Goal: Task Accomplishment & Management: Complete application form

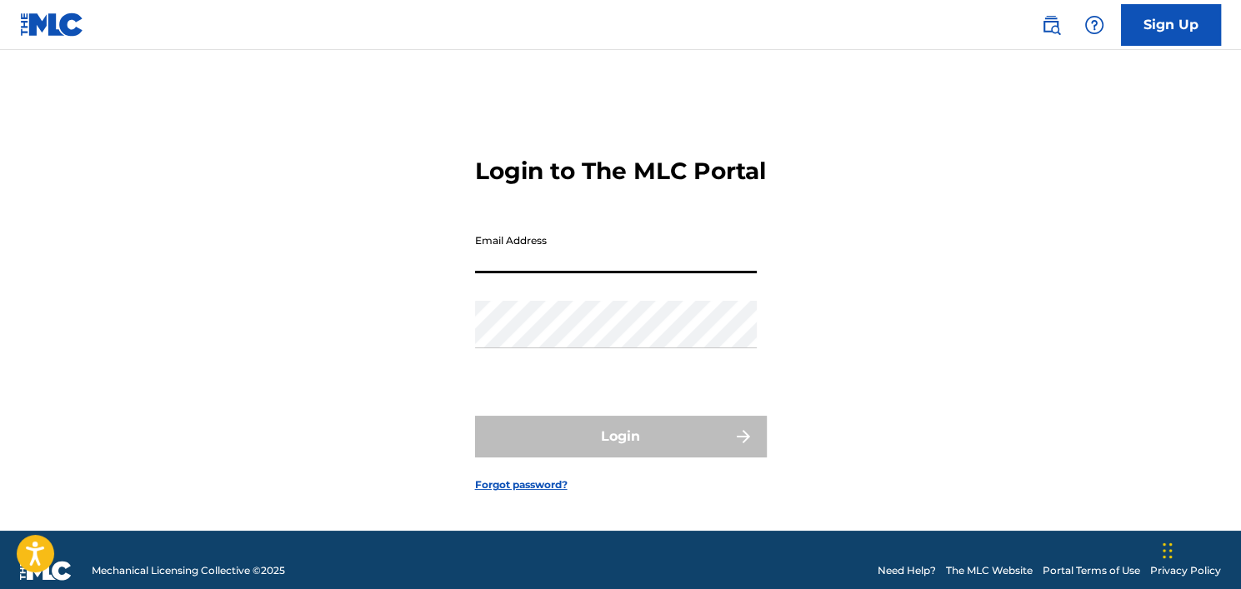
click at [600, 273] on input "Email Address" at bounding box center [616, 250] width 282 height 48
type input "[EMAIL_ADDRESS][DOMAIN_NAME]"
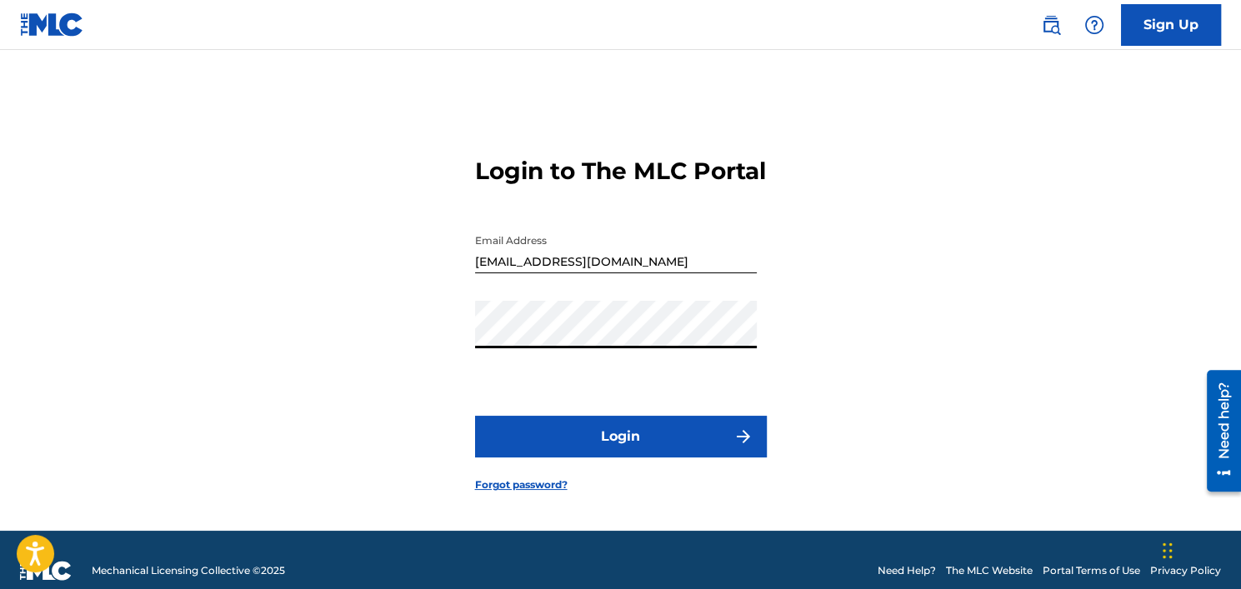
click at [475, 416] on button "Login" at bounding box center [621, 437] width 292 height 42
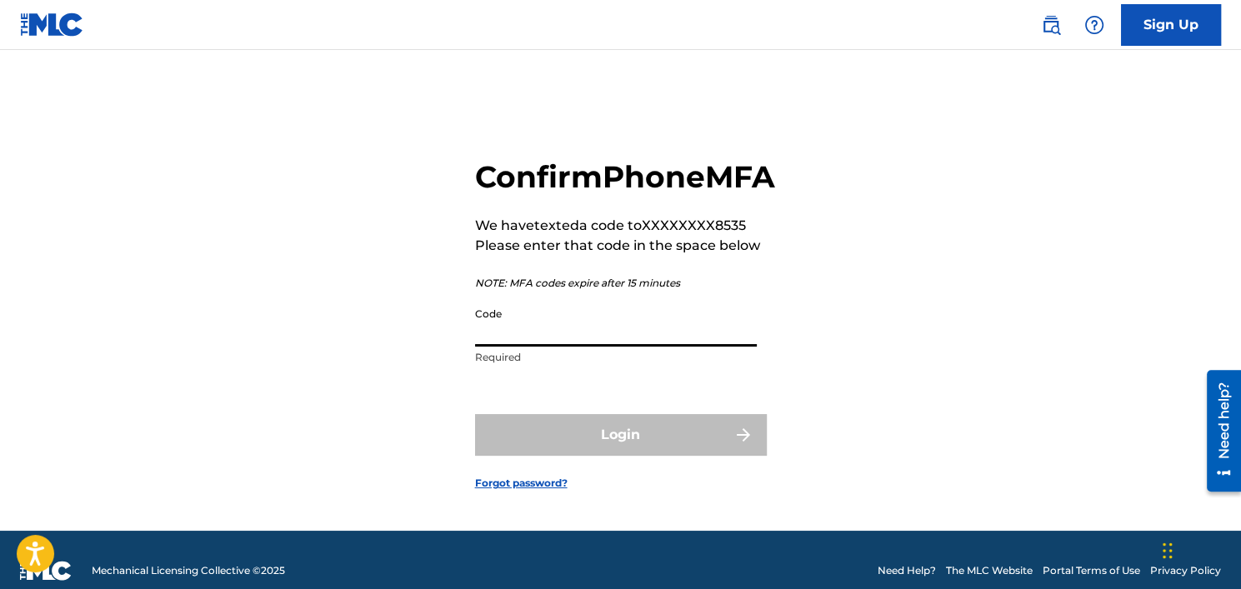
click at [602, 346] on input "Code" at bounding box center [616, 323] width 282 height 48
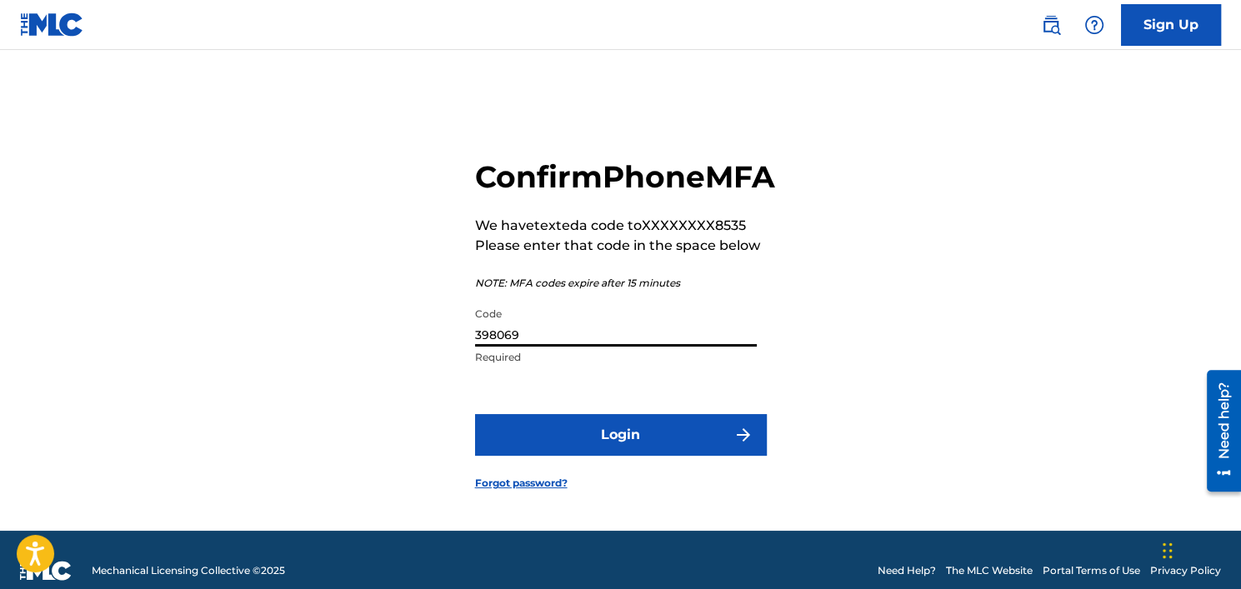
type input "398069"
click at [475, 414] on button "Login" at bounding box center [621, 435] width 292 height 42
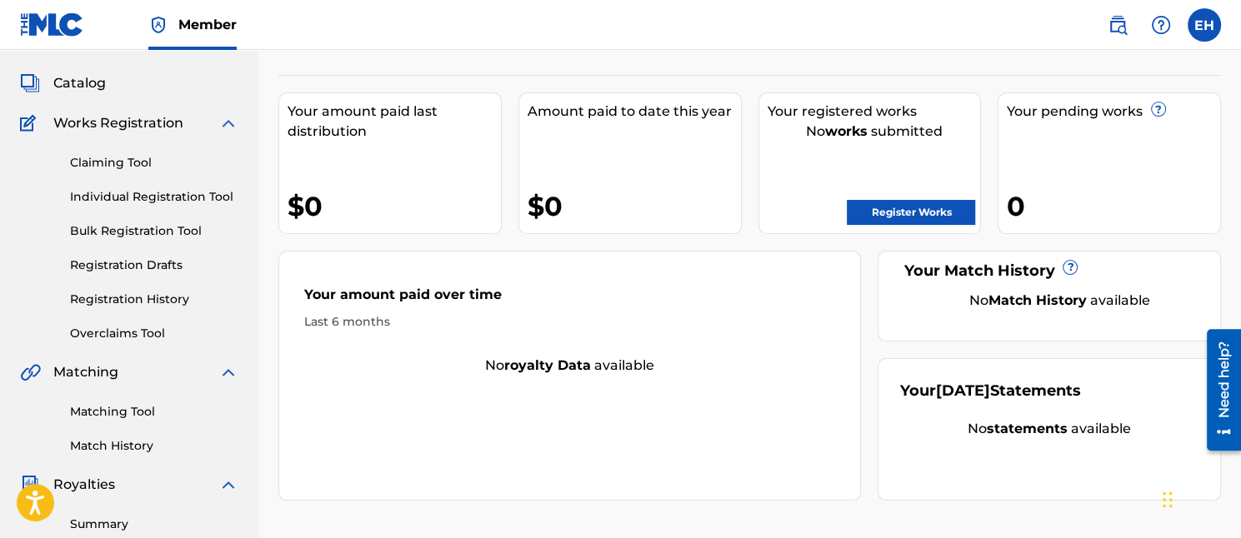
scroll to position [83, 0]
click at [882, 211] on link "Register Works" at bounding box center [911, 211] width 128 height 25
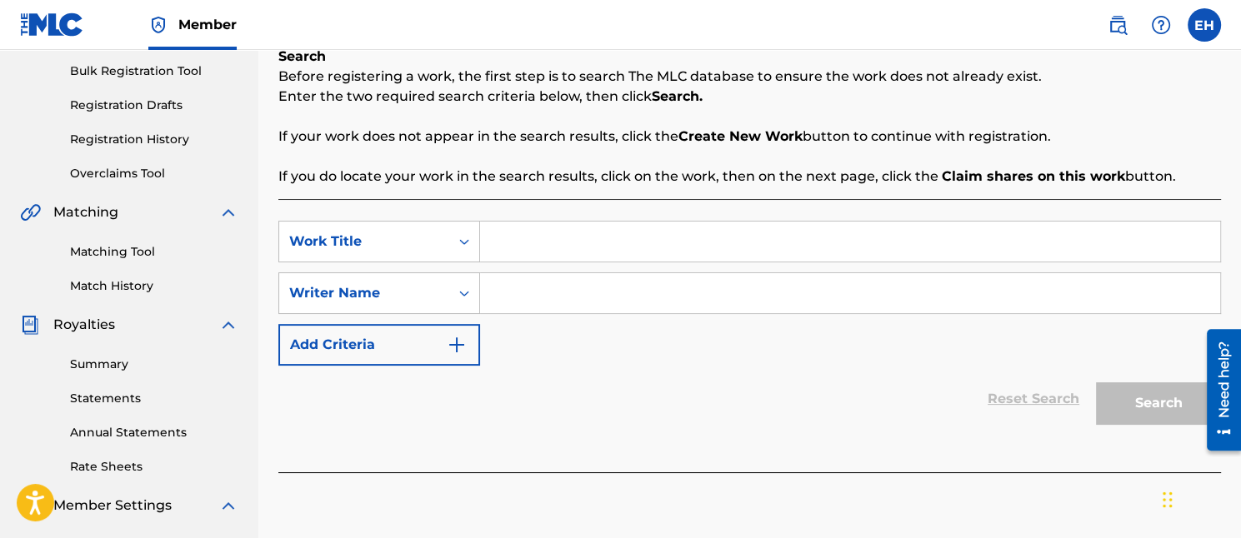
scroll to position [250, 0]
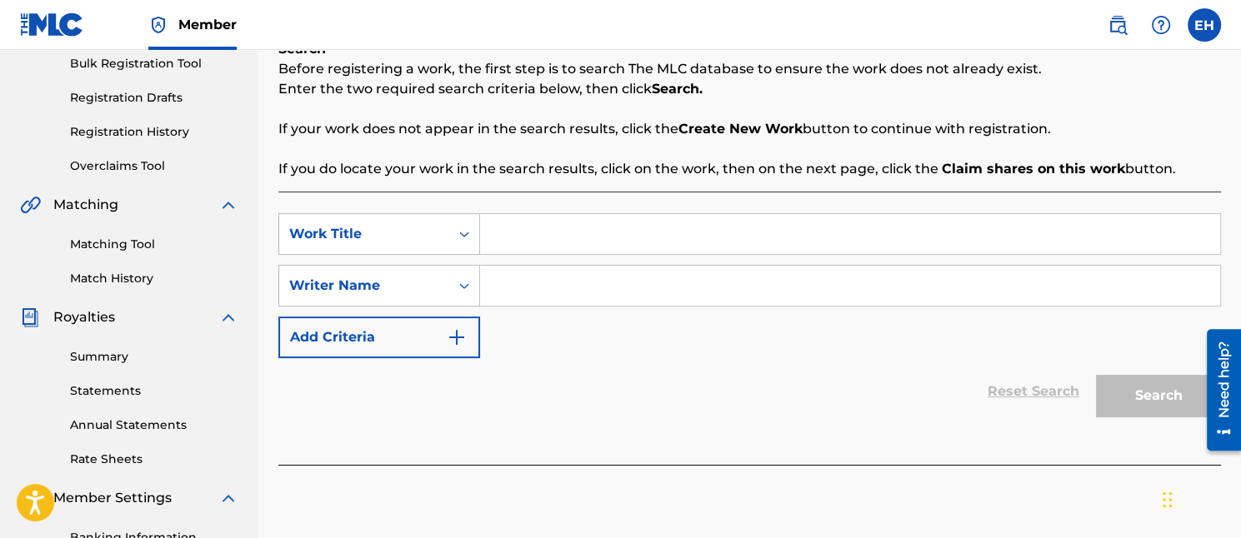
click at [546, 236] on input "Search Form" at bounding box center [850, 234] width 740 height 40
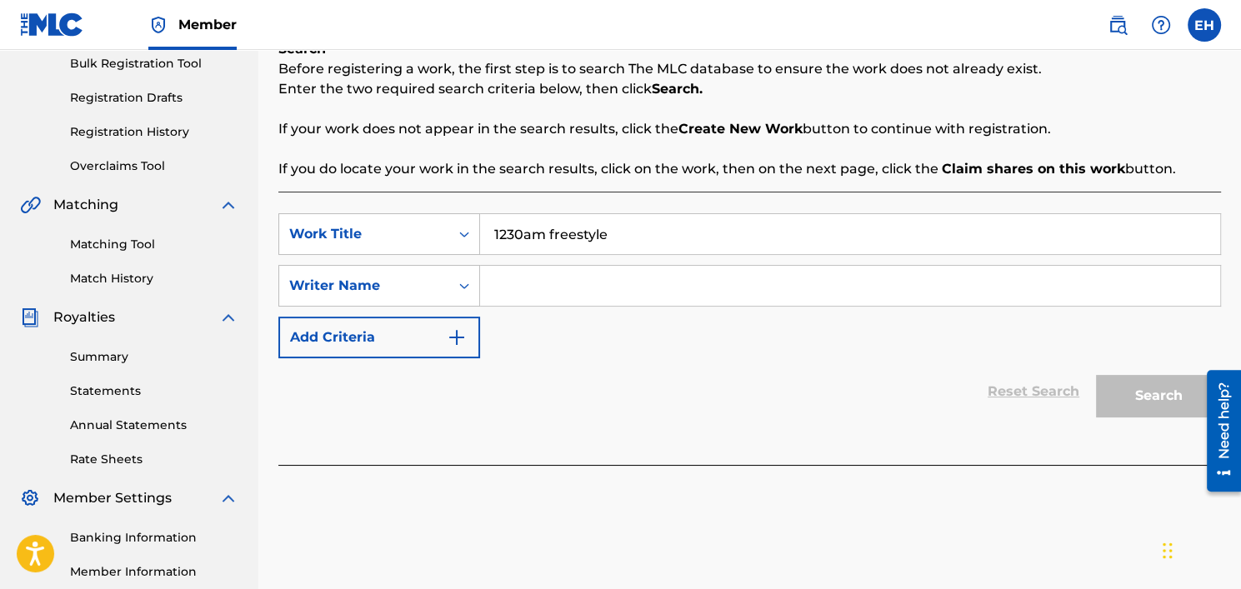
type input "1230am freestyle"
click at [592, 279] on input "Search Form" at bounding box center [850, 286] width 740 height 40
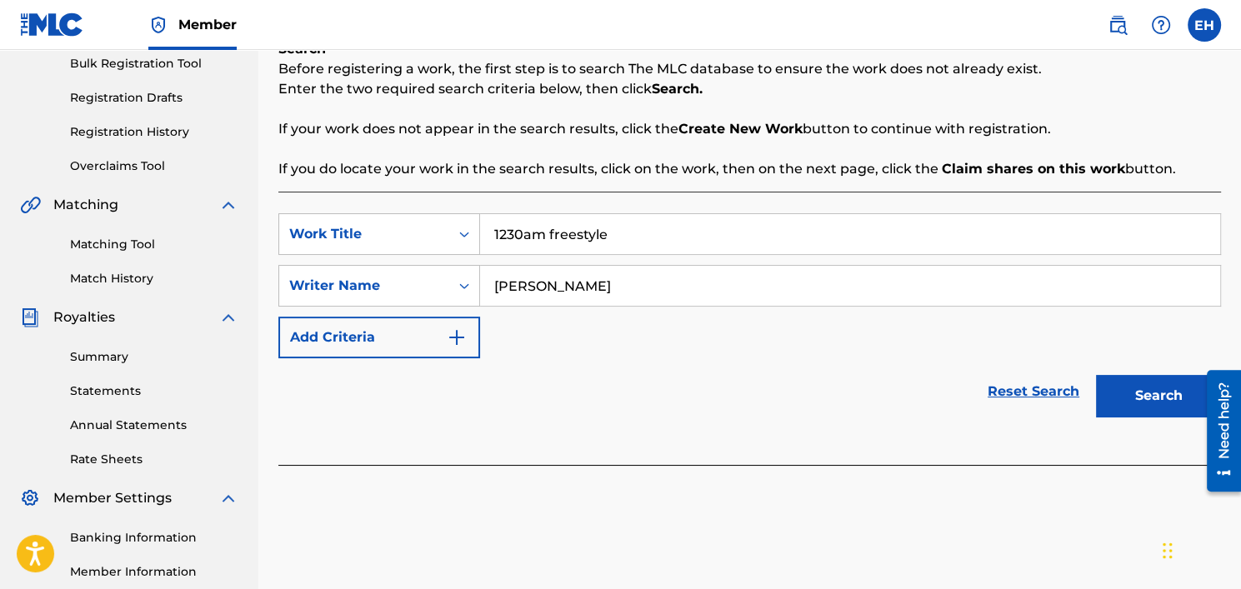
type input "[PERSON_NAME]"
click at [1152, 398] on button "Search" at bounding box center [1158, 396] width 125 height 42
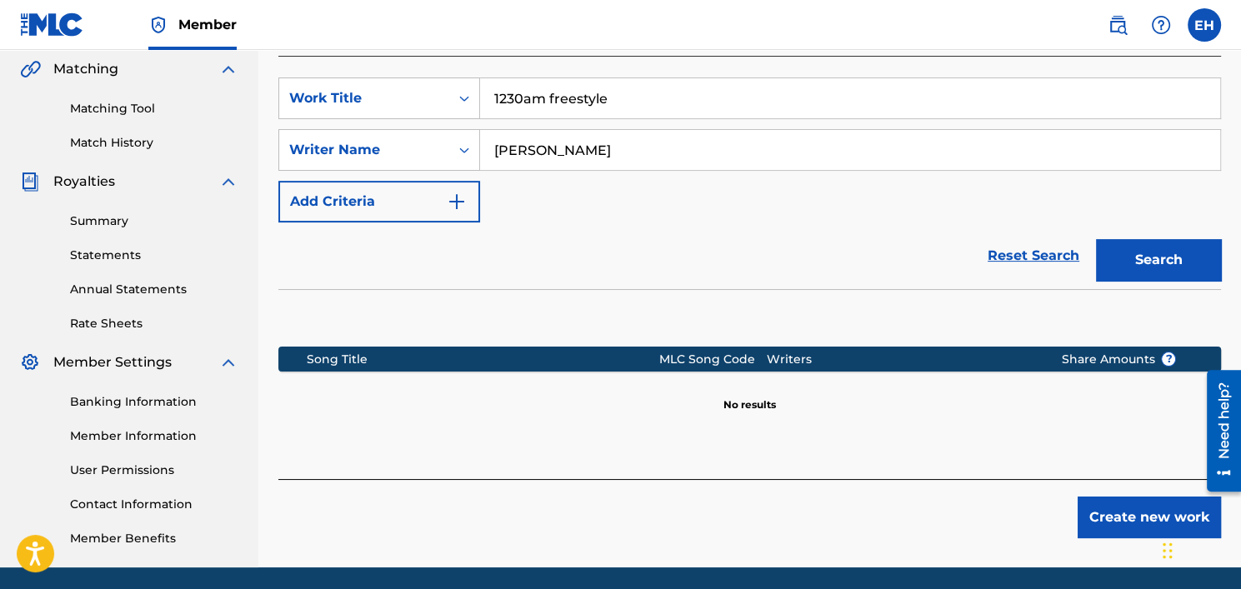
scroll to position [333, 0]
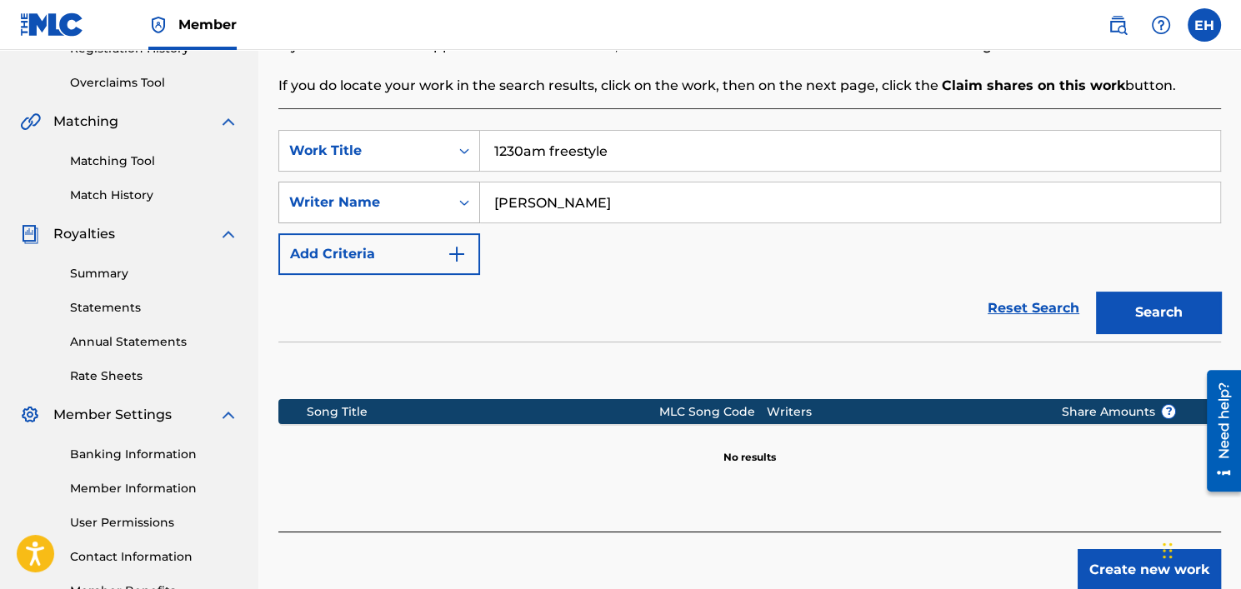
drag, startPoint x: 610, startPoint y: 198, endPoint x: 431, endPoint y: 215, distance: 179.9
click at [431, 215] on div "SearchWithCriteria5f7edffc-044c-4383-9392-6ebb3366cd98 Writer Name [PERSON_NAME]" at bounding box center [749, 203] width 943 height 42
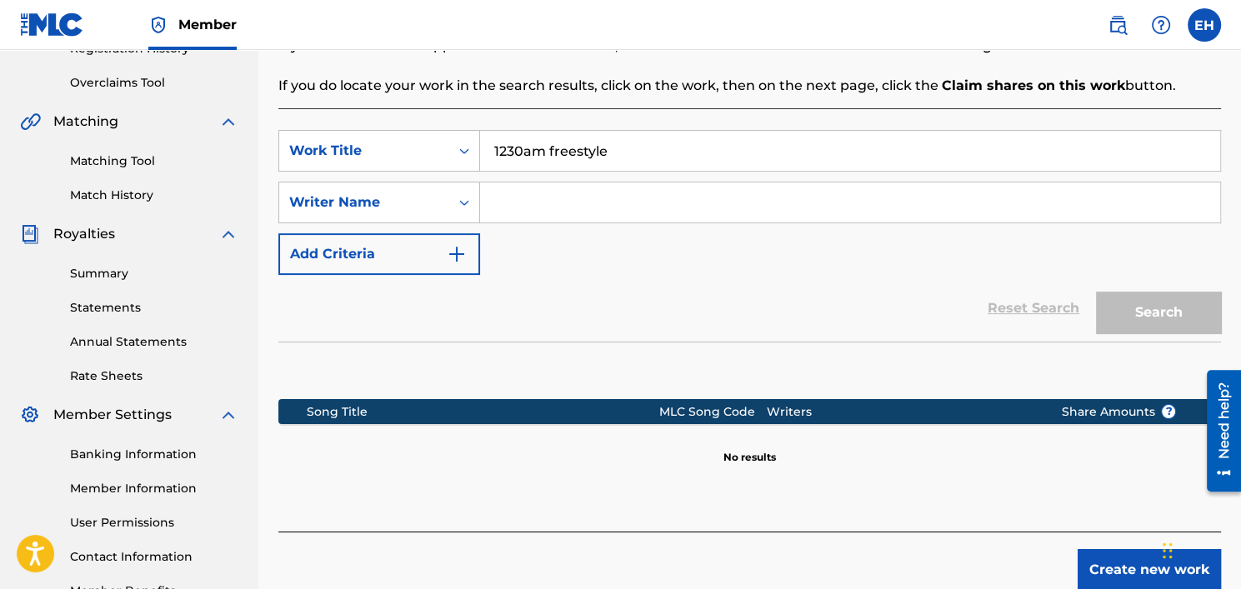
click at [414, 247] on button "Add Criteria" at bounding box center [379, 254] width 202 height 42
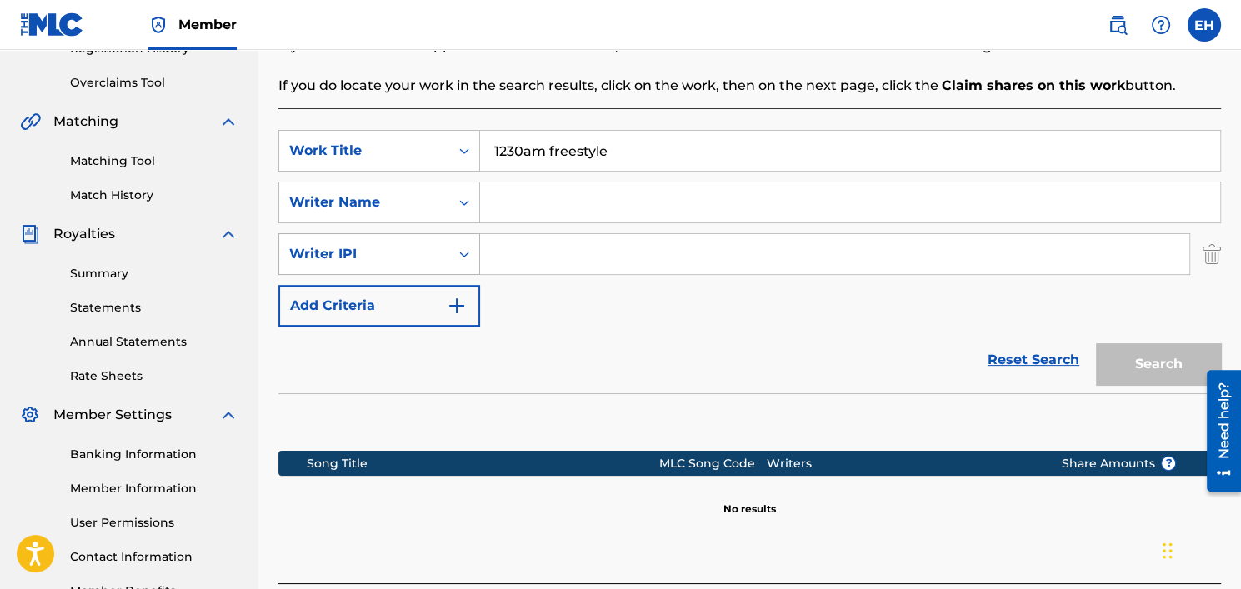
click at [419, 249] on div "Writer IPI" at bounding box center [364, 254] width 150 height 20
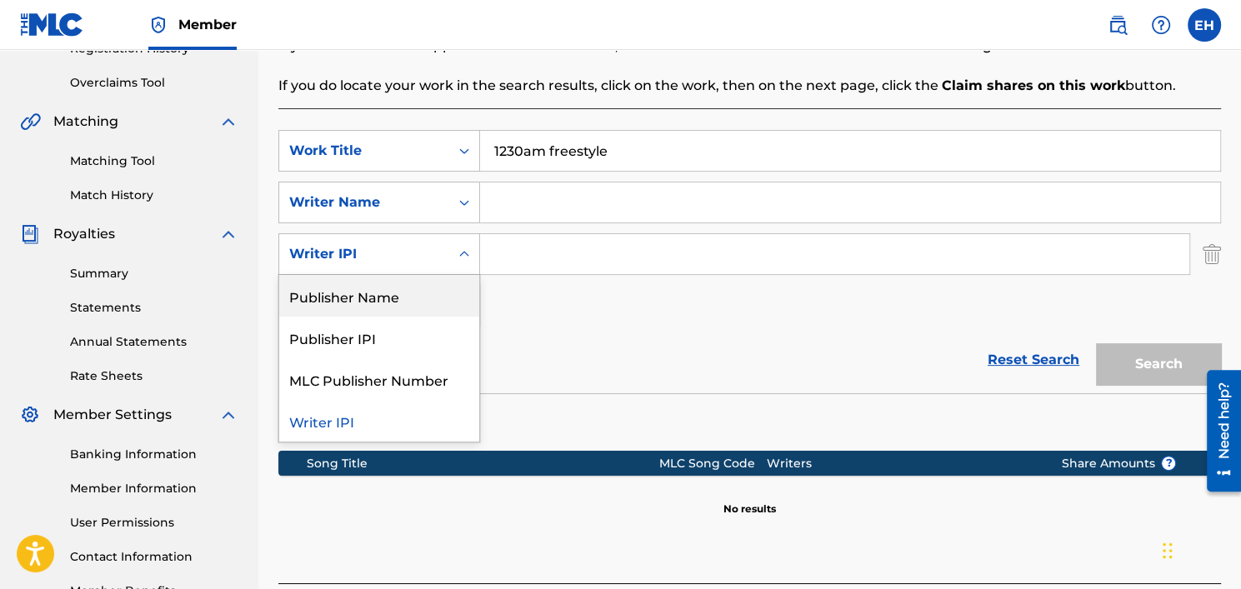
click at [389, 286] on div "Publisher Name" at bounding box center [379, 296] width 200 height 42
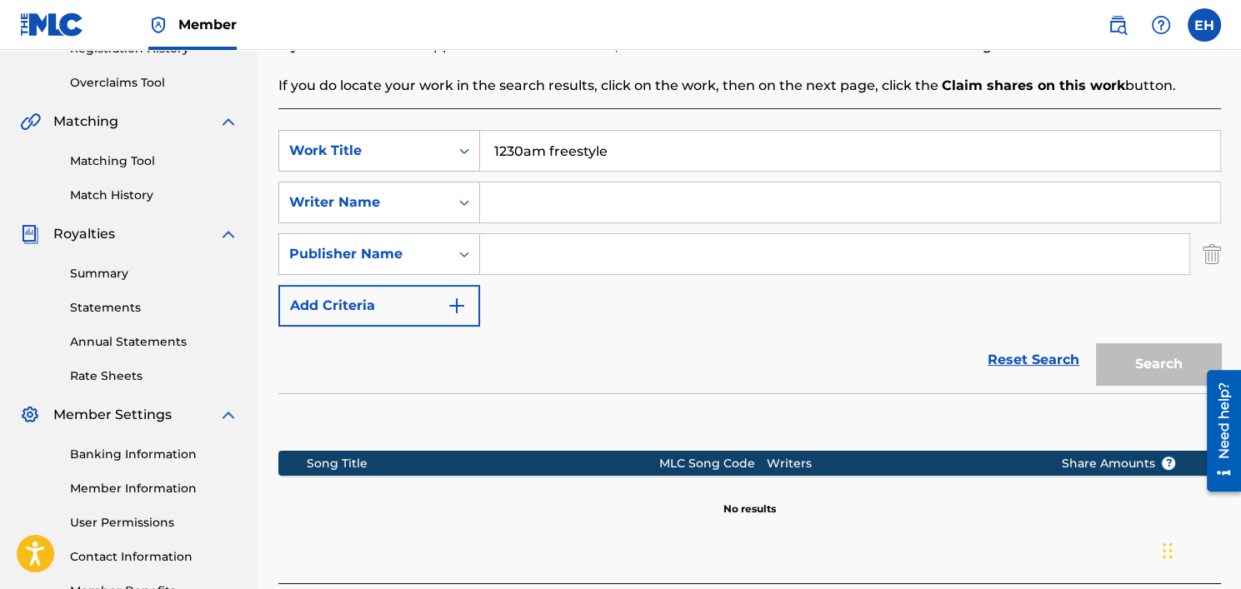
click at [502, 263] on input "Search Form" at bounding box center [834, 254] width 709 height 40
click at [502, 263] on input "knoah" at bounding box center [834, 254] width 709 height 40
type input "[PERSON_NAME]"
click at [532, 210] on input "Search Form" at bounding box center [850, 203] width 740 height 40
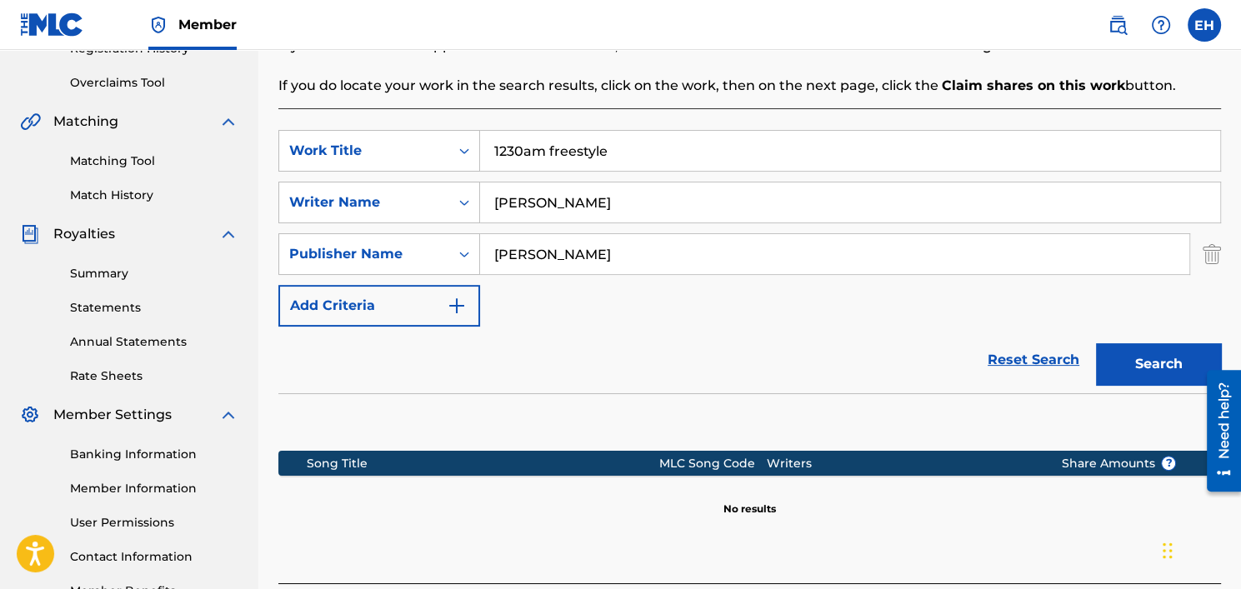
type input "[PERSON_NAME]"
click at [1111, 346] on button "Search" at bounding box center [1158, 364] width 125 height 42
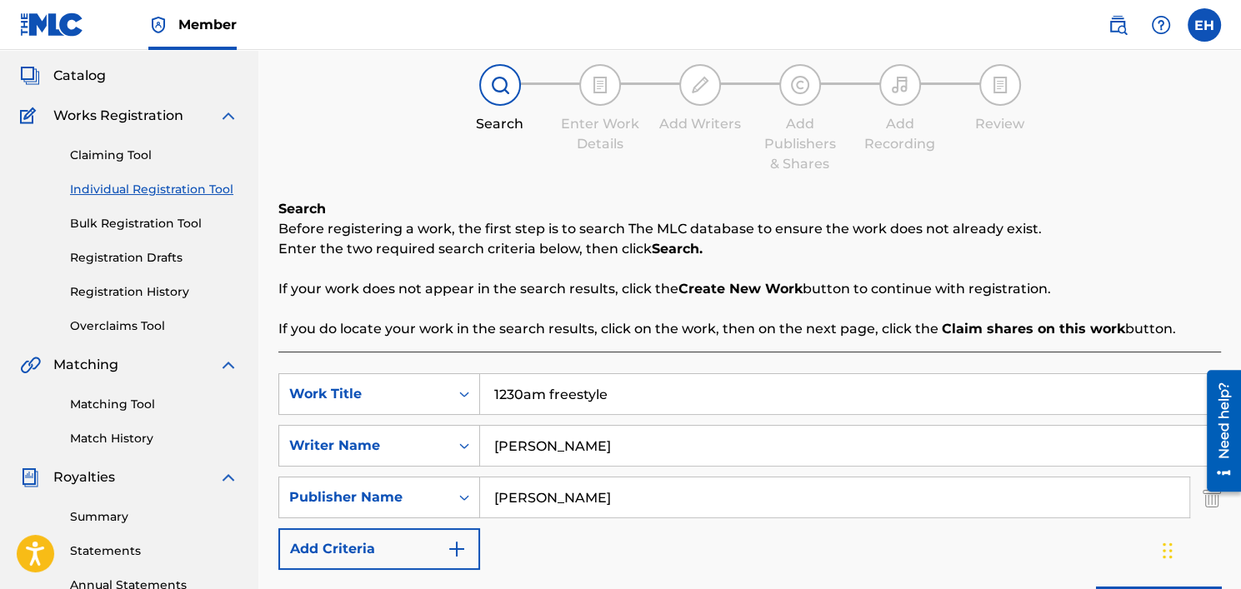
scroll to position [0, 0]
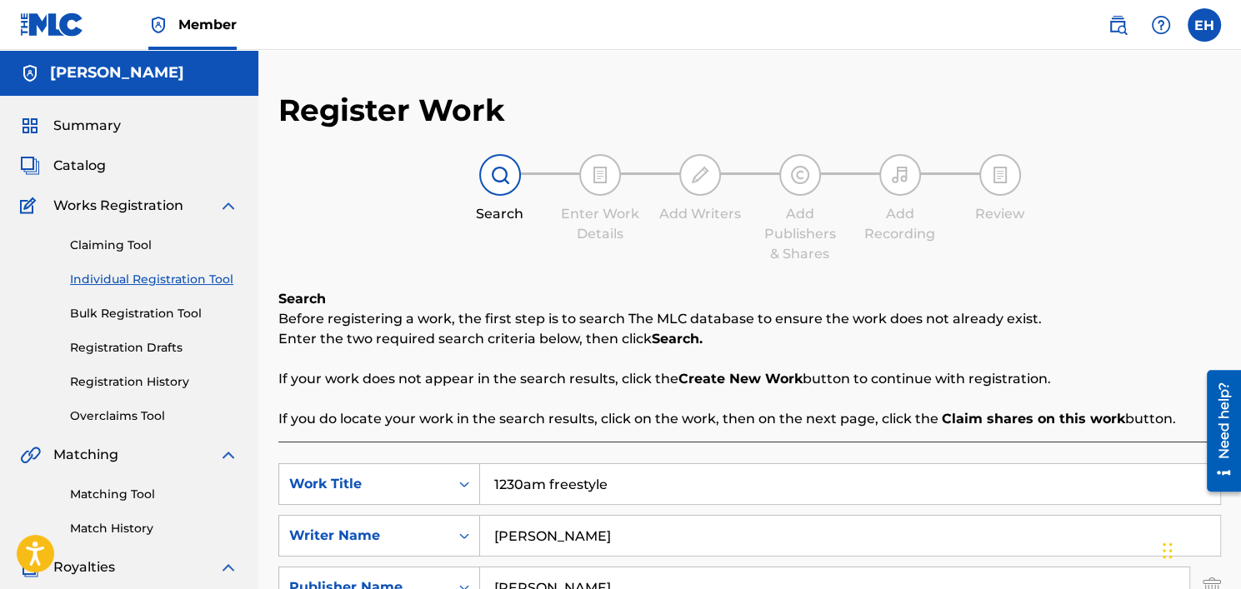
click at [606, 182] on img at bounding box center [600, 175] width 20 height 20
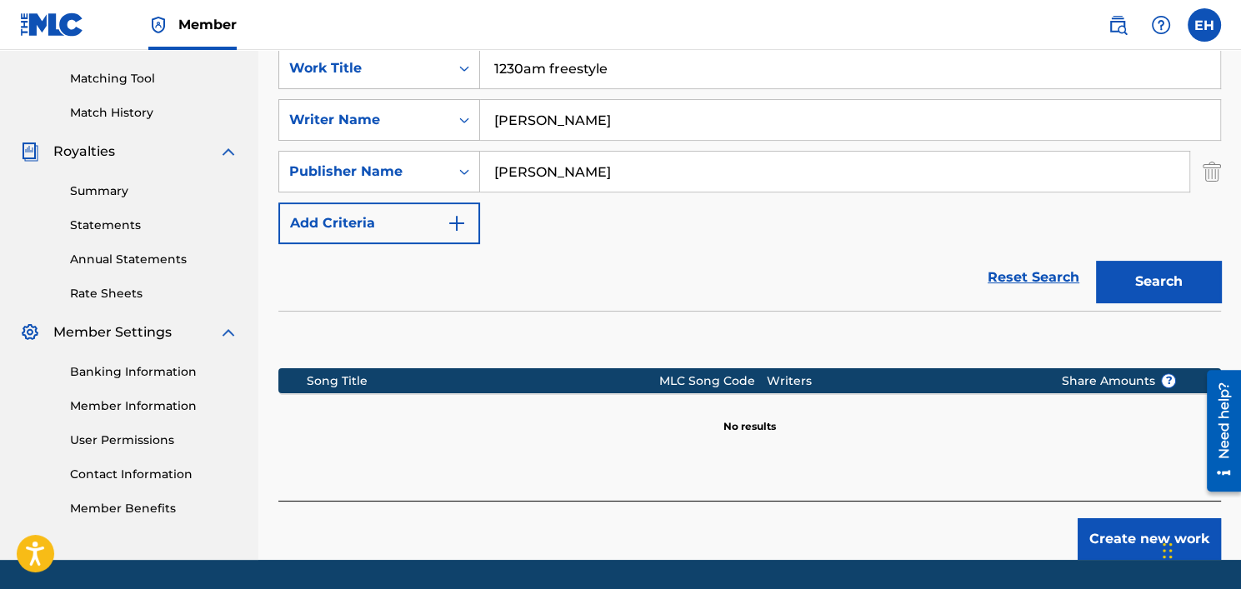
scroll to position [417, 0]
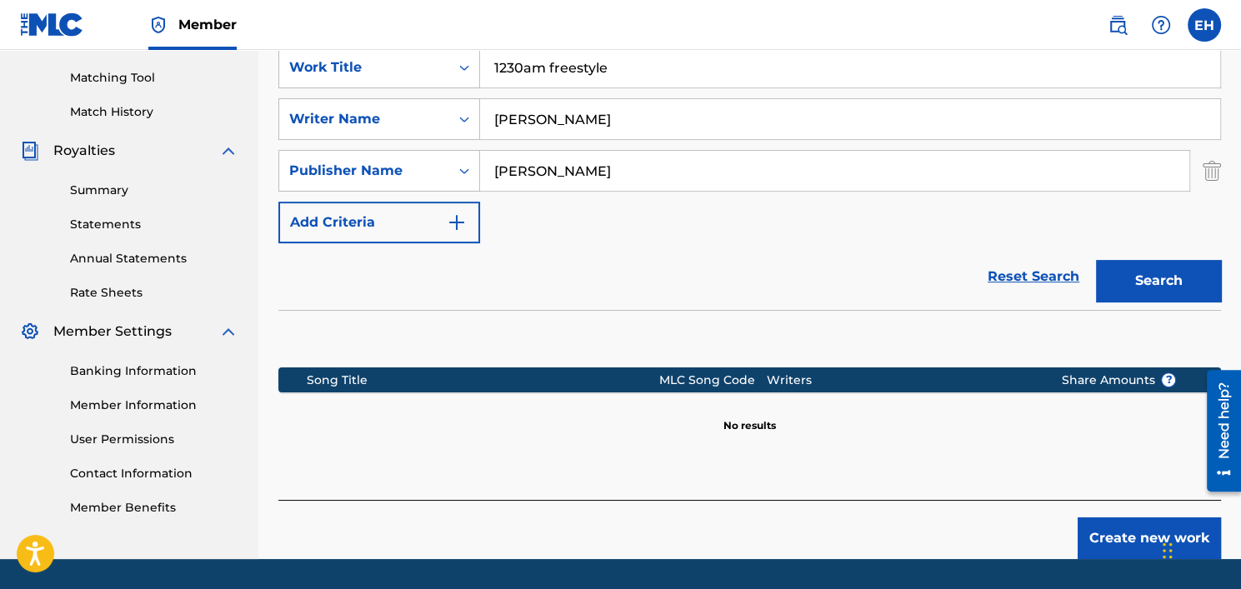
click at [1109, 28] on img at bounding box center [1118, 25] width 20 height 20
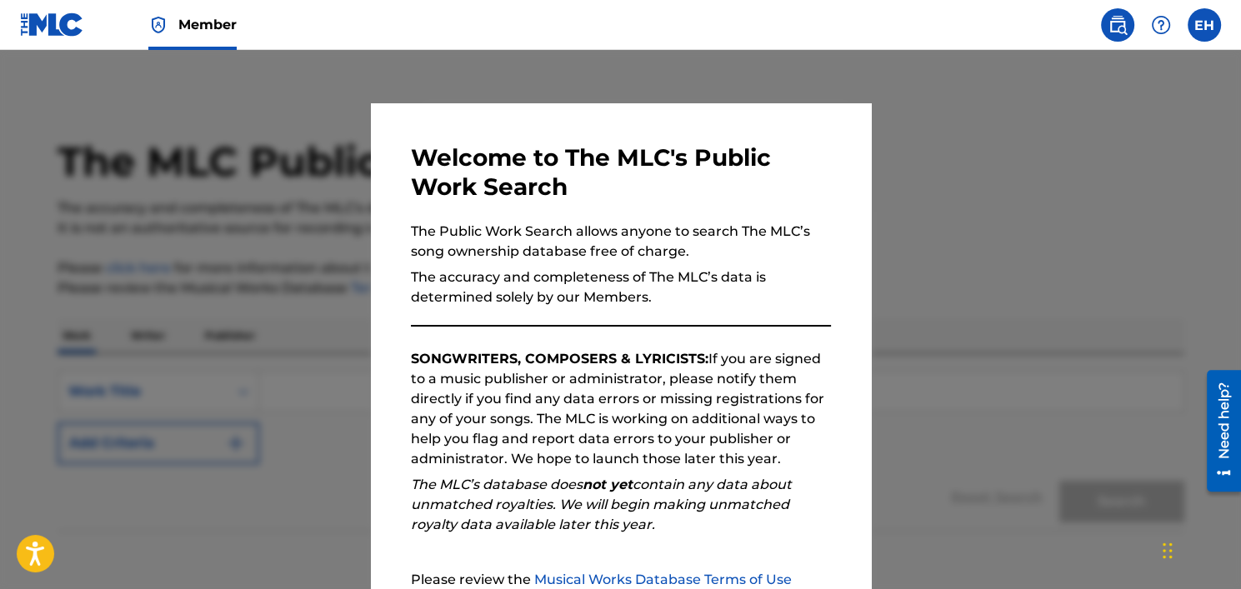
click at [915, 129] on div at bounding box center [620, 344] width 1241 height 589
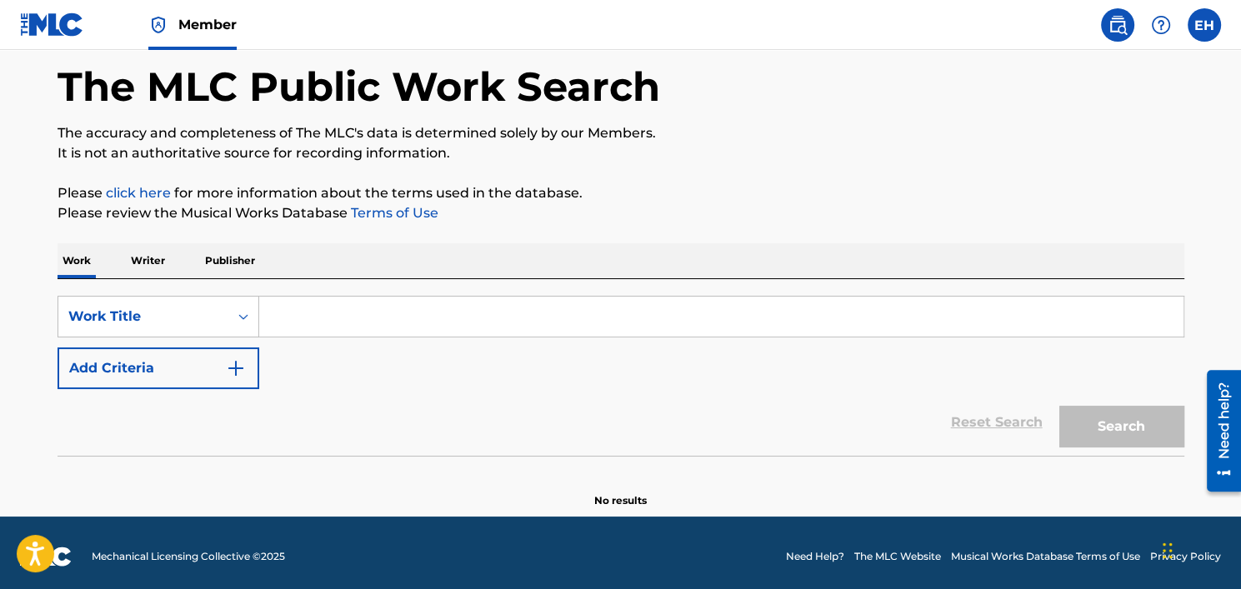
scroll to position [82, 0]
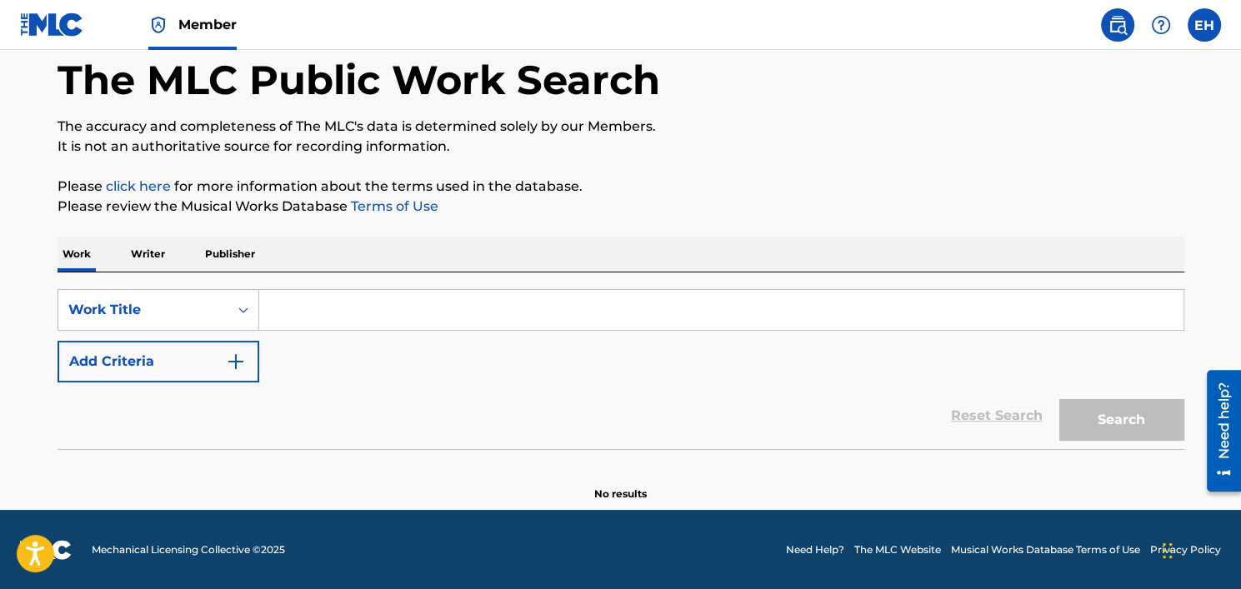
click at [153, 258] on p "Writer" at bounding box center [148, 254] width 44 height 35
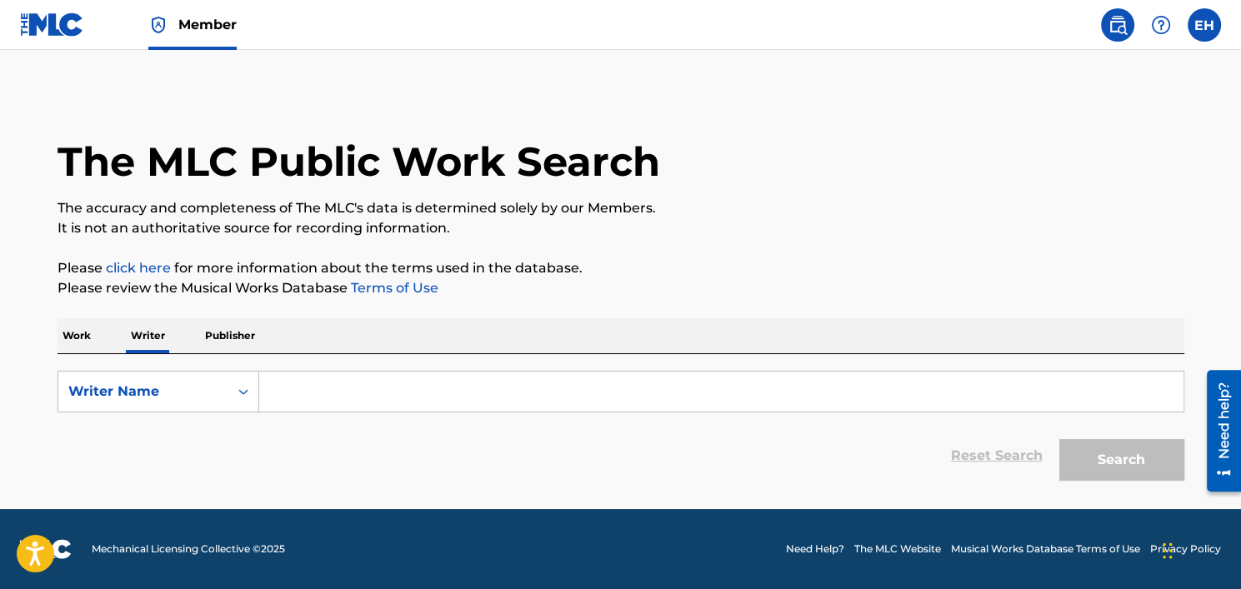
click at [78, 334] on p "Work" at bounding box center [77, 335] width 38 height 35
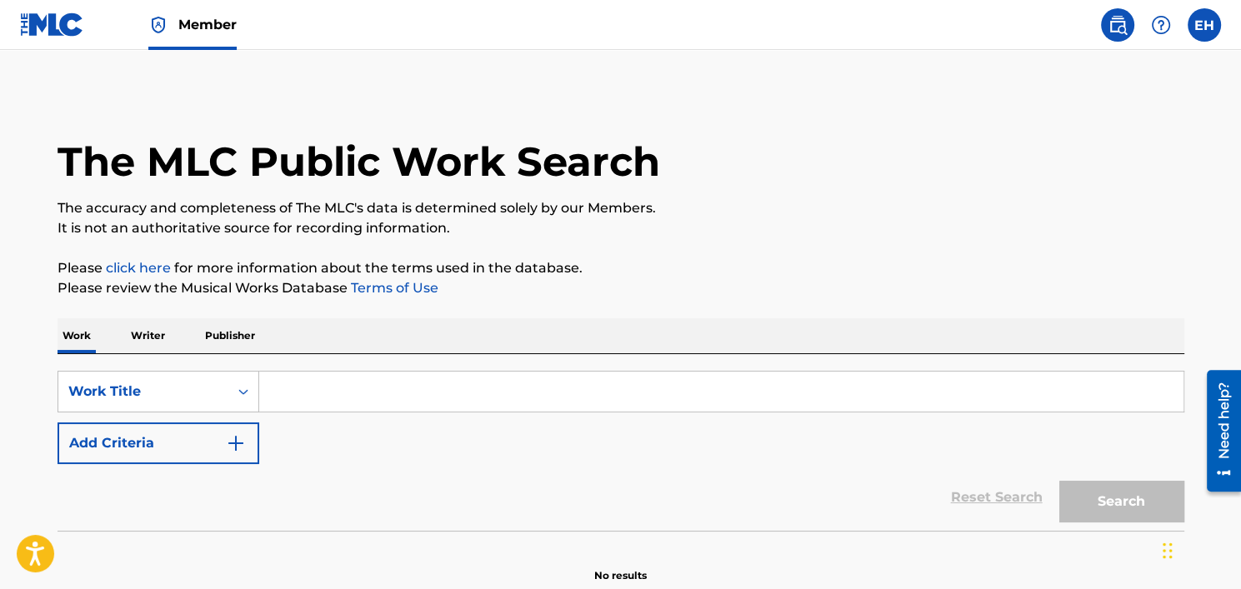
click at [282, 393] on input "Search Form" at bounding box center [721, 392] width 924 height 40
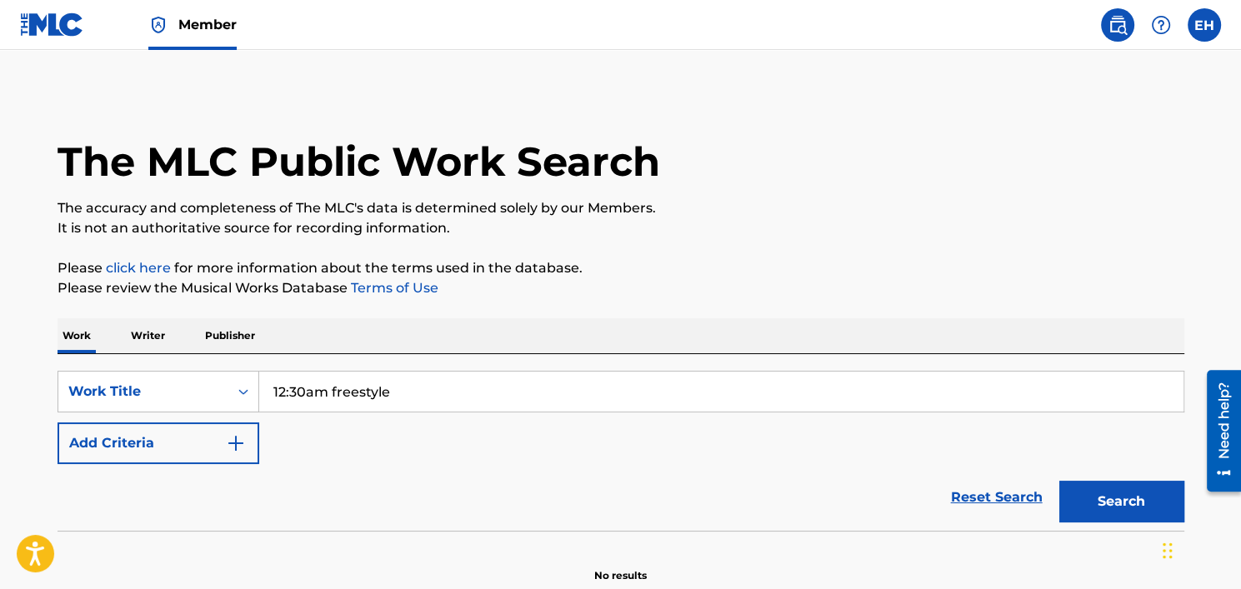
type input "12:30am freestyle"
click at [1068, 493] on button "Search" at bounding box center [1121, 502] width 125 height 42
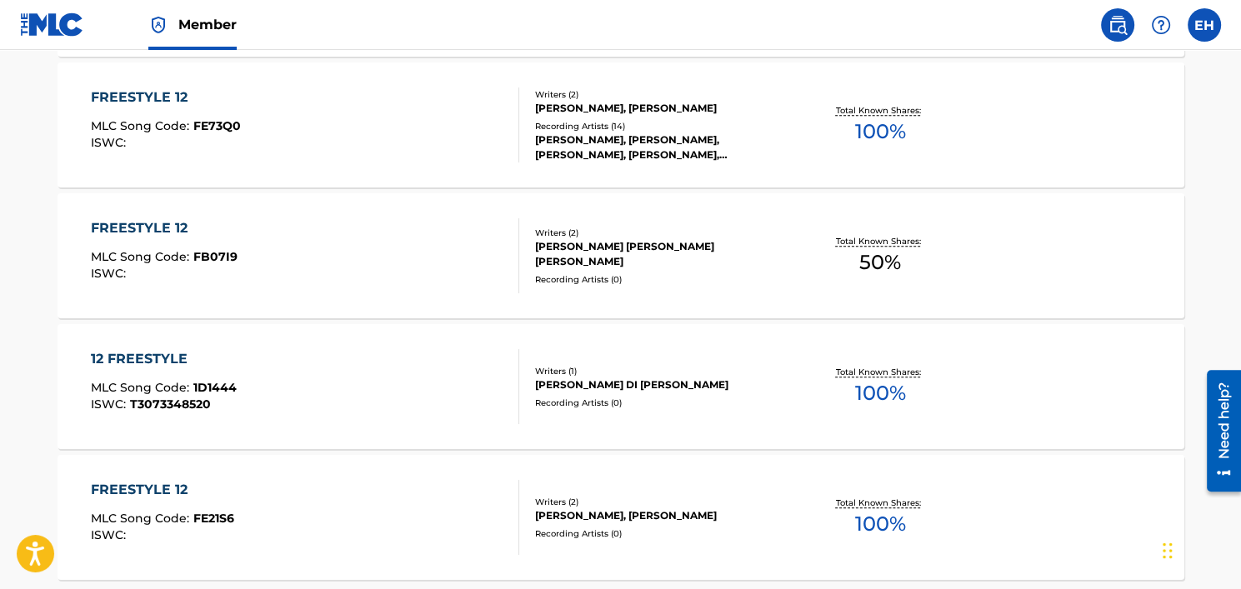
scroll to position [1417, 0]
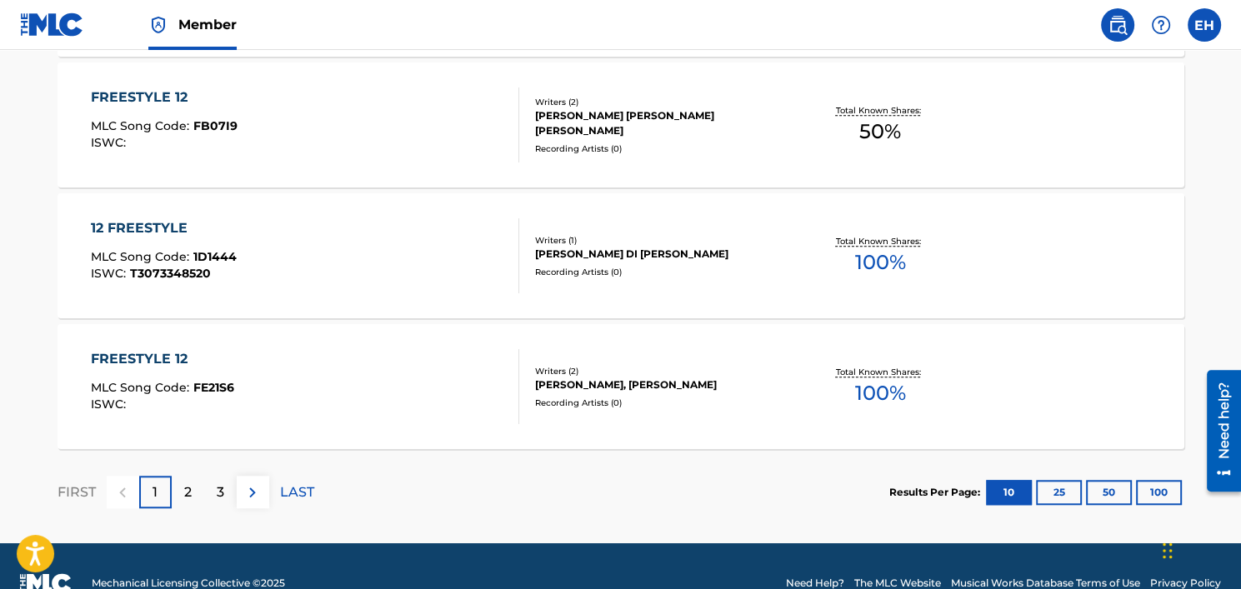
click at [190, 501] on p "2" at bounding box center [188, 493] width 8 height 20
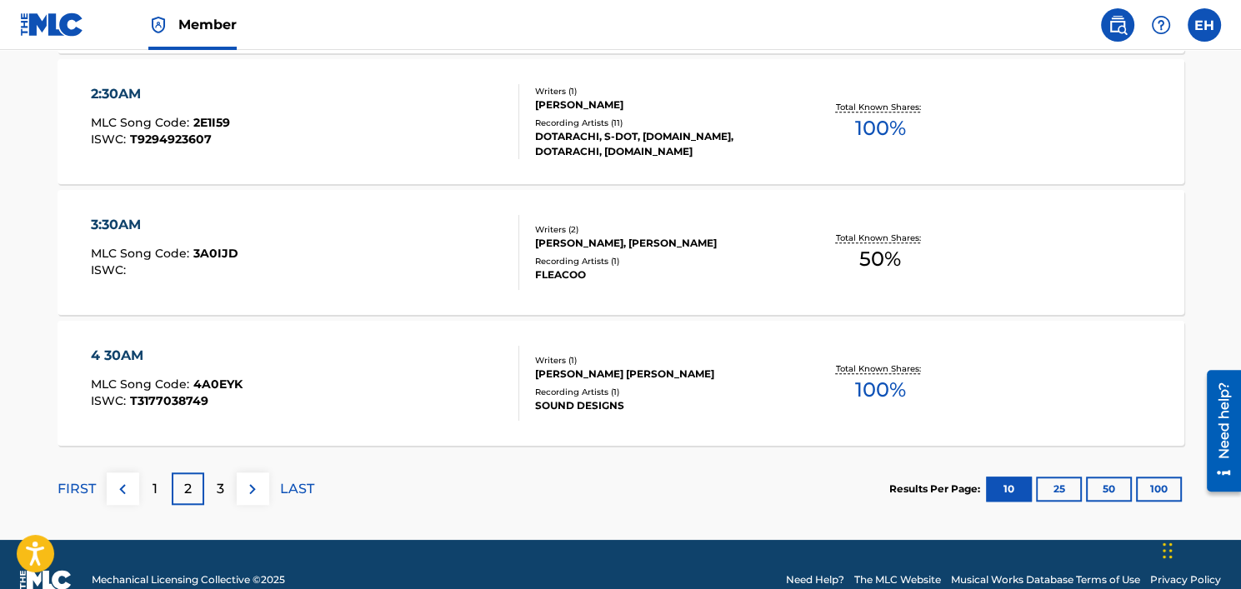
scroll to position [1367, 0]
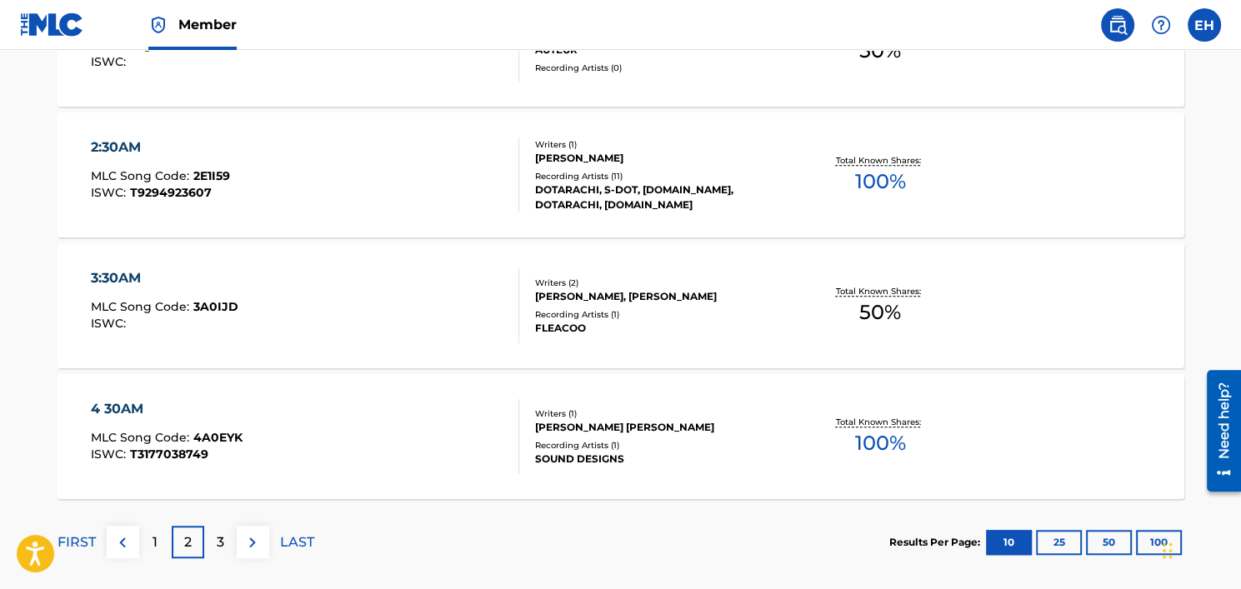
click at [222, 543] on p "3" at bounding box center [221, 543] width 8 height 20
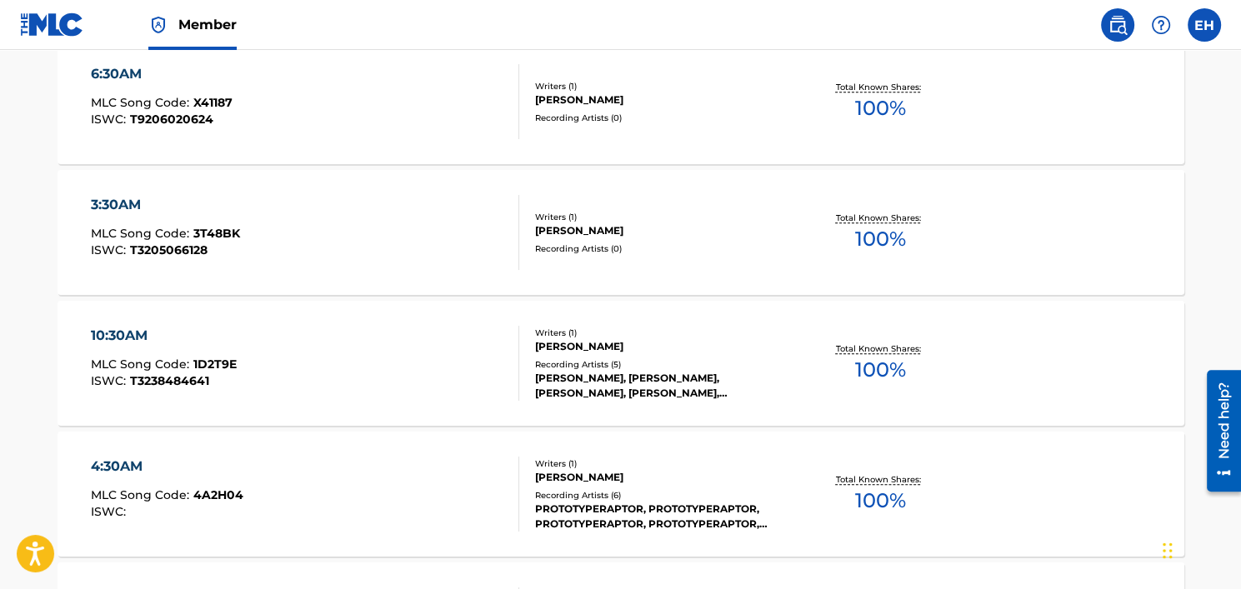
scroll to position [1450, 0]
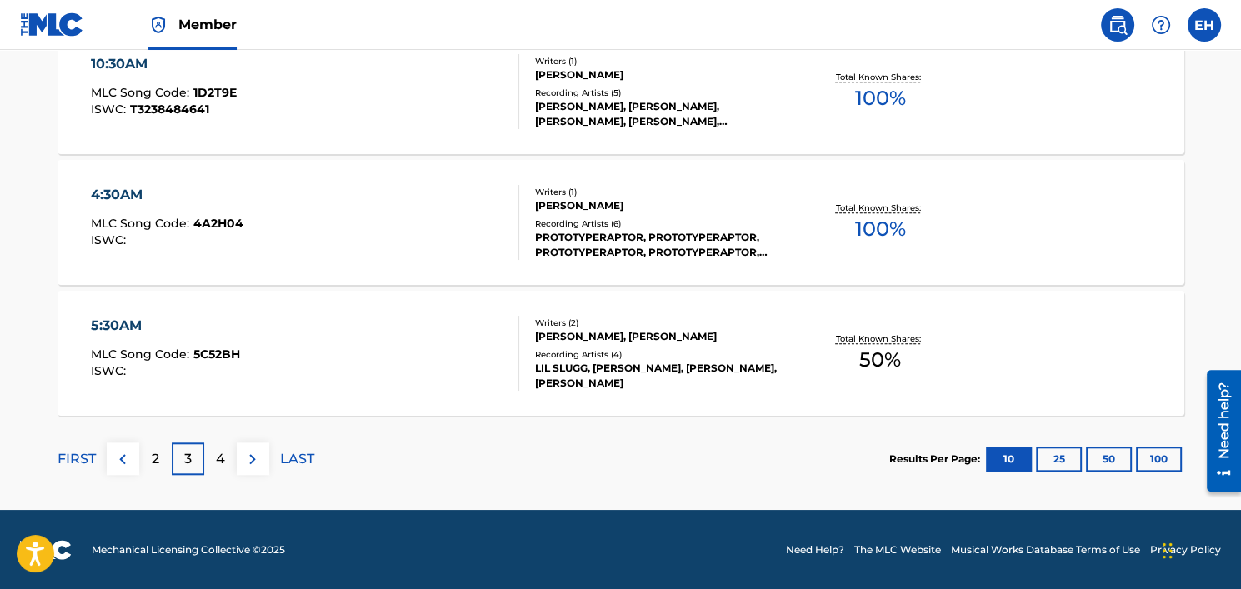
click at [218, 450] on p "4" at bounding box center [220, 459] width 9 height 20
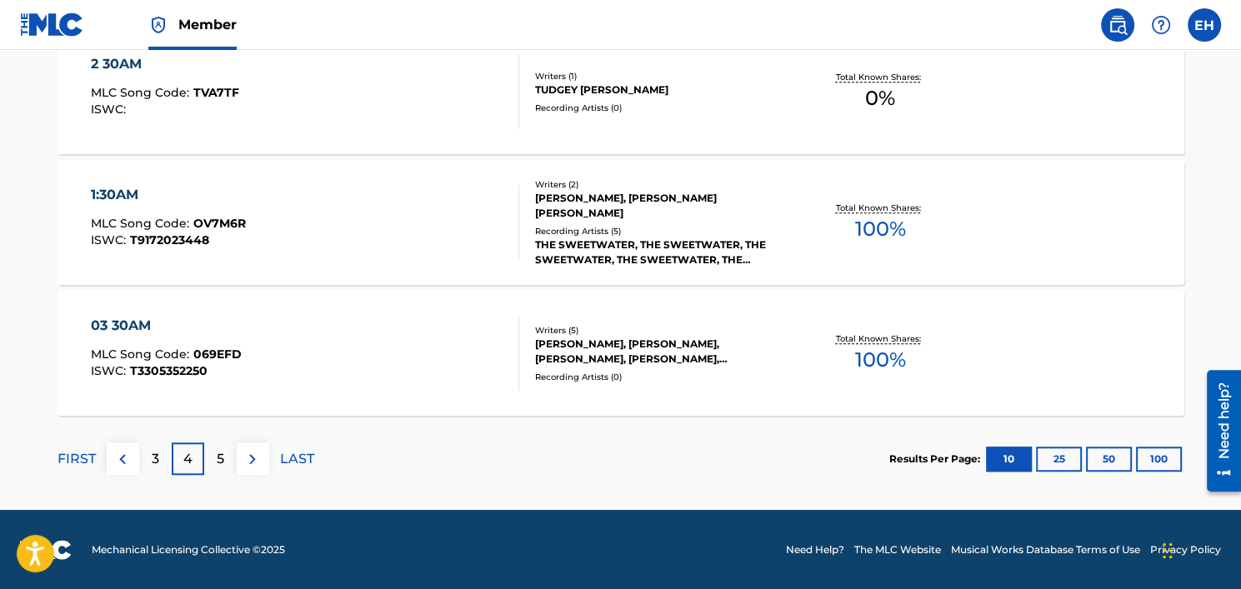
click at [89, 458] on p "FIRST" at bounding box center [77, 459] width 38 height 20
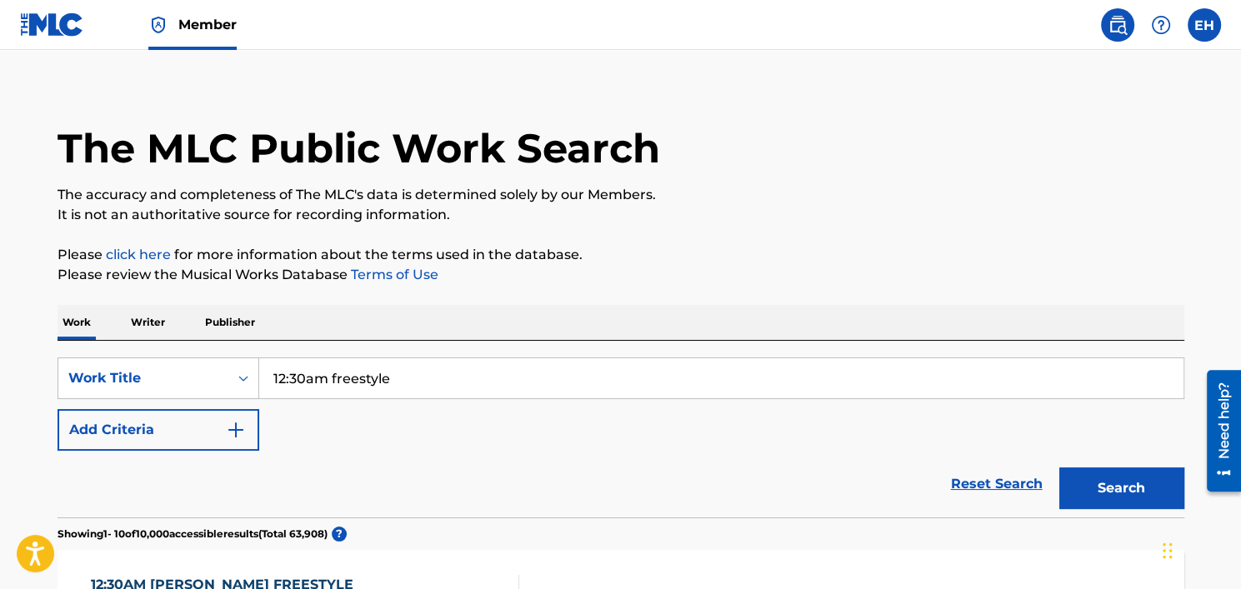
scroll to position [0, 0]
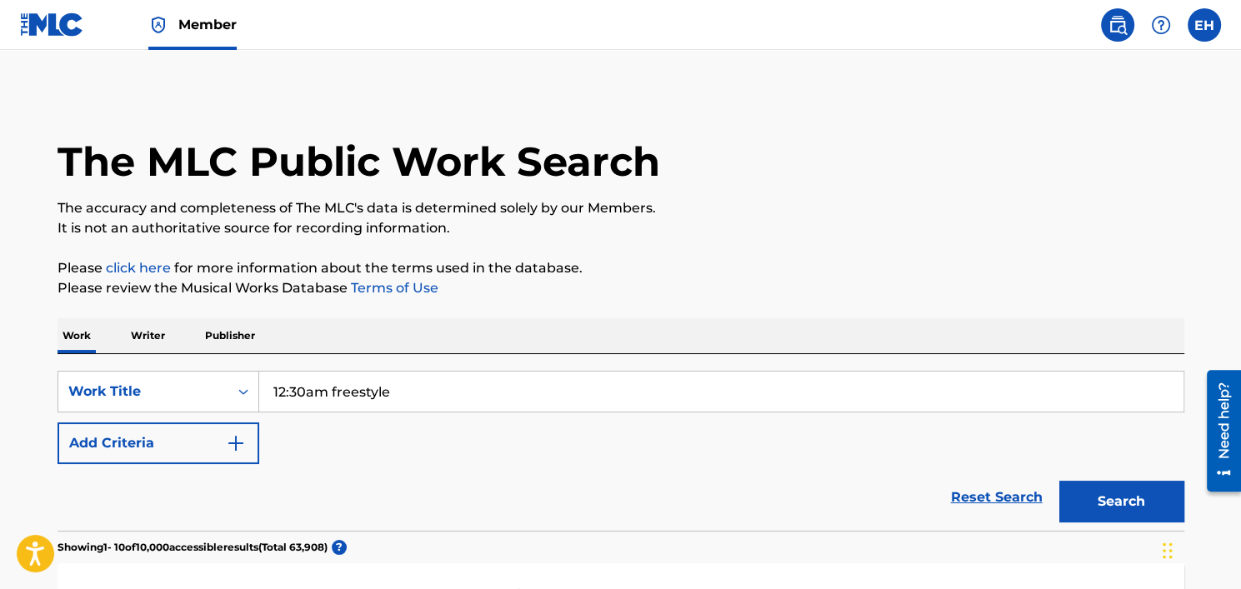
click at [183, 423] on button "Add Criteria" at bounding box center [159, 444] width 202 height 42
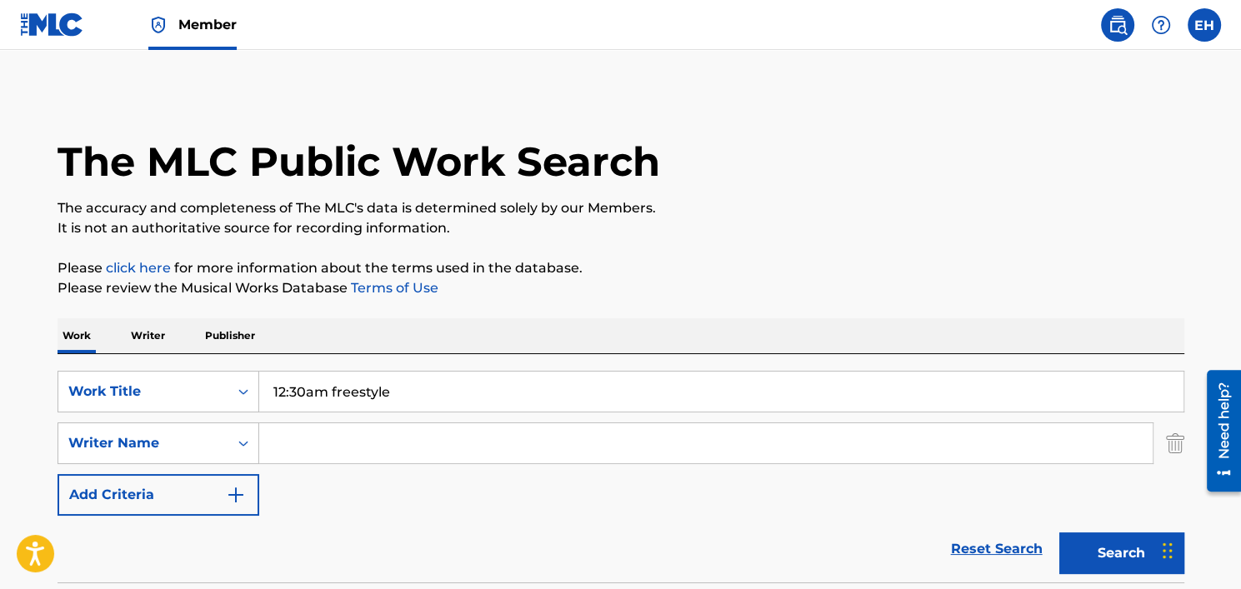
click at [283, 447] on input "Search Form" at bounding box center [705, 443] width 893 height 40
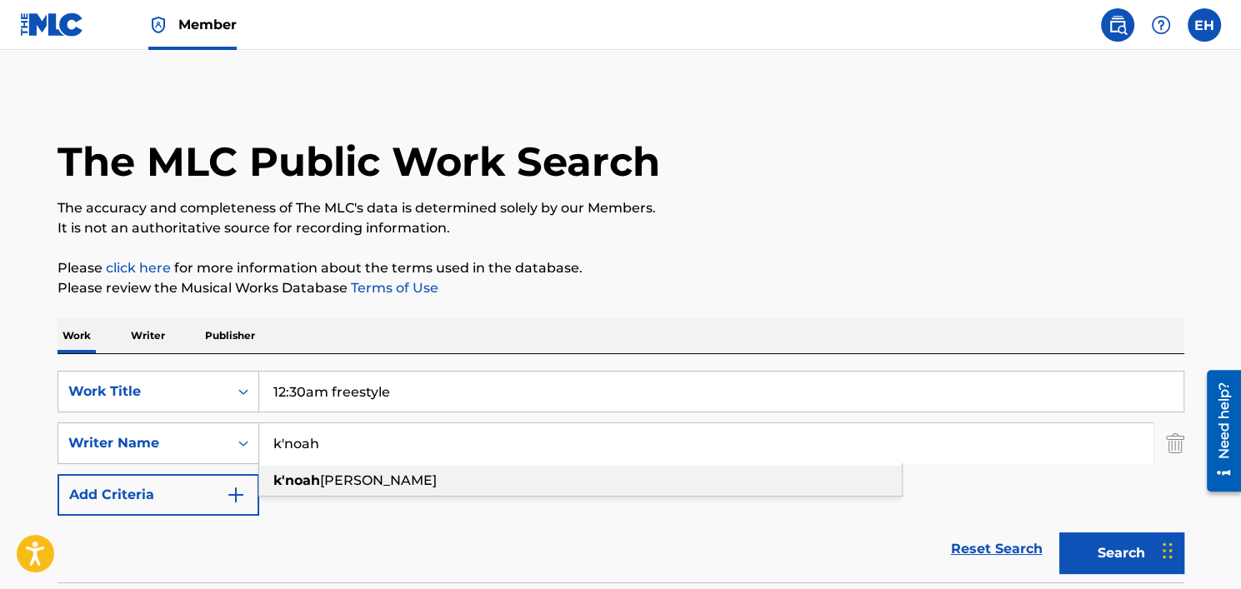
click at [305, 485] on strong "k'noah" at bounding box center [296, 481] width 47 height 16
type input "[PERSON_NAME]"
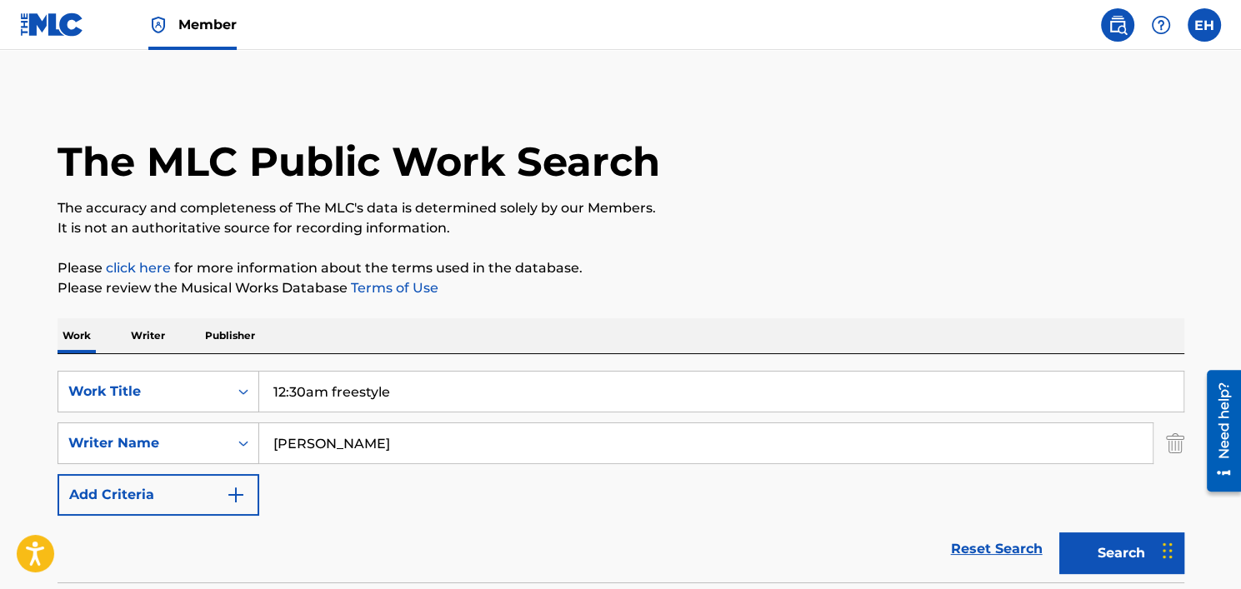
click at [1108, 543] on button "Search" at bounding box center [1121, 554] width 125 height 42
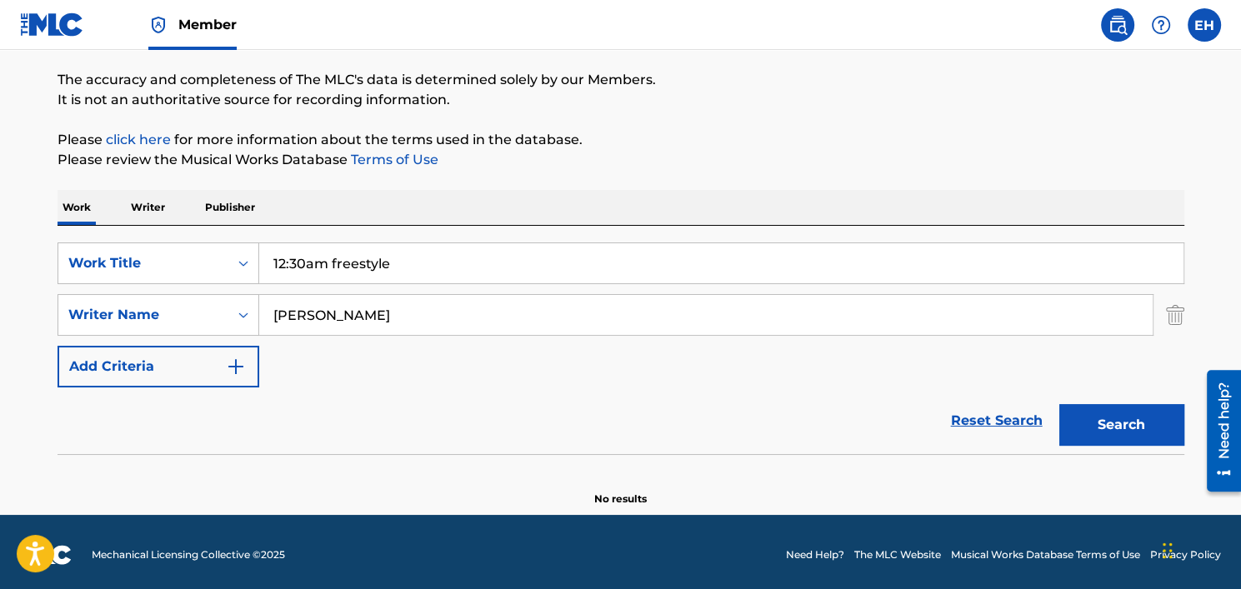
scroll to position [133, 0]
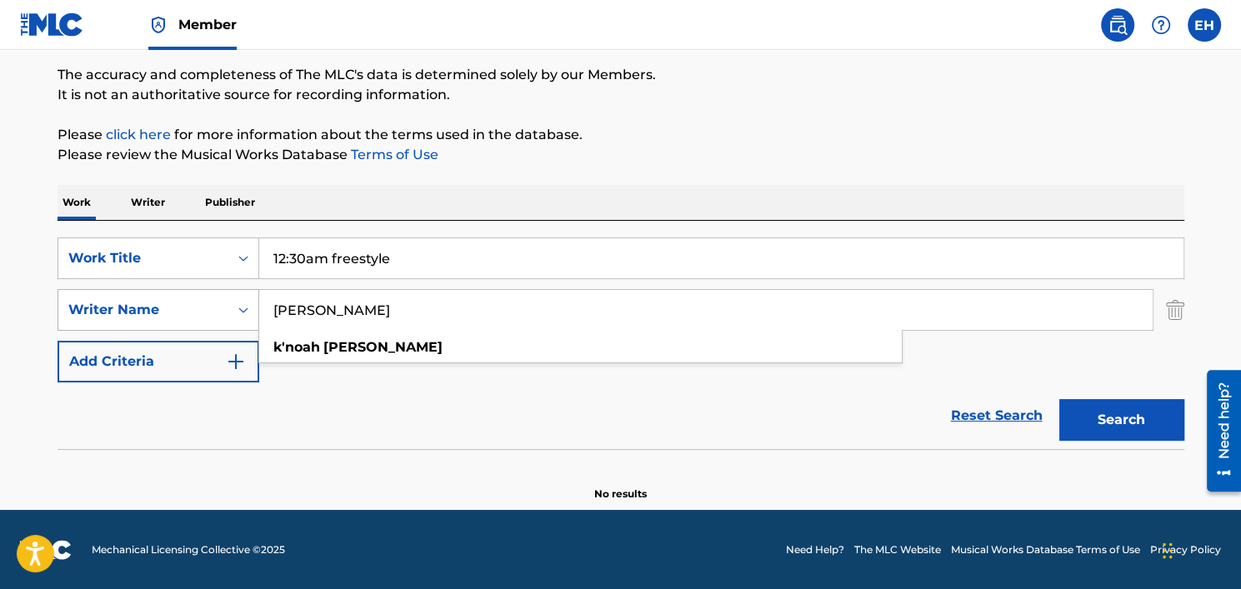
drag, startPoint x: 448, startPoint y: 313, endPoint x: 207, endPoint y: 321, distance: 241.8
click at [207, 321] on div "SearchWithCriteria5f7edffc-044c-4383-9392-6ebb3366cd98 Writer Name k'[PERSON_NA…" at bounding box center [621, 310] width 1127 height 42
type input "enphamus"
click at [1114, 417] on button "Search" at bounding box center [1121, 420] width 125 height 42
drag, startPoint x: 619, startPoint y: 296, endPoint x: 105, endPoint y: 306, distance: 514.3
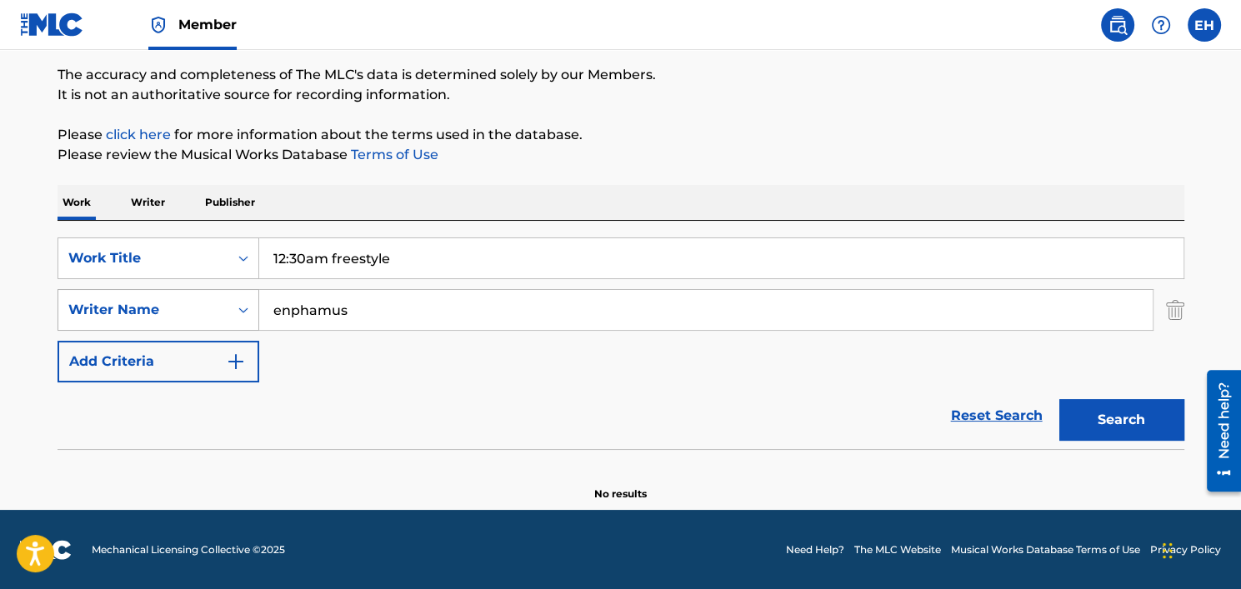
click at [108, 306] on div "SearchWithCriteria5f7edffc-044c-4383-9392-6ebb3366cd98 Writer Name enphamus" at bounding box center [621, 310] width 1127 height 42
click at [1177, 309] on img "Search Form" at bounding box center [1175, 310] width 18 height 42
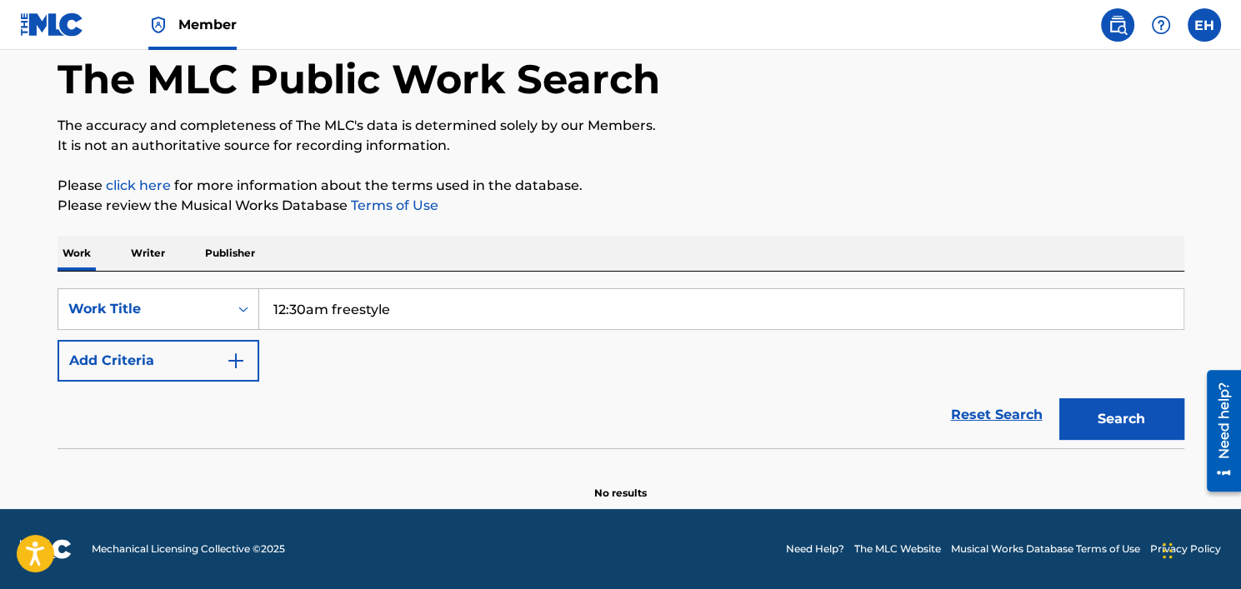
scroll to position [82, 0]
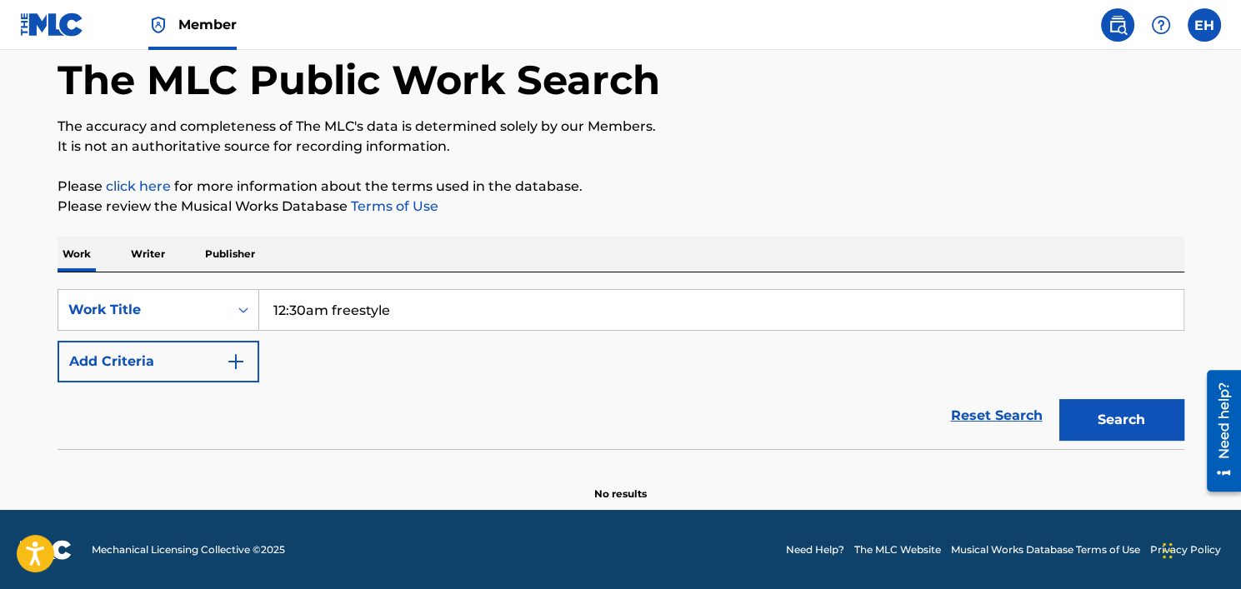
click at [228, 373] on button "Add Criteria" at bounding box center [159, 362] width 202 height 42
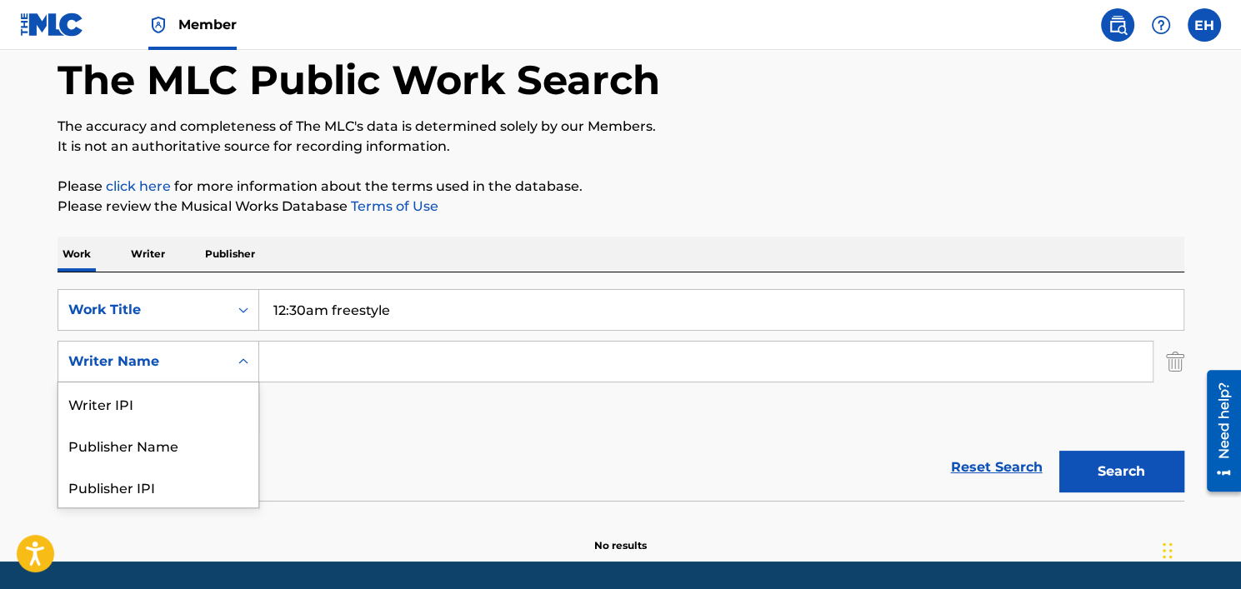
scroll to position [83, 0]
click at [243, 365] on icon "Search Form" at bounding box center [243, 361] width 17 height 17
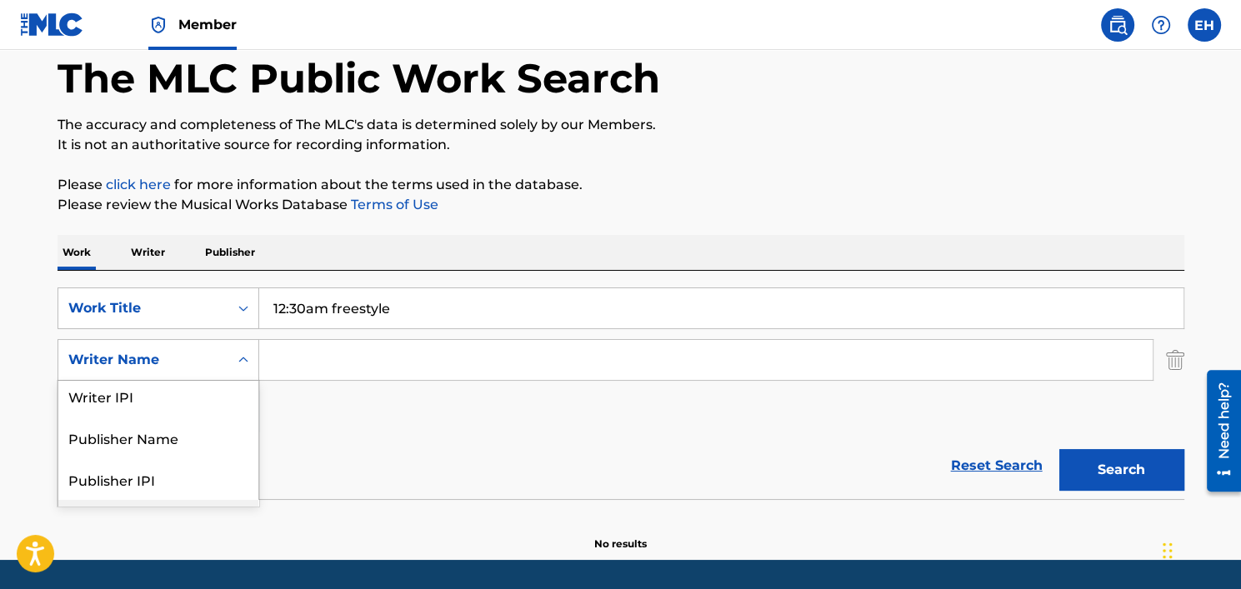
scroll to position [0, 0]
click at [202, 433] on div "Publisher Name" at bounding box center [158, 444] width 200 height 42
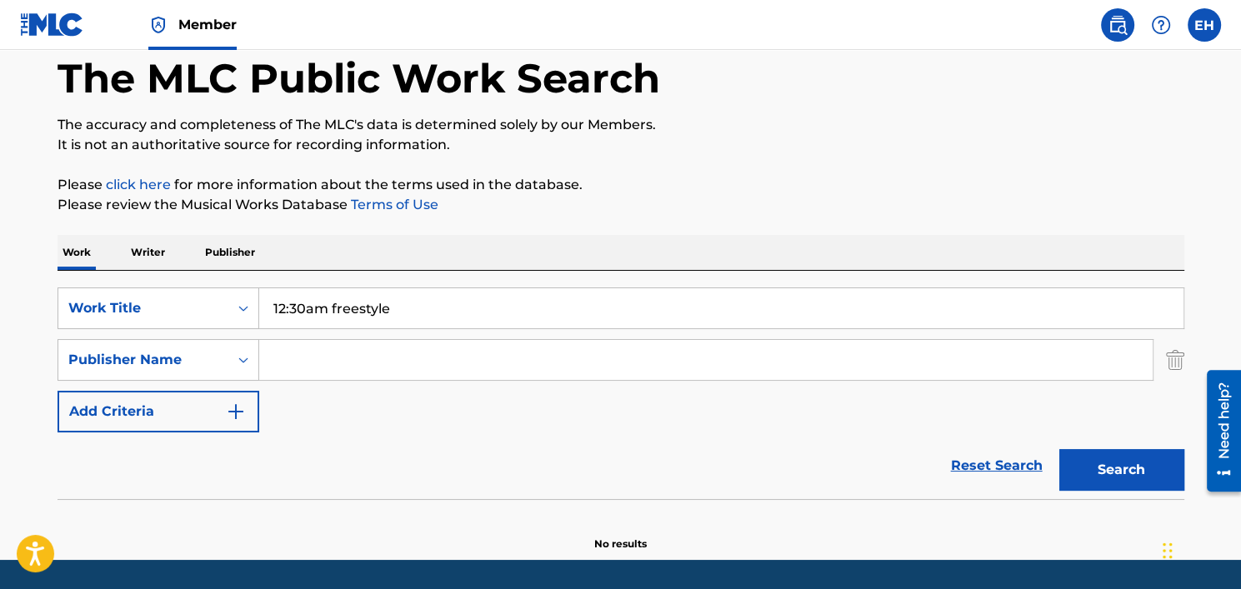
click at [375, 369] on input "Search Form" at bounding box center [705, 360] width 893 height 40
click at [337, 306] on input "12:30am freestyle" at bounding box center [721, 308] width 924 height 40
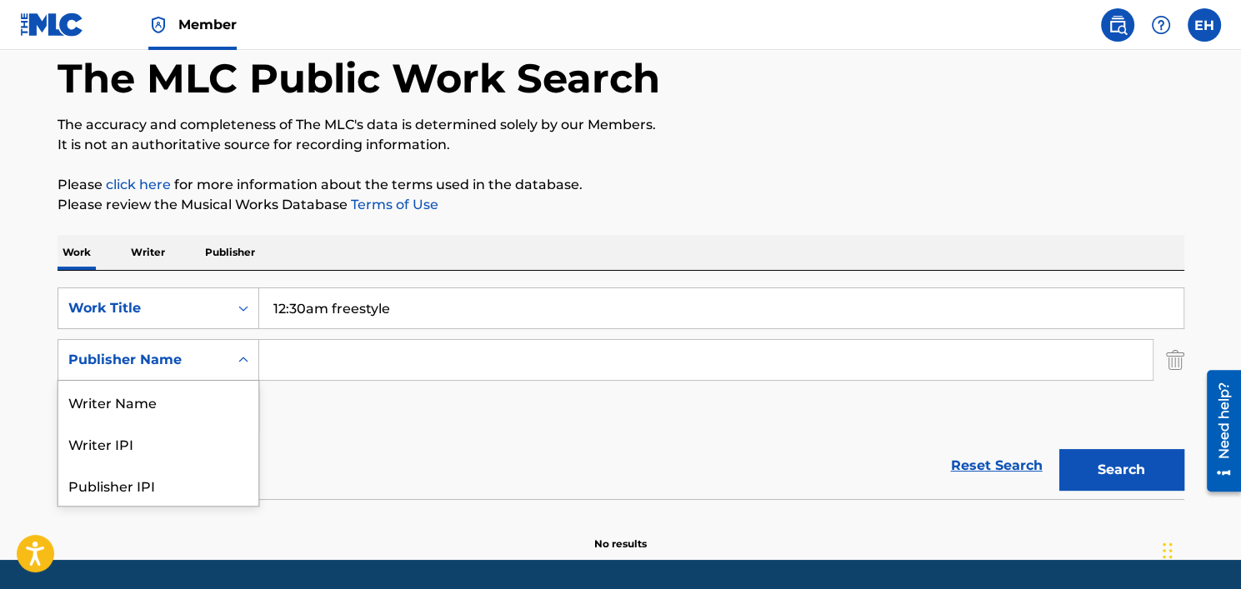
click at [228, 356] on div "Search Form" at bounding box center [243, 360] width 30 height 30
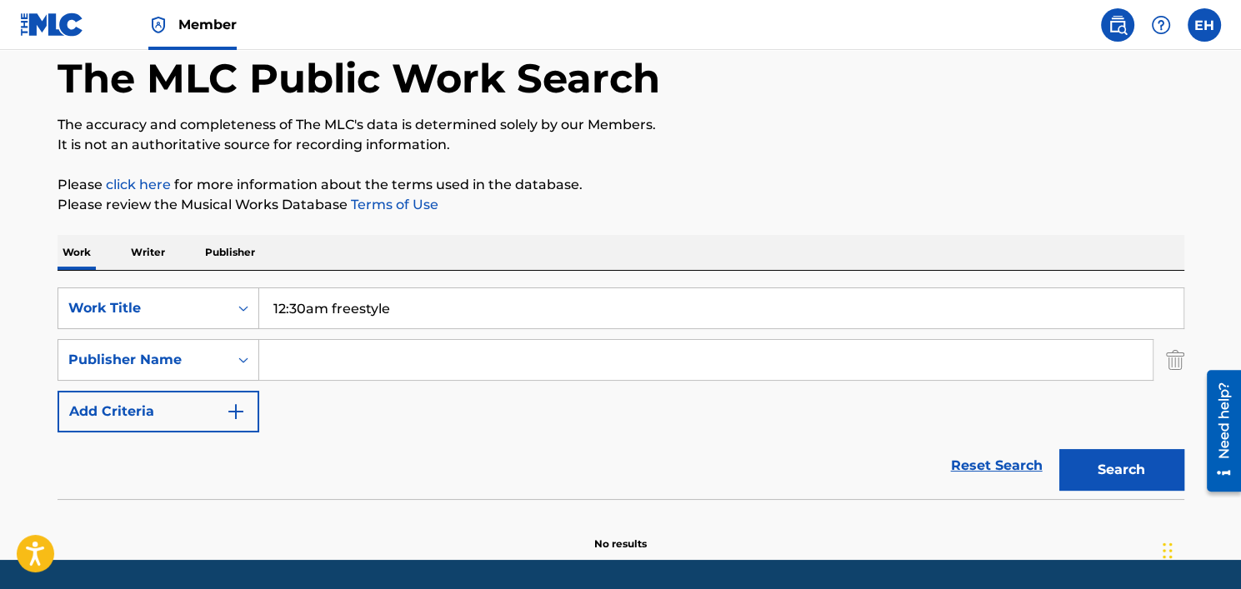
click at [329, 354] on input "Search Form" at bounding box center [705, 360] width 893 height 40
click at [1059, 449] on button "Search" at bounding box center [1121, 470] width 125 height 42
type input "[PERSON_NAME]"
click at [1059, 449] on button "Search" at bounding box center [1121, 470] width 125 height 42
click at [1079, 454] on button "Search" at bounding box center [1121, 470] width 125 height 42
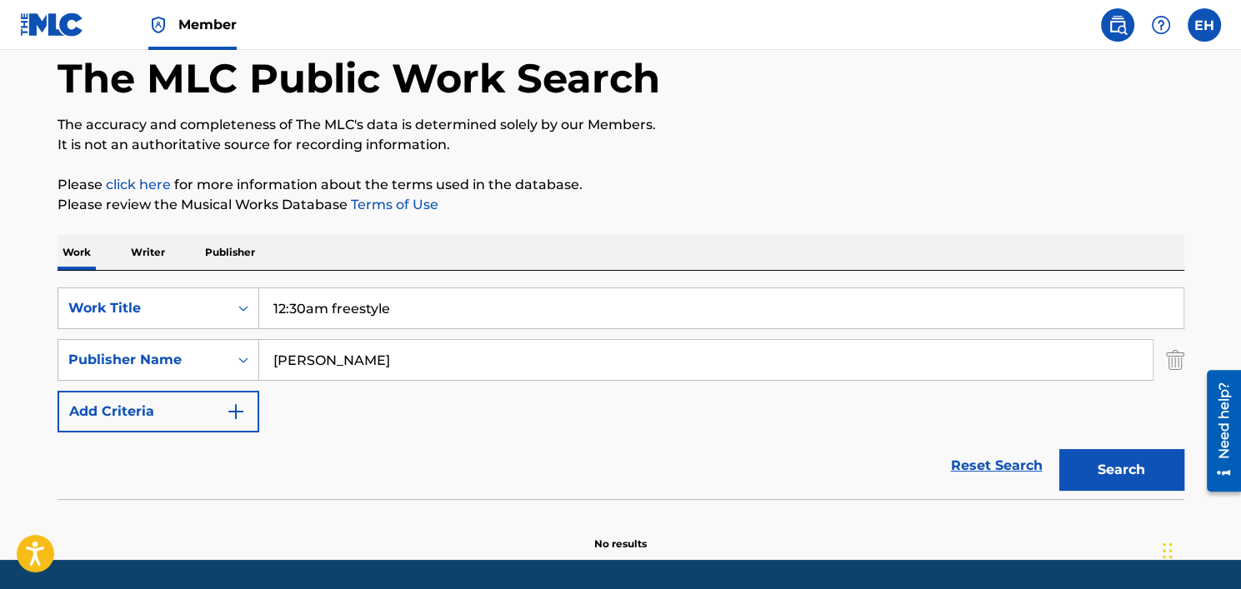
click at [1079, 454] on button "Search" at bounding box center [1121, 470] width 125 height 42
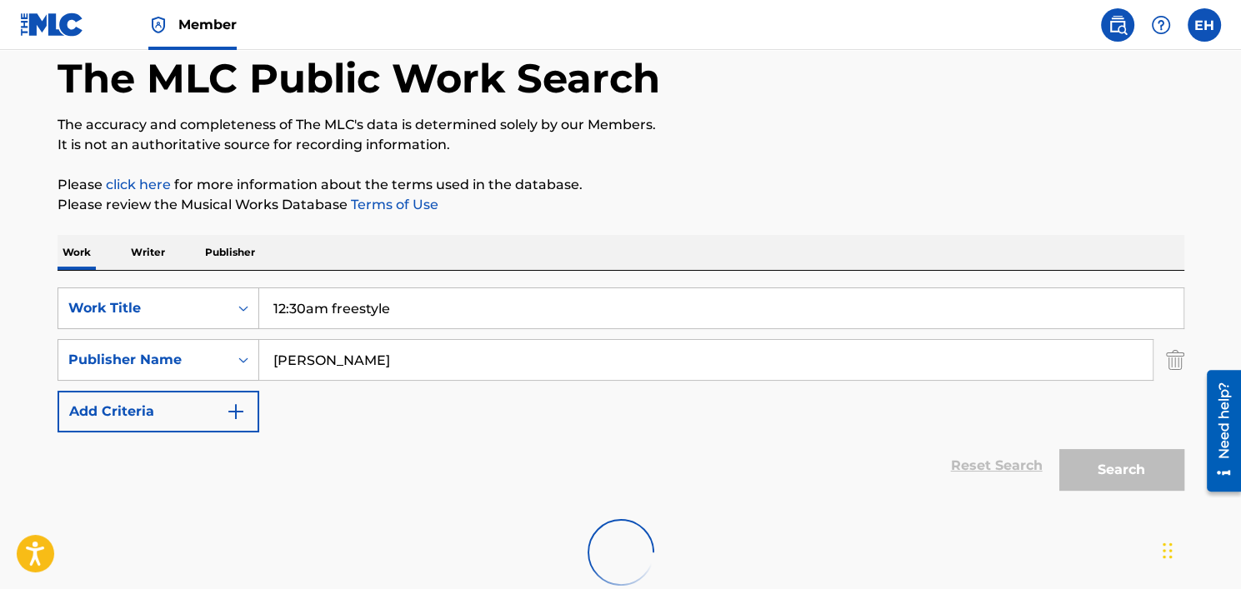
click at [1079, 454] on button "Search" at bounding box center [1121, 470] width 125 height 42
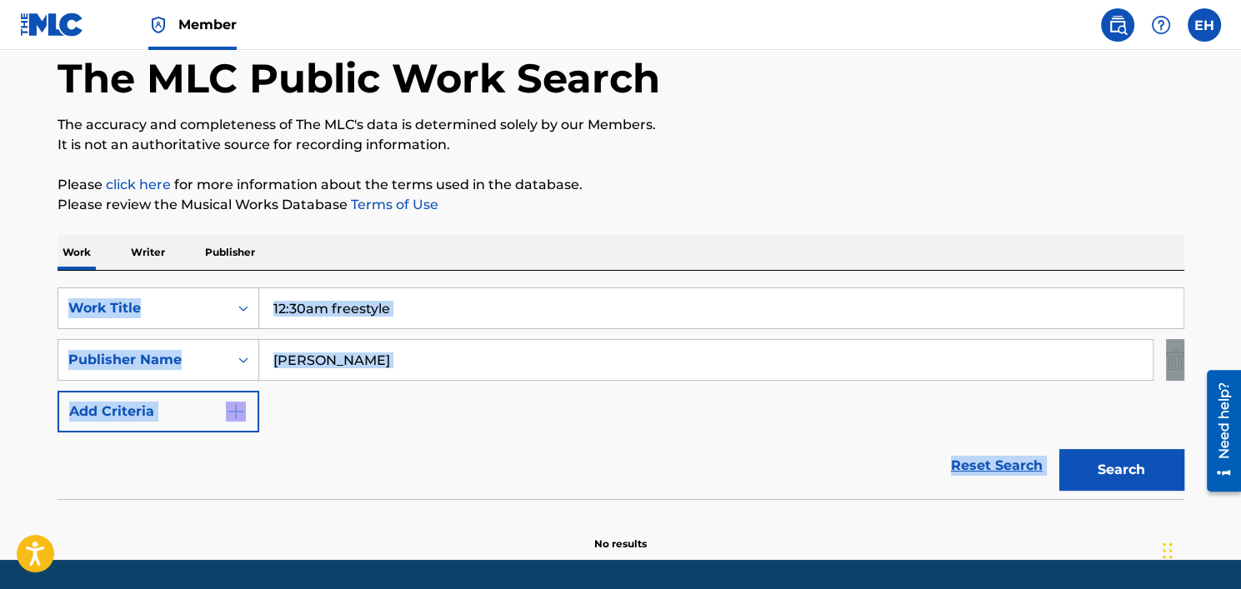
click at [1079, 454] on div "Search" at bounding box center [1117, 466] width 133 height 67
click at [1079, 454] on button "Search" at bounding box center [1121, 470] width 125 height 42
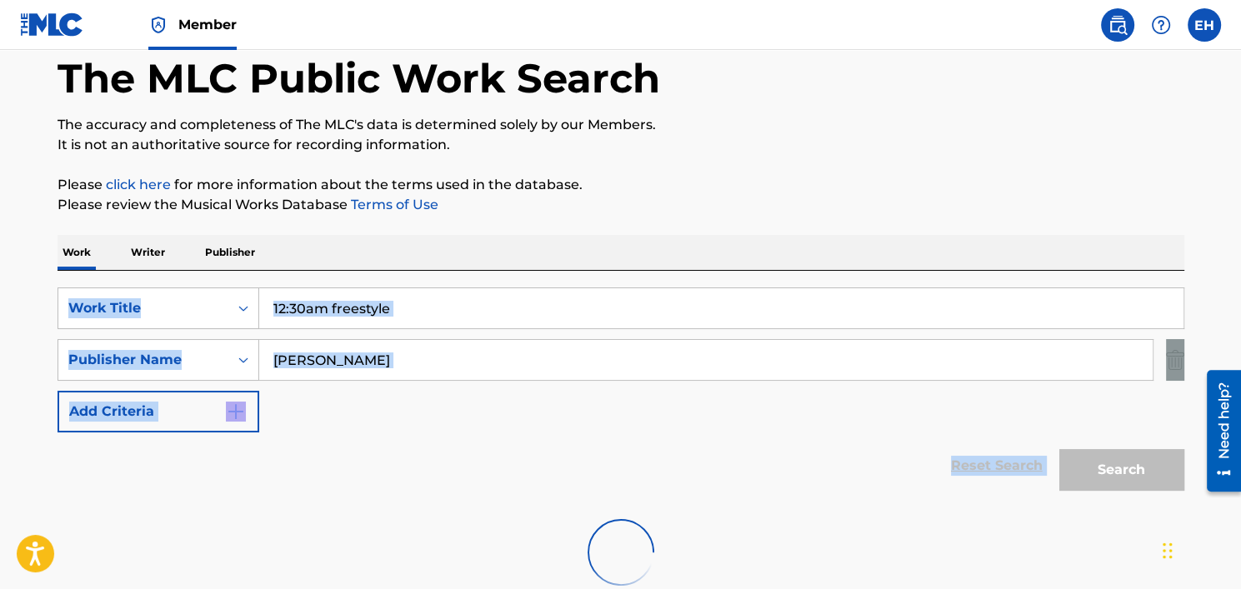
click at [1079, 454] on div "Search" at bounding box center [1117, 466] width 133 height 67
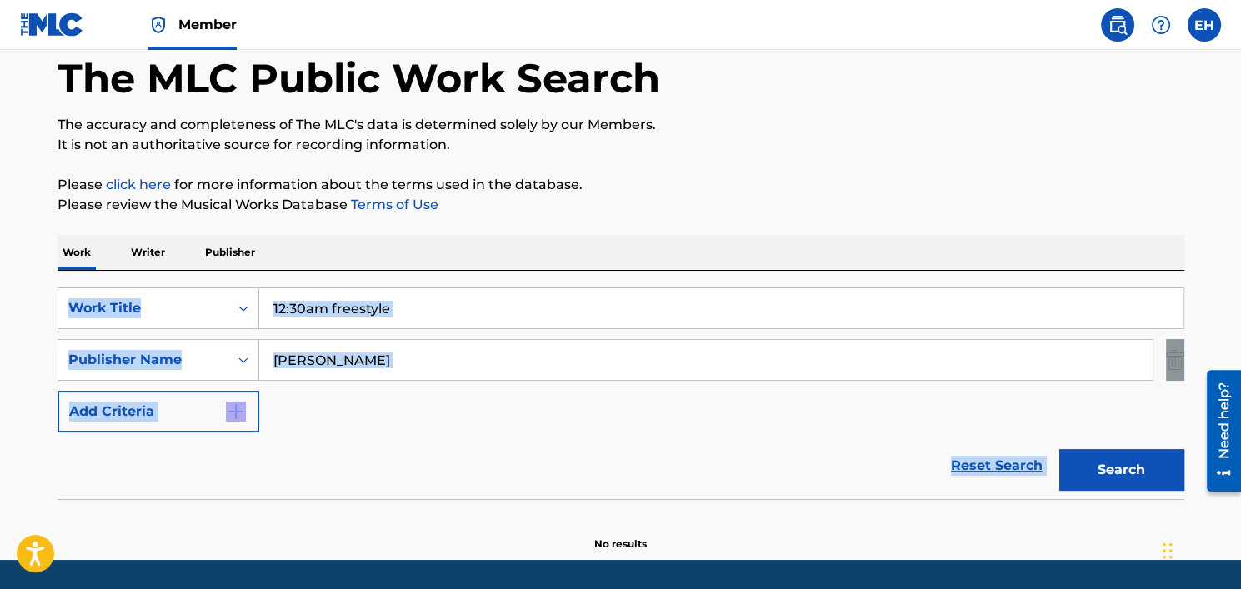
click at [82, 391] on button "Add Criteria" at bounding box center [159, 412] width 202 height 42
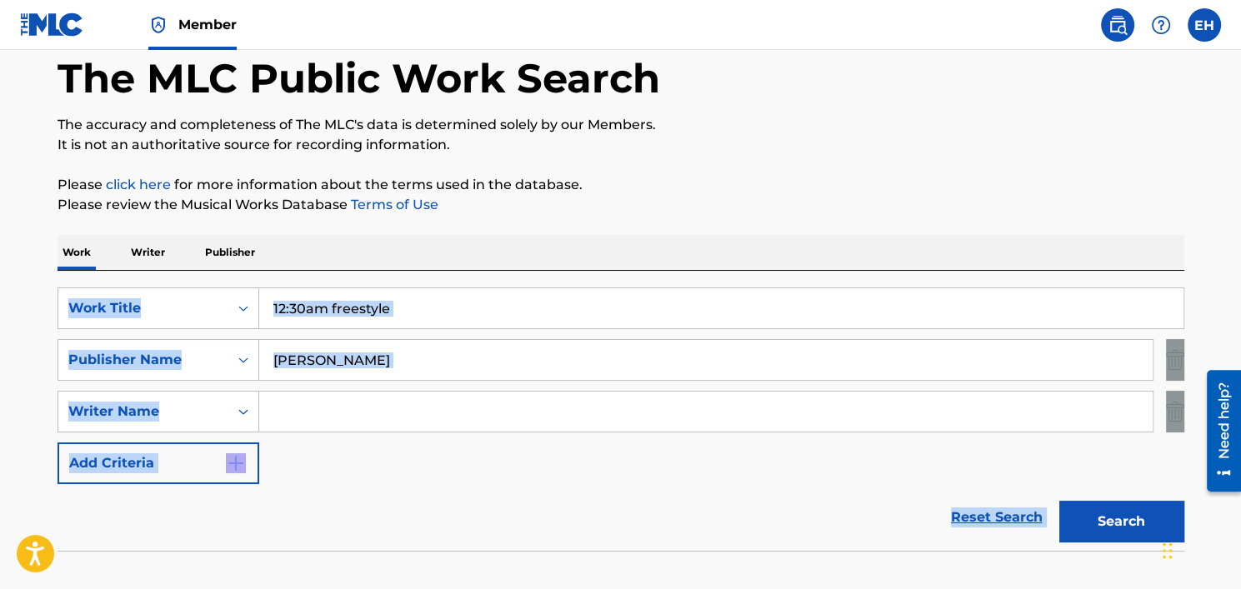
click at [123, 443] on button "Add Criteria" at bounding box center [159, 464] width 202 height 42
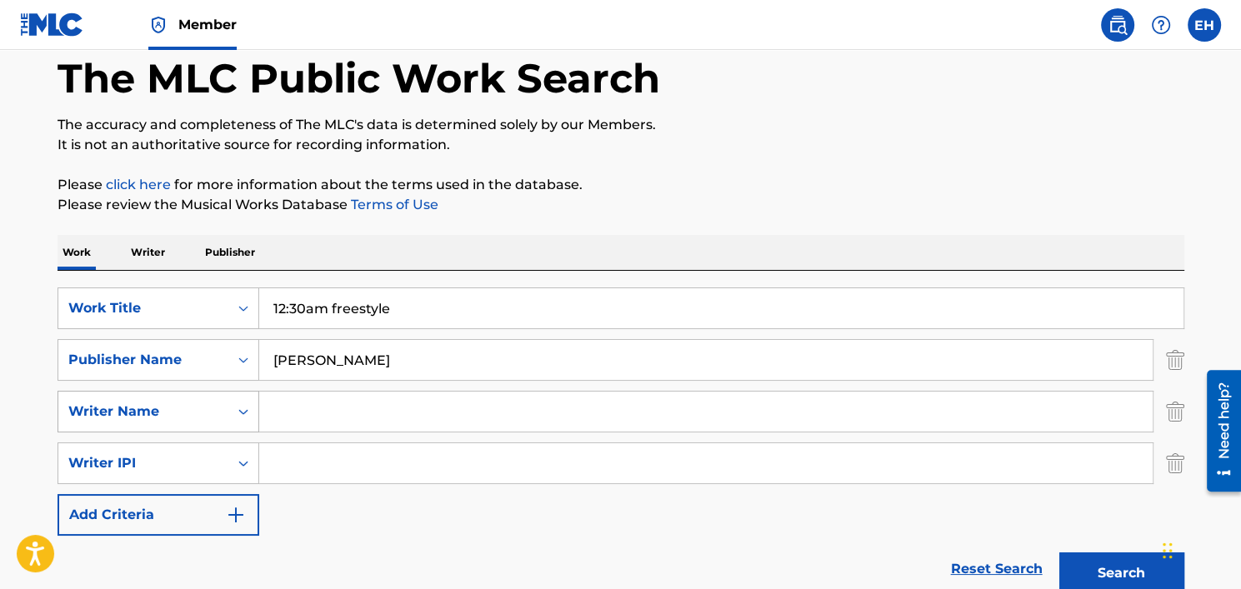
click at [240, 421] on div "Search Form" at bounding box center [243, 412] width 30 height 30
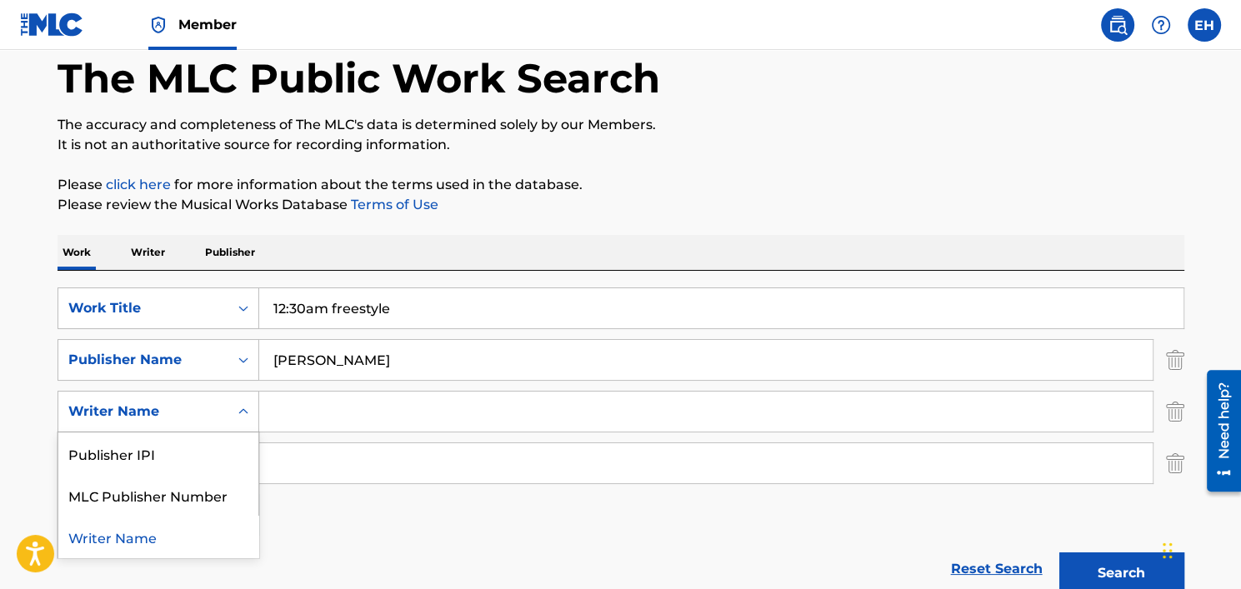
click at [1164, 408] on div "SearchWithCriteria5f7edffc-044c-4383-9392-6ebb3366cd98 3 results available. Use…" at bounding box center [621, 412] width 1127 height 42
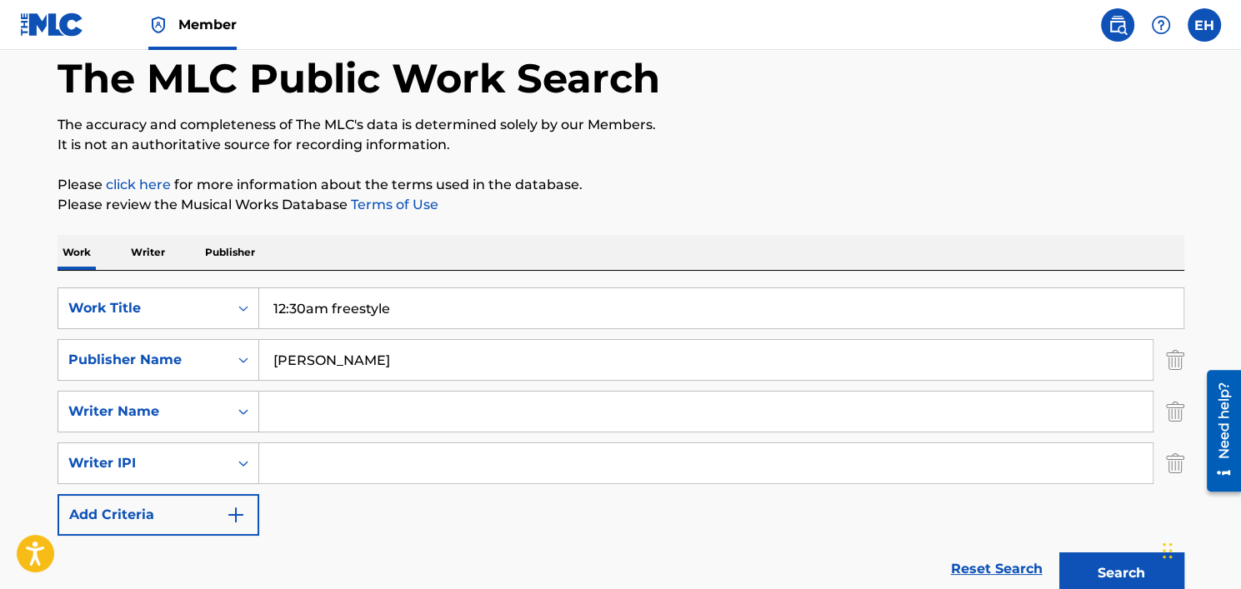
click at [1173, 413] on img "Search Form" at bounding box center [1175, 412] width 18 height 42
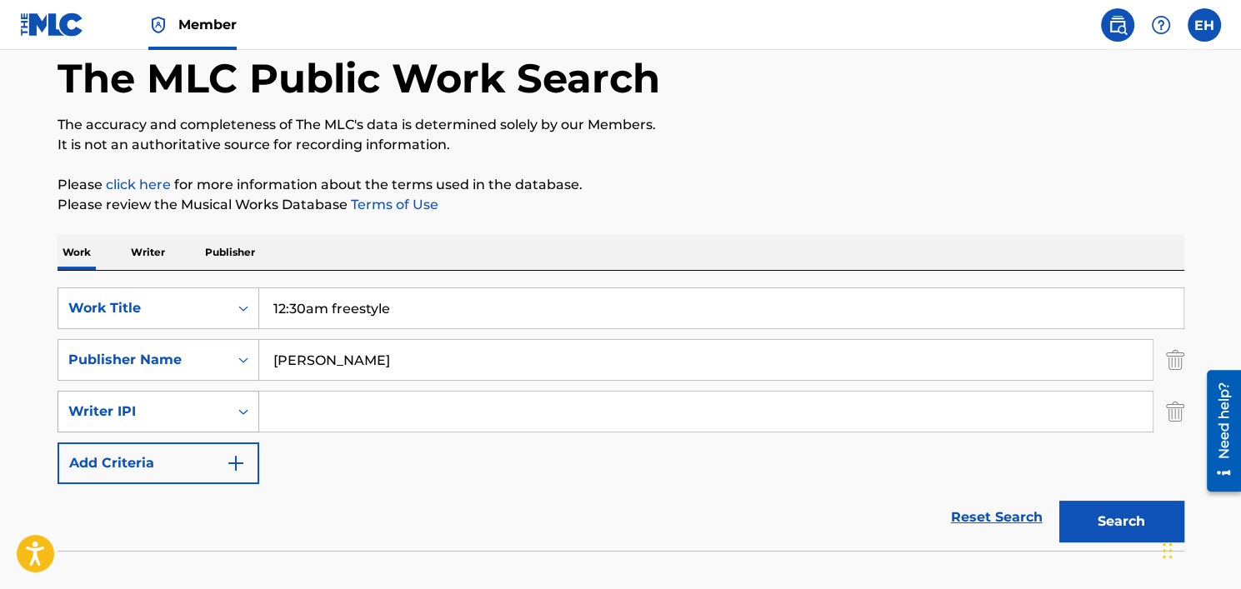
drag, startPoint x: 428, startPoint y: 361, endPoint x: 162, endPoint y: 393, distance: 268.5
click at [162, 393] on div "SearchWithCriteriad47284c1-9b5a-4055-9dca-29db17c7f46b Work Title 12:30am frees…" at bounding box center [621, 386] width 1127 height 197
click at [164, 254] on p "Writer" at bounding box center [148, 252] width 44 height 35
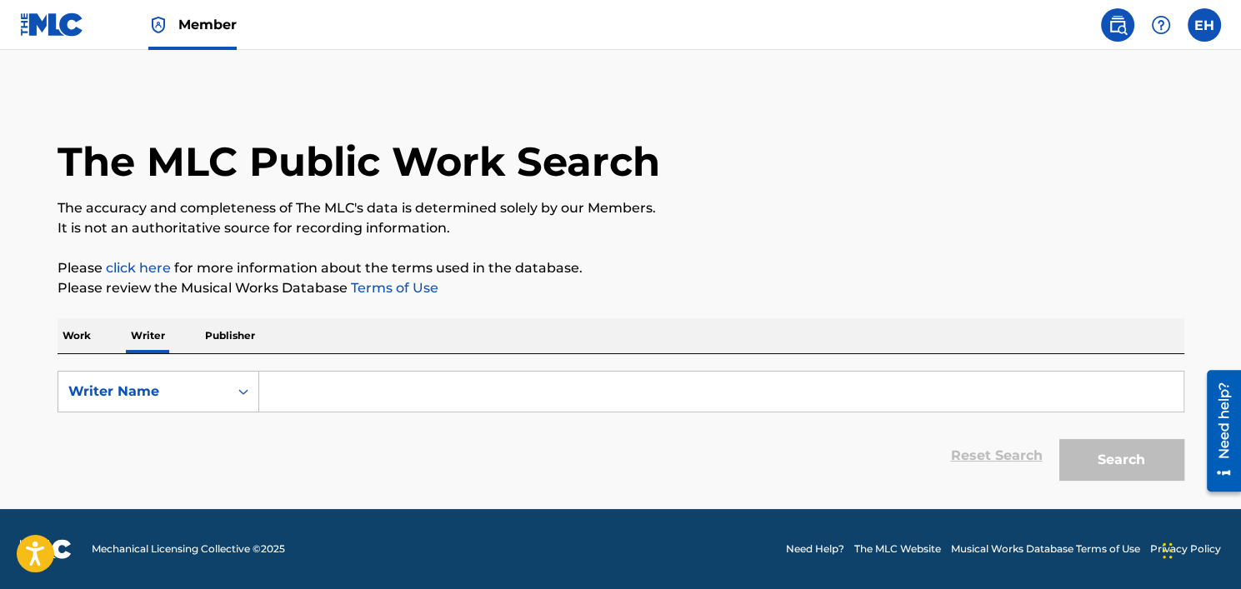
click at [256, 345] on p "Publisher" at bounding box center [230, 335] width 60 height 35
click at [158, 408] on div "Publisher Name" at bounding box center [159, 392] width 202 height 42
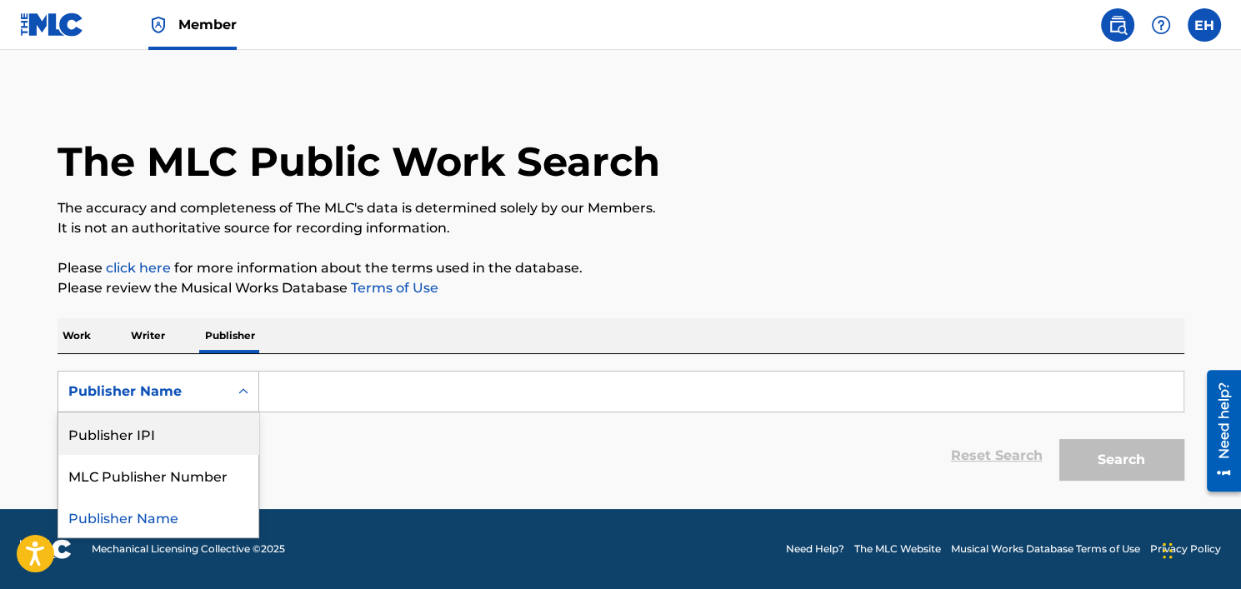
click at [164, 419] on div "Publisher IPI" at bounding box center [158, 434] width 200 height 42
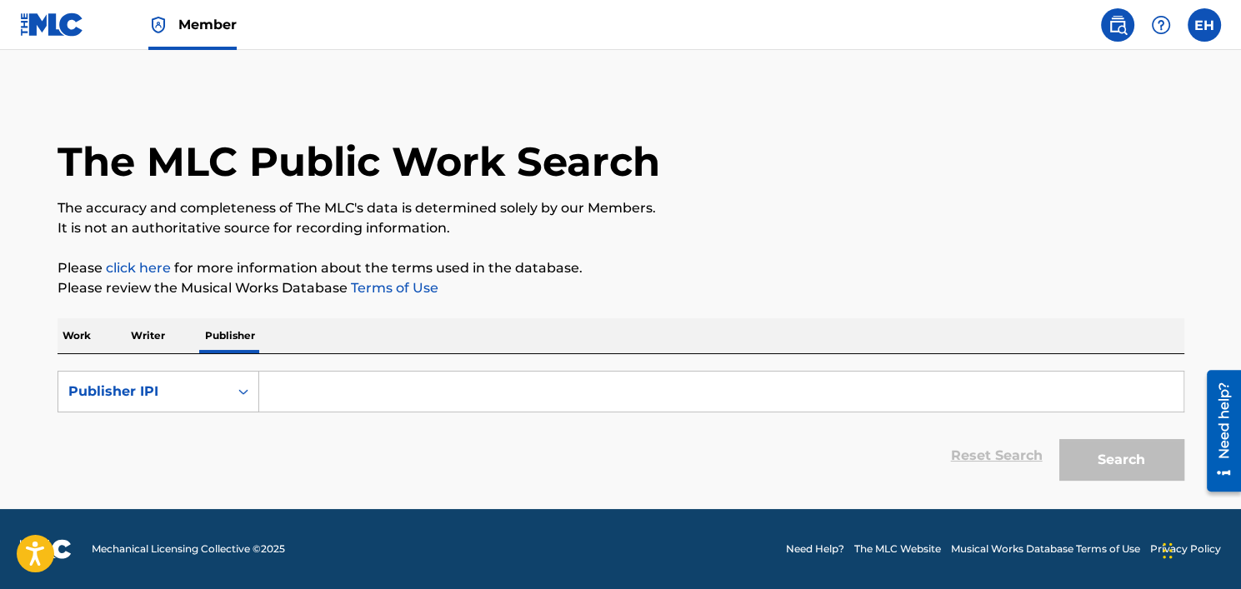
click at [50, 22] on img at bounding box center [52, 25] width 64 height 24
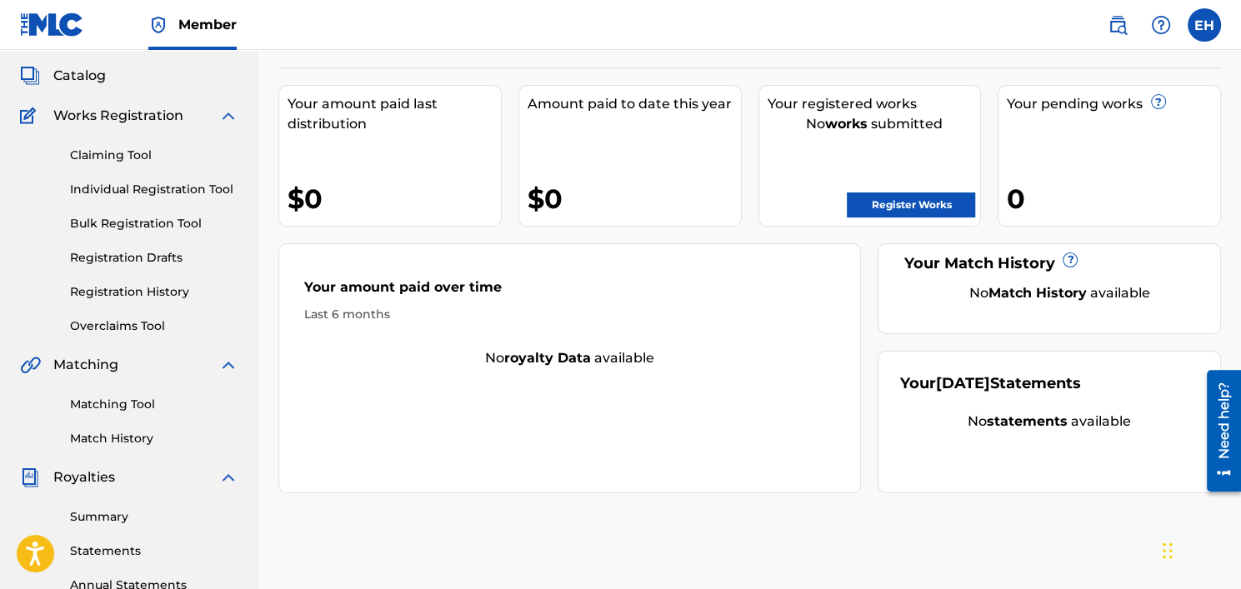
scroll to position [83, 0]
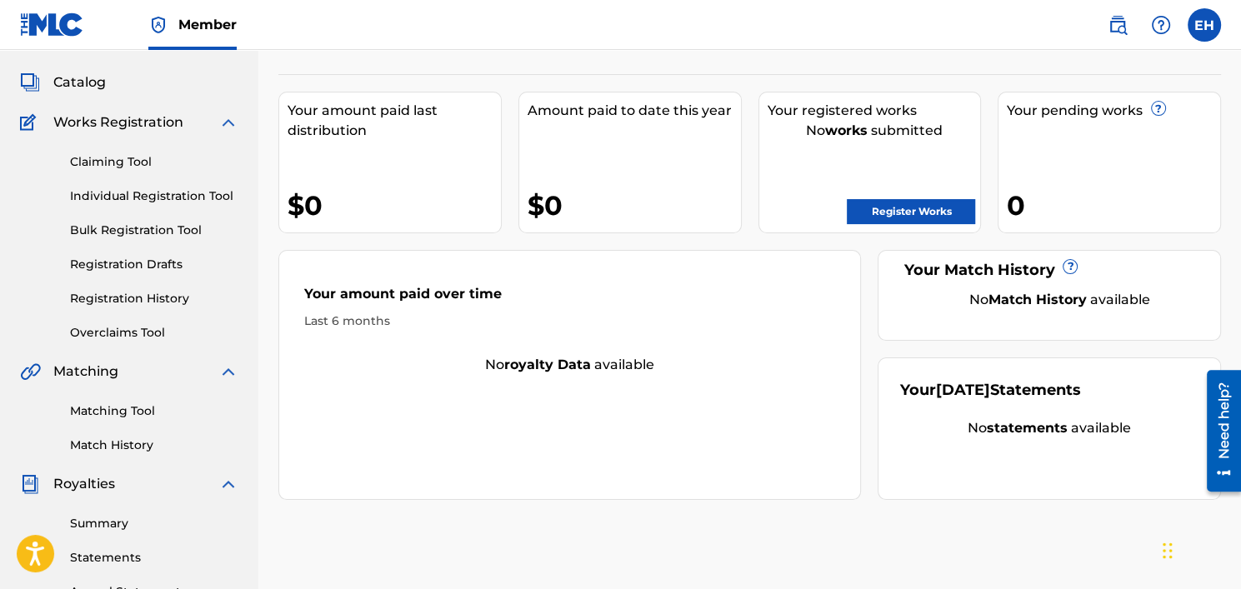
click at [856, 219] on link "Register Works" at bounding box center [911, 211] width 128 height 25
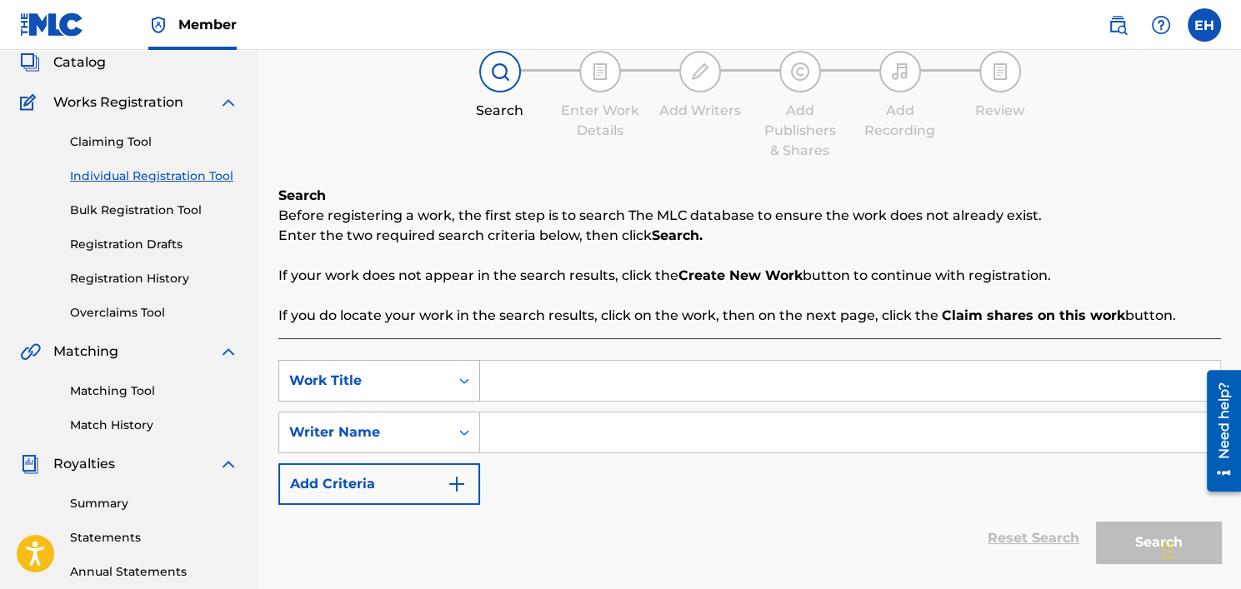
scroll to position [83, 0]
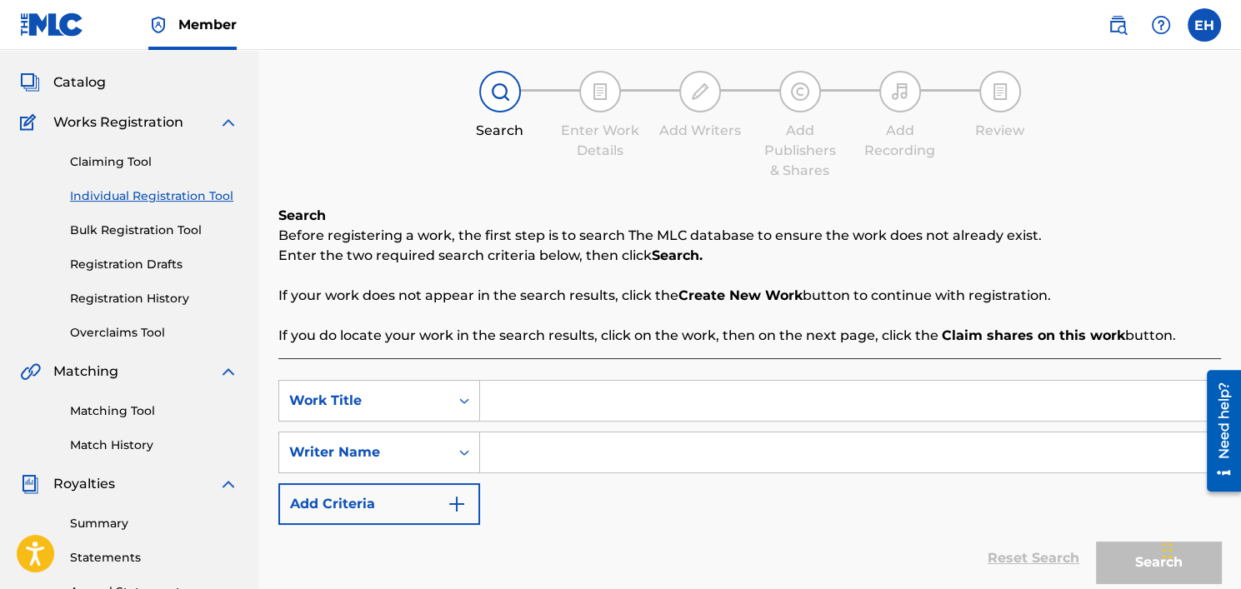
click at [604, 90] on img at bounding box center [600, 92] width 20 height 20
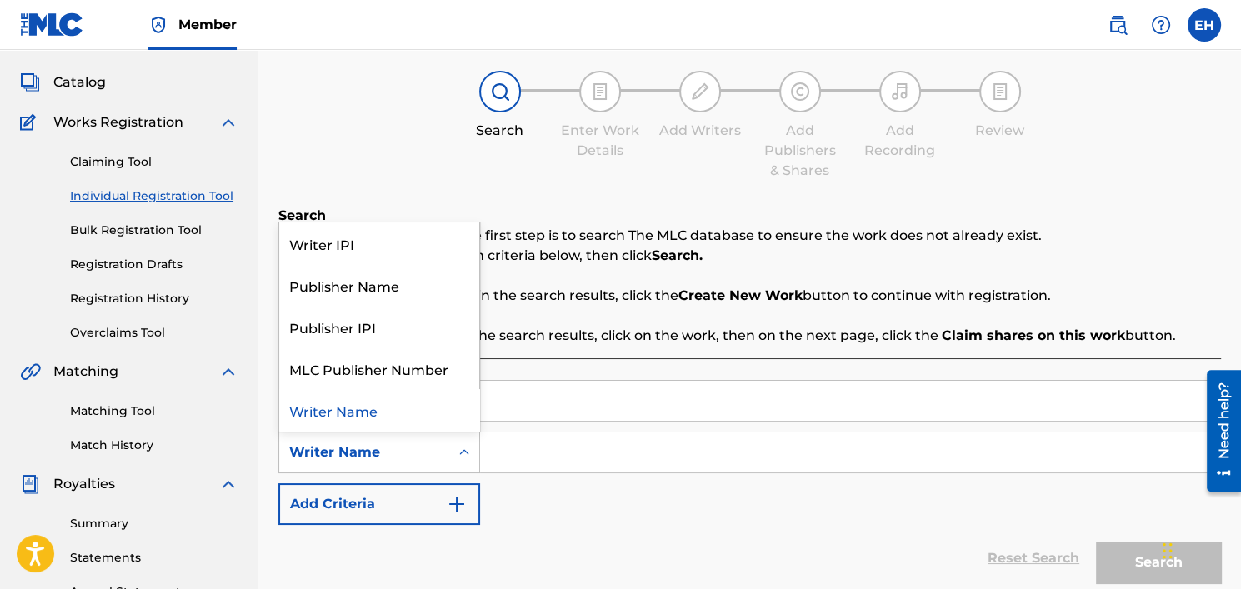
click at [386, 451] on div "Writer Name" at bounding box center [364, 453] width 150 height 20
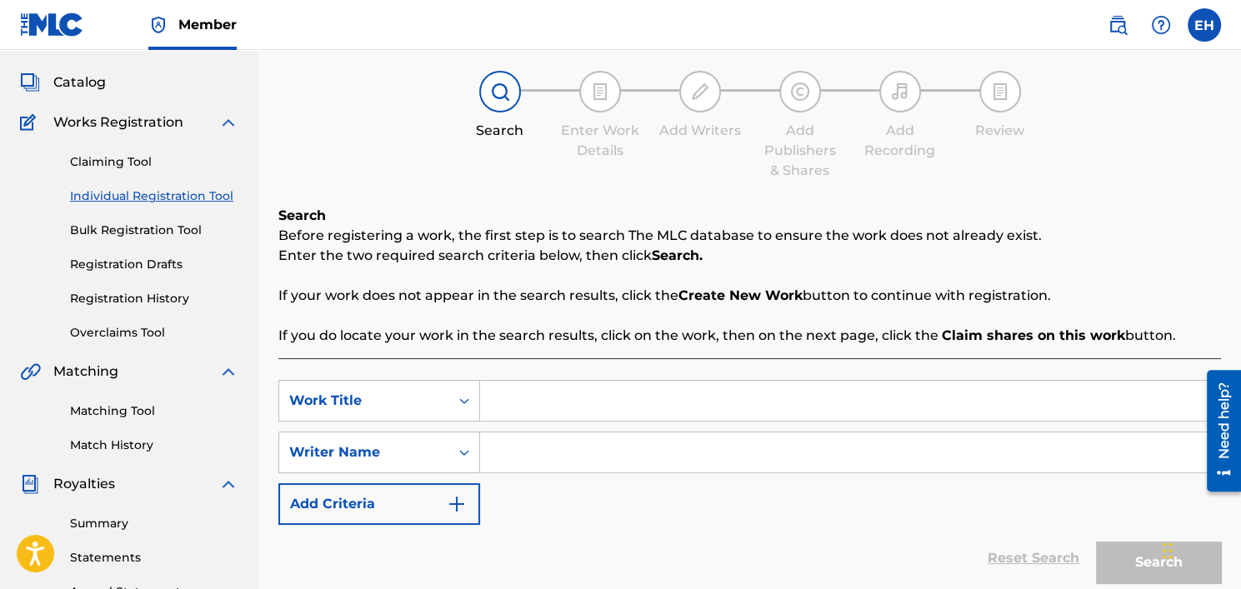
click at [386, 450] on div "Writer Name" at bounding box center [364, 453] width 150 height 20
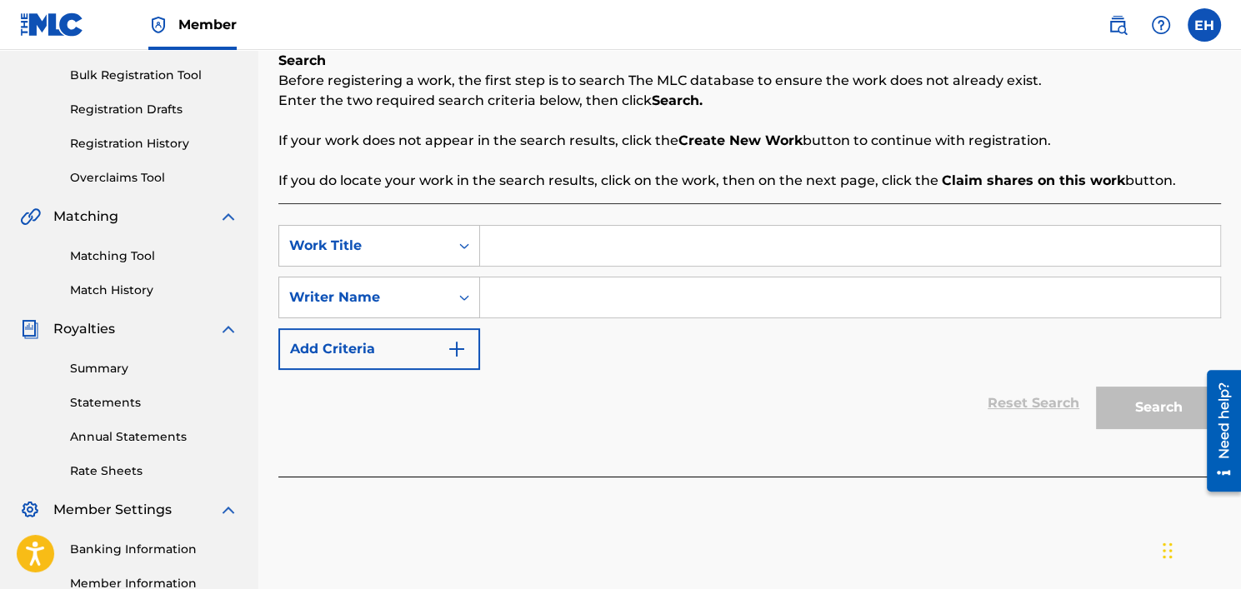
scroll to position [250, 0]
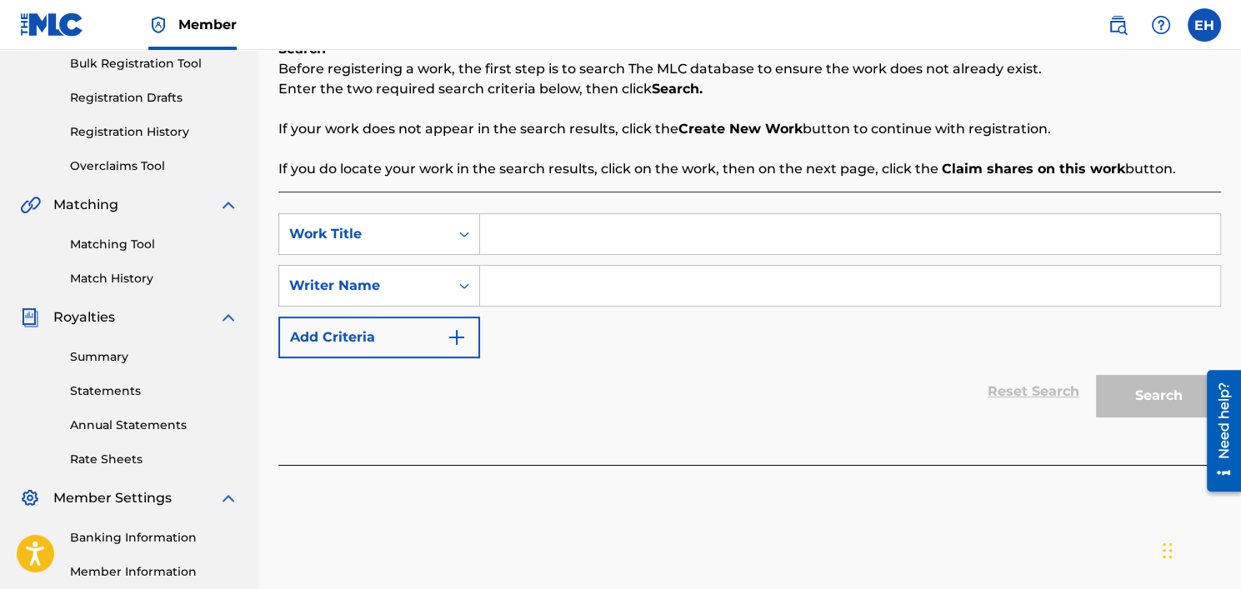
click at [443, 273] on div "Writer Name" at bounding box center [364, 286] width 170 height 32
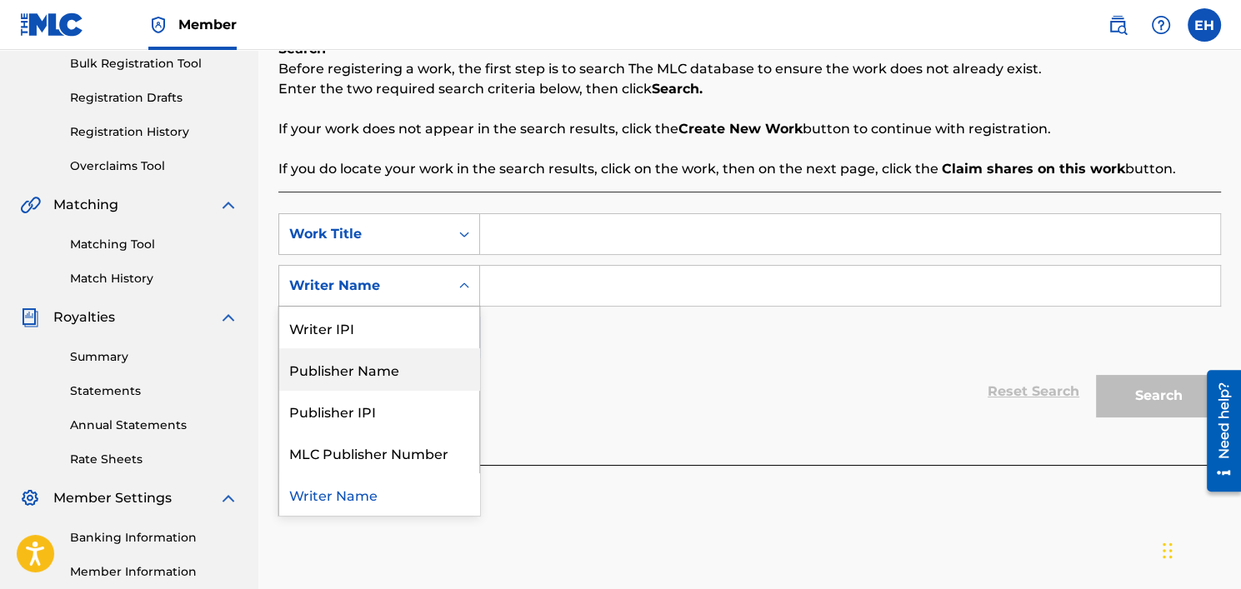
click at [369, 399] on div "Publisher IPI" at bounding box center [379, 411] width 200 height 42
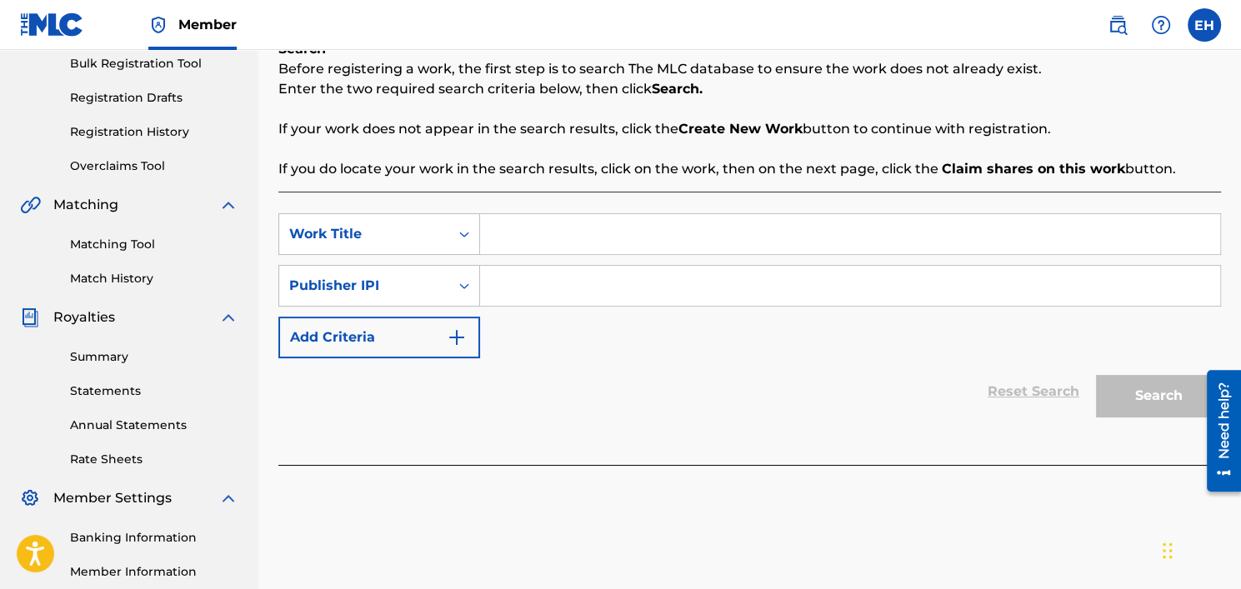
click at [498, 278] on input "Search Form" at bounding box center [850, 286] width 740 height 40
paste input "1061525783"
type input "1061525783"
click at [527, 246] on input "Search Form" at bounding box center [850, 234] width 740 height 40
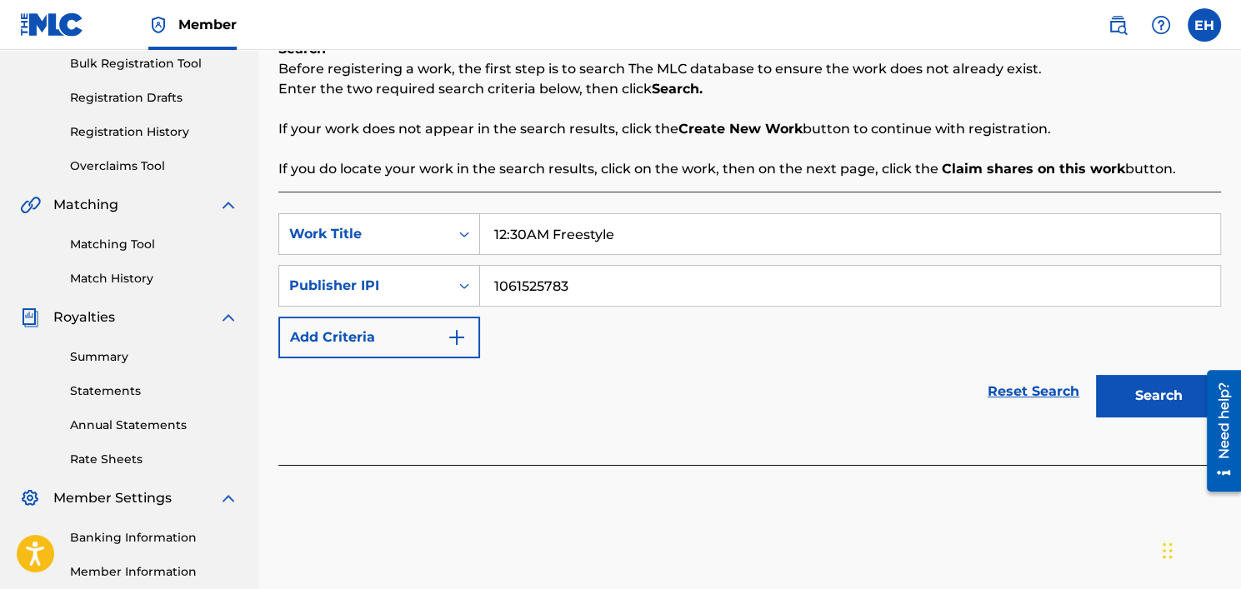
type input "12:30AM Freestyle"
click at [1133, 387] on button "Search" at bounding box center [1158, 396] width 125 height 42
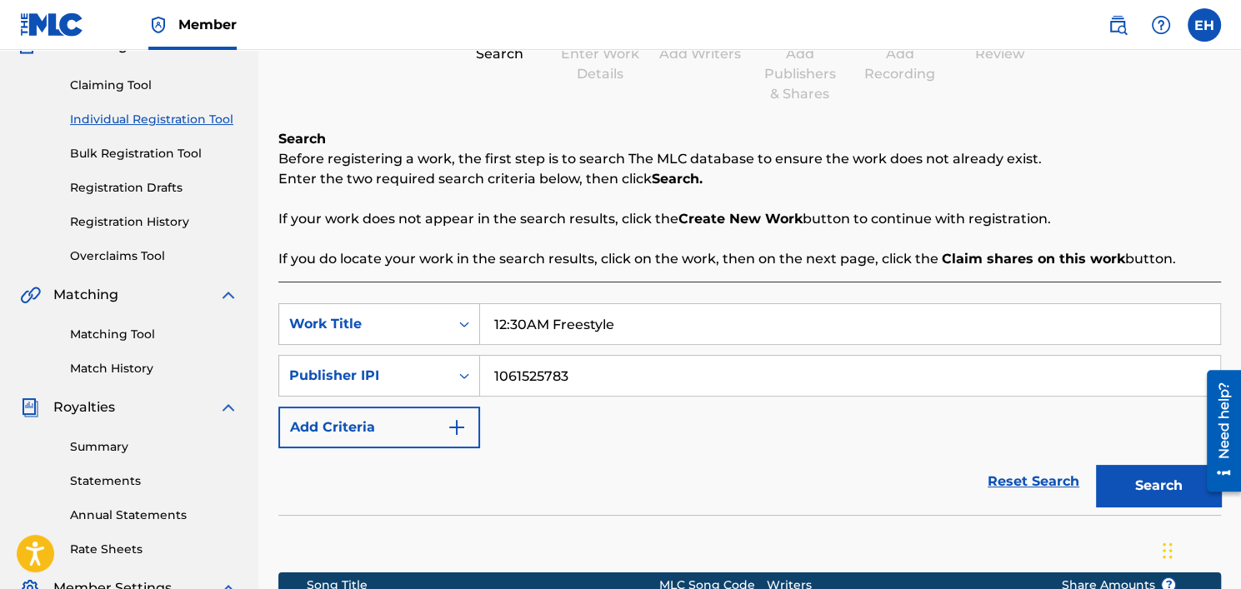
scroll to position [167, 0]
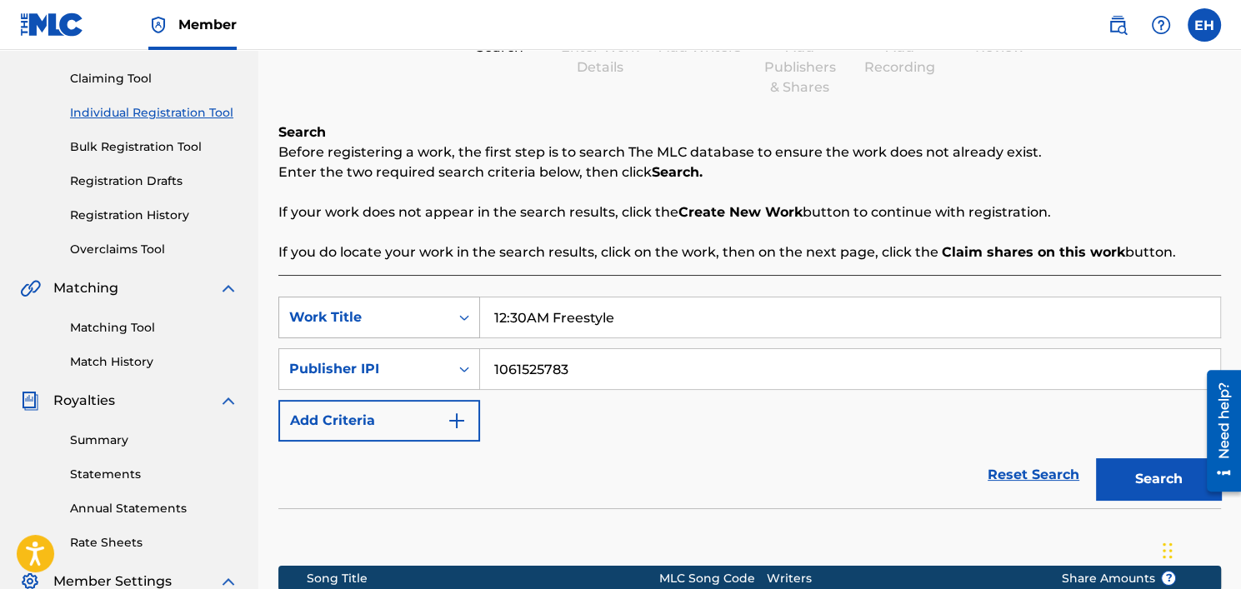
click at [413, 308] on div "Work Title" at bounding box center [364, 318] width 150 height 20
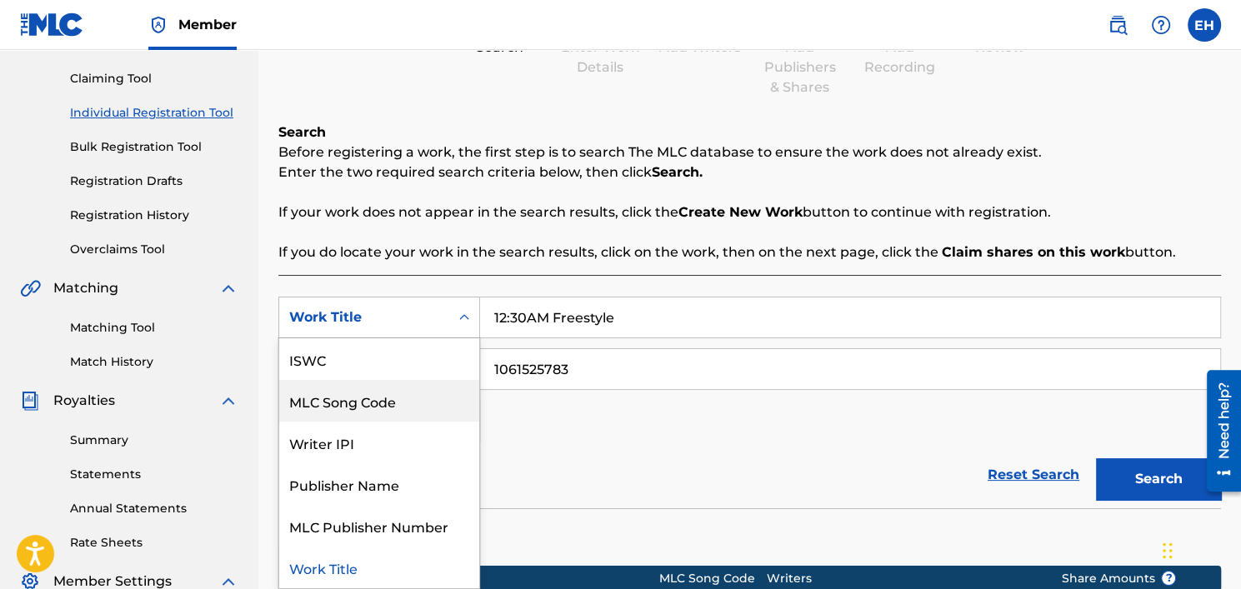
scroll to position [0, 0]
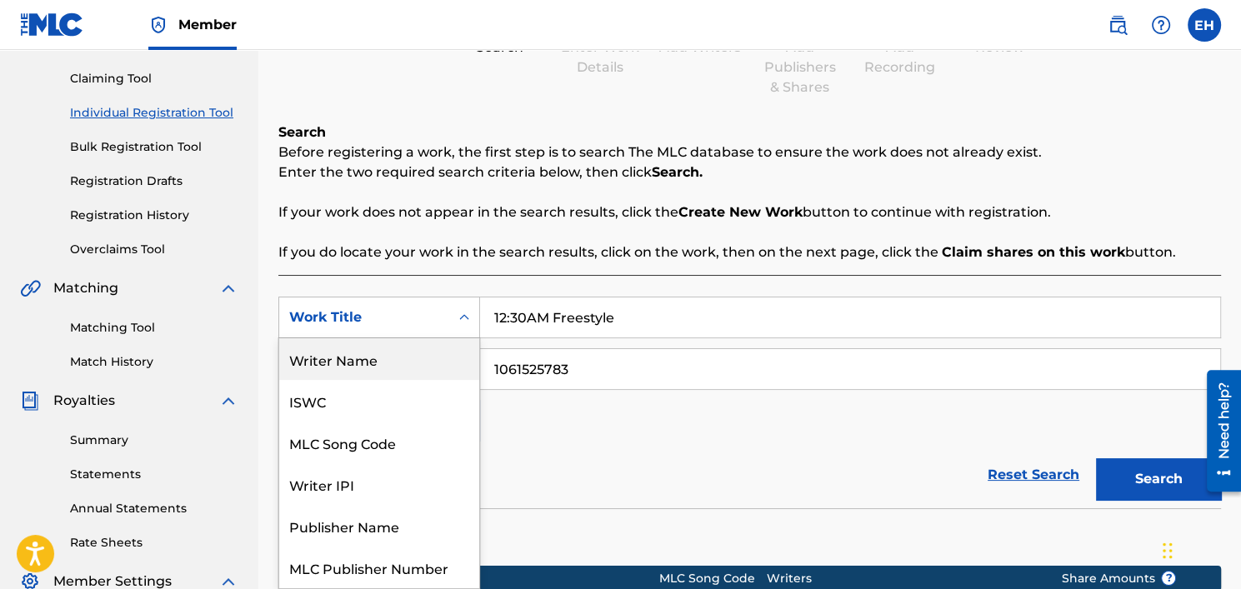
click at [413, 372] on div "Writer Name" at bounding box center [379, 359] width 200 height 42
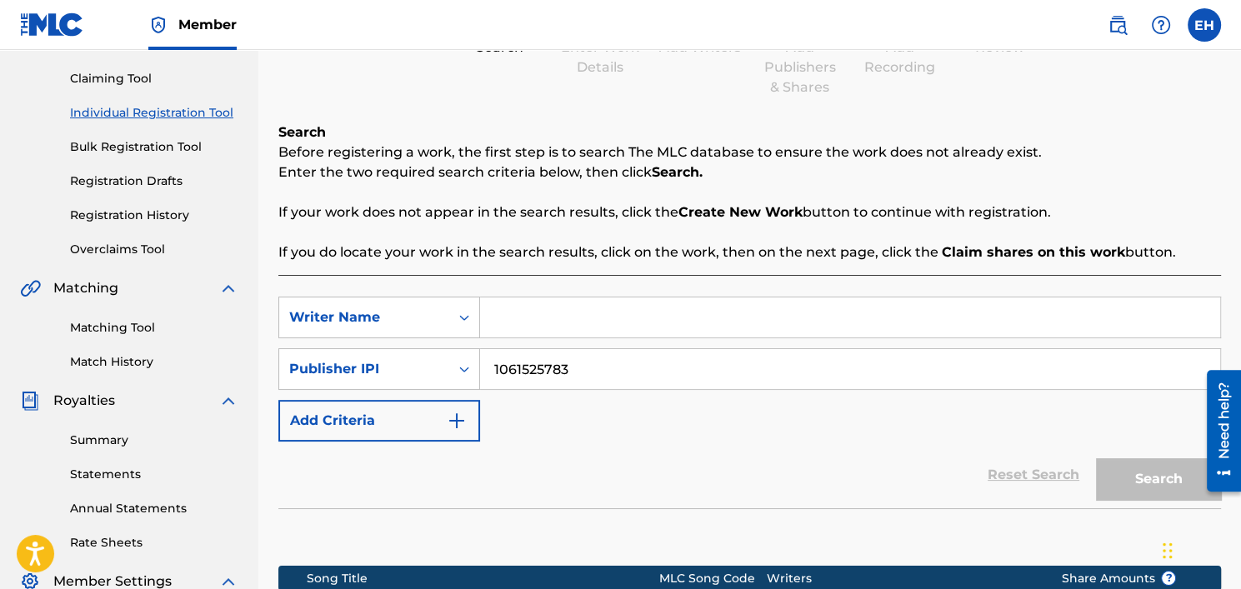
click at [504, 313] on input "Search Form" at bounding box center [850, 318] width 740 height 40
paste input "FRANKLIN, KNOAH"
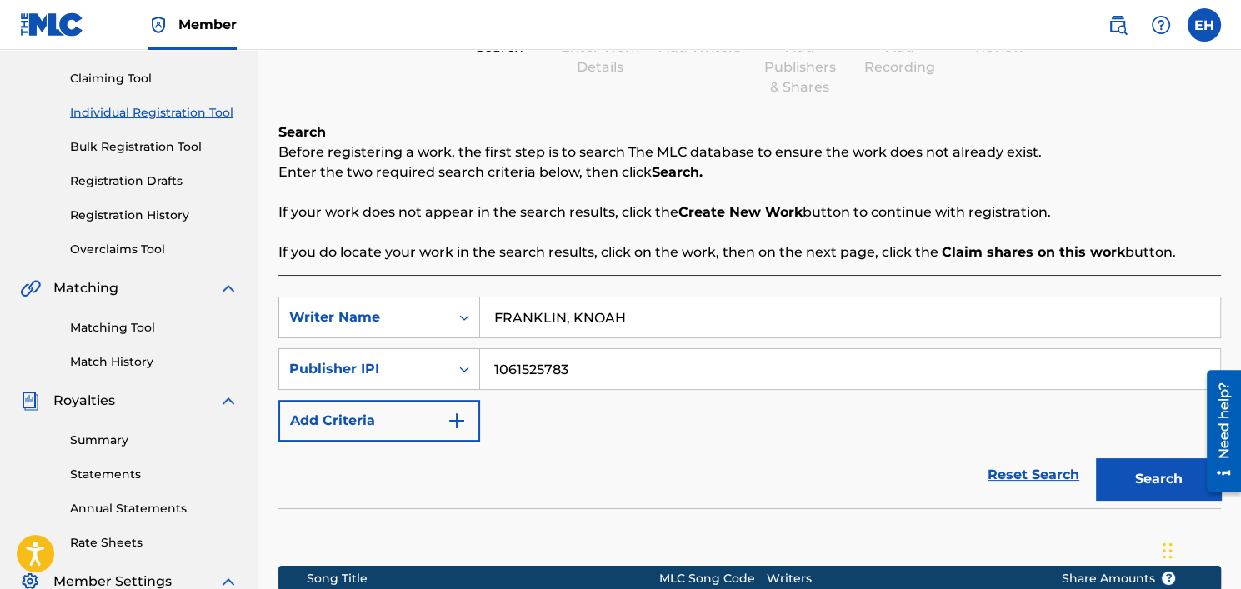
type input "FRANKLIN, KNOAH"
click at [1108, 468] on button "Search" at bounding box center [1158, 479] width 125 height 42
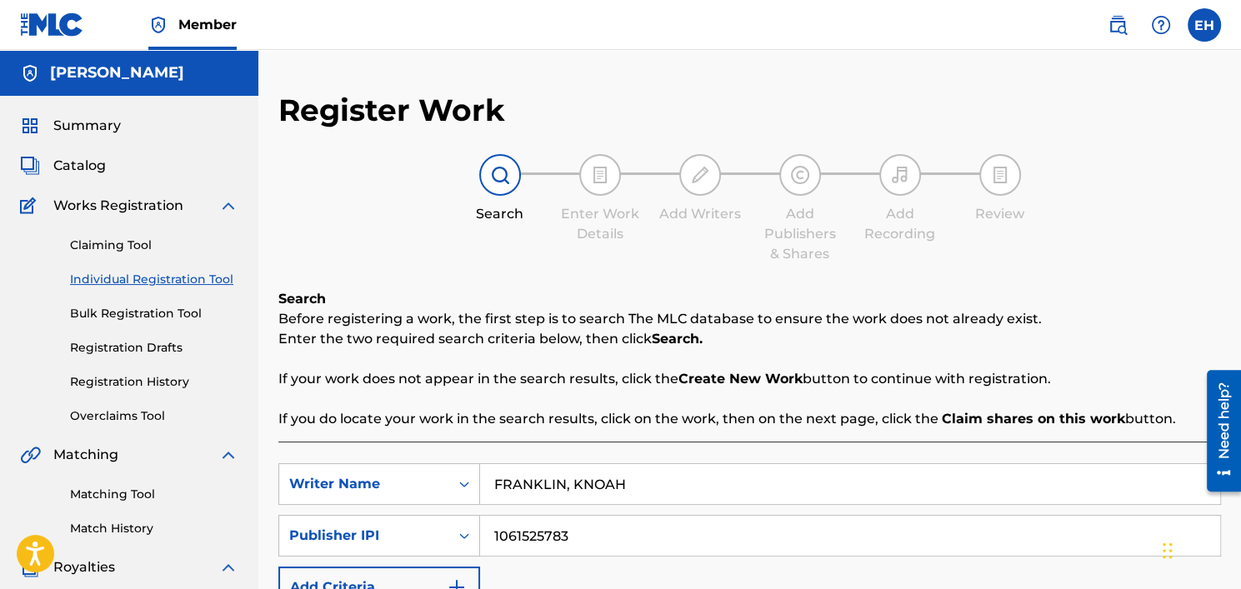
click at [500, 187] on div at bounding box center [500, 175] width 42 height 42
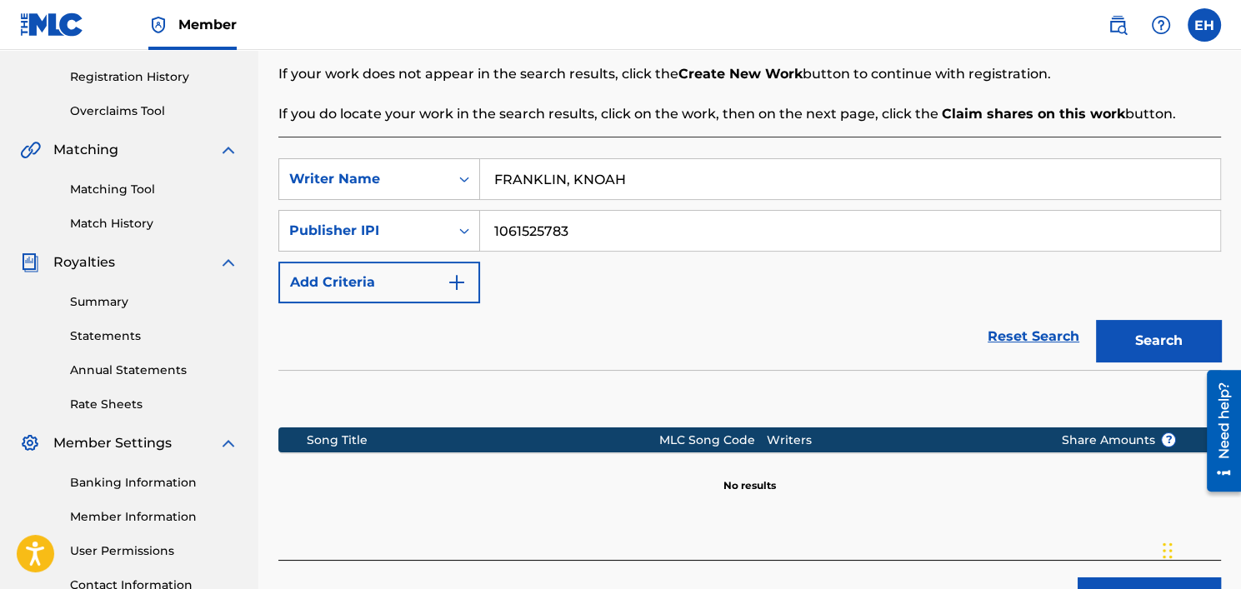
scroll to position [333, 0]
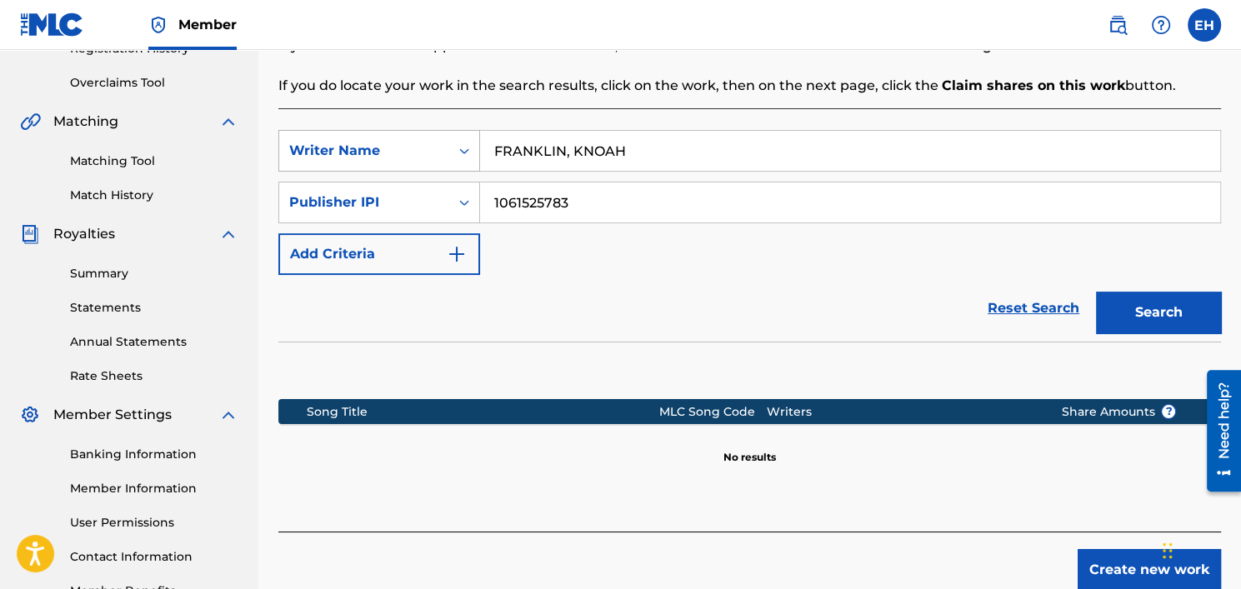
drag, startPoint x: 531, startPoint y: 136, endPoint x: 406, endPoint y: 141, distance: 125.1
click at [406, 141] on div "SearchWithCriteria23206b8b-94a8-426b-88ee-e97f66119d4a Writer Name [PERSON_NAME…" at bounding box center [749, 151] width 943 height 42
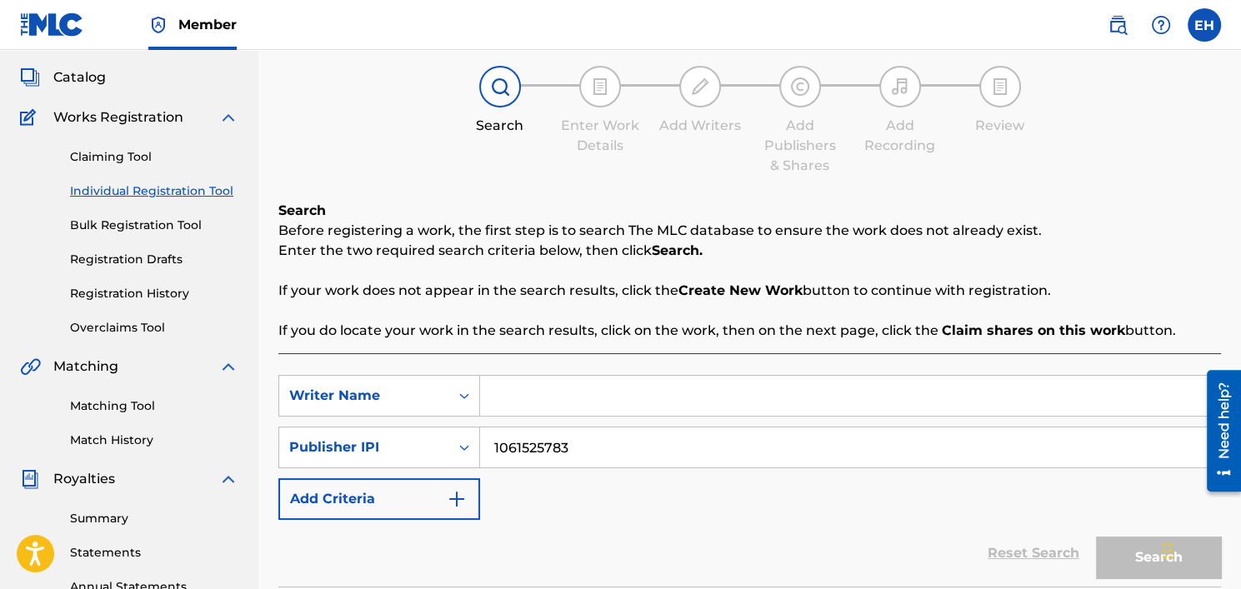
scroll to position [0, 0]
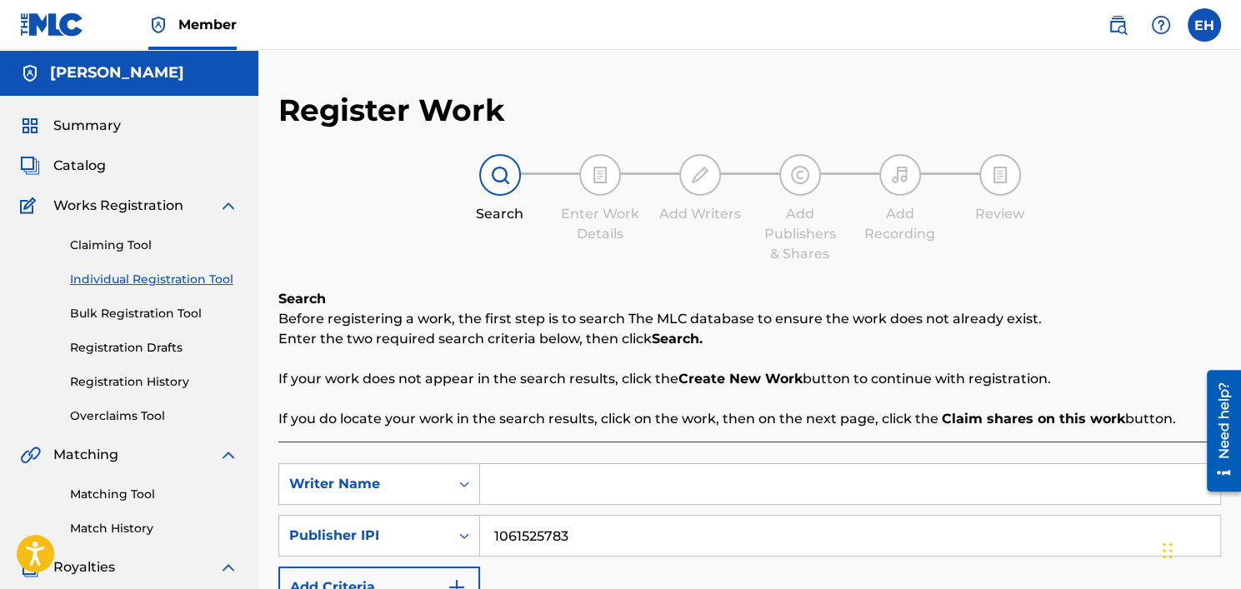
click at [73, 199] on span "Works Registration" at bounding box center [118, 206] width 130 height 20
click at [74, 166] on span "Catalog" at bounding box center [79, 166] width 53 height 20
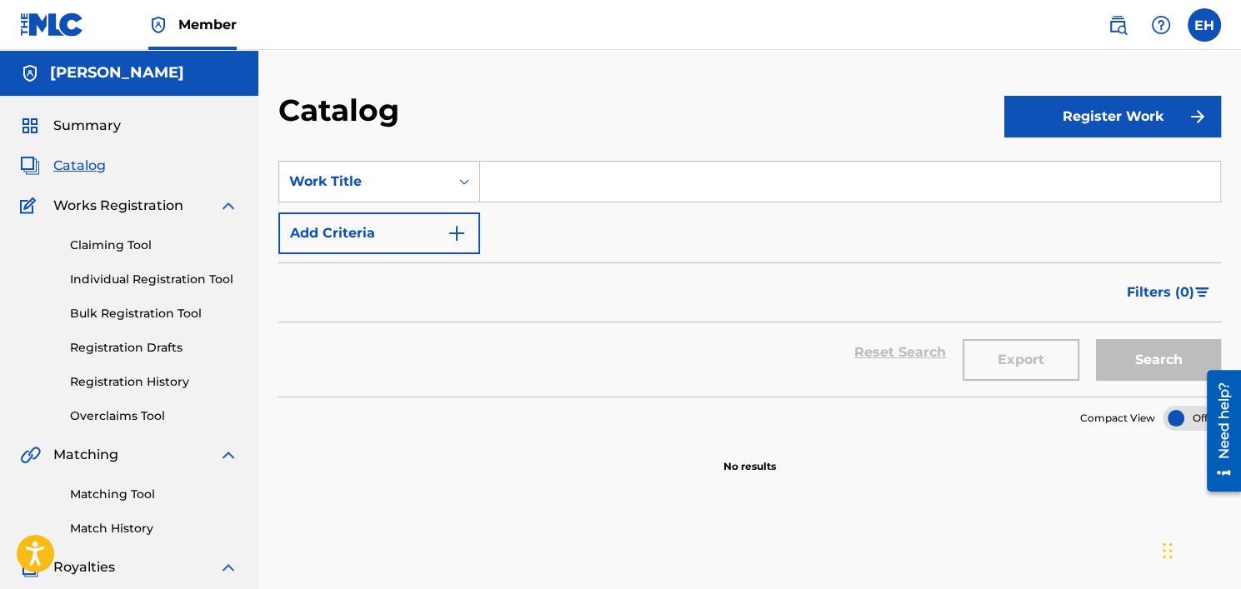
click at [1114, 110] on button "Register Work" at bounding box center [1112, 117] width 217 height 42
click at [1052, 168] on link "Individual" at bounding box center [1112, 171] width 217 height 40
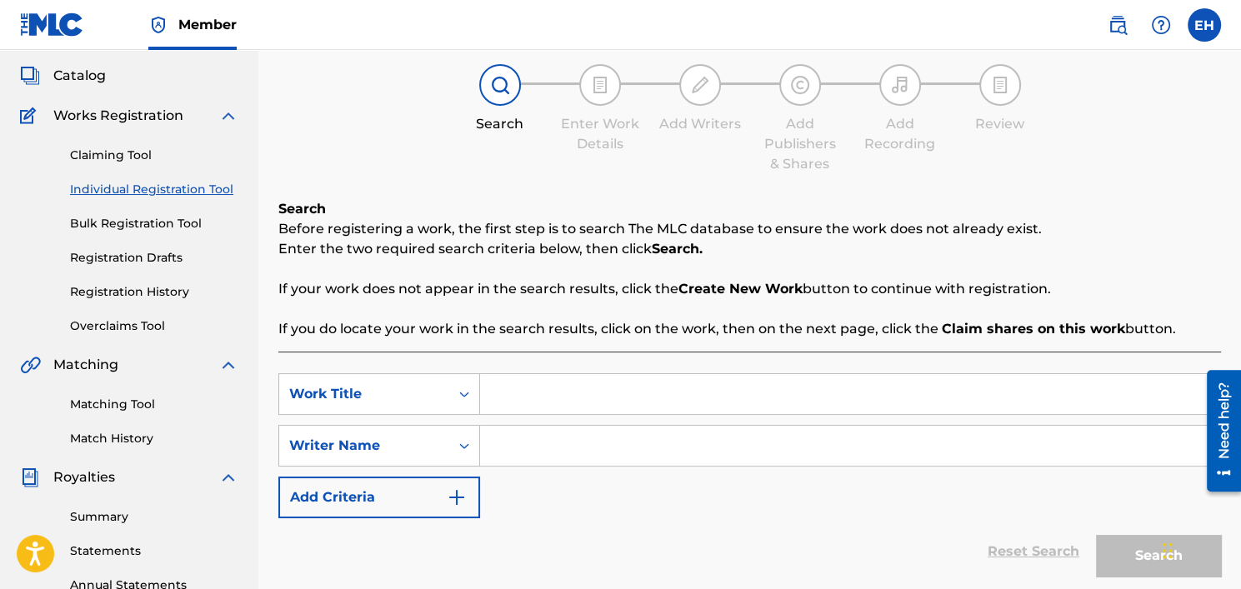
scroll to position [83, 0]
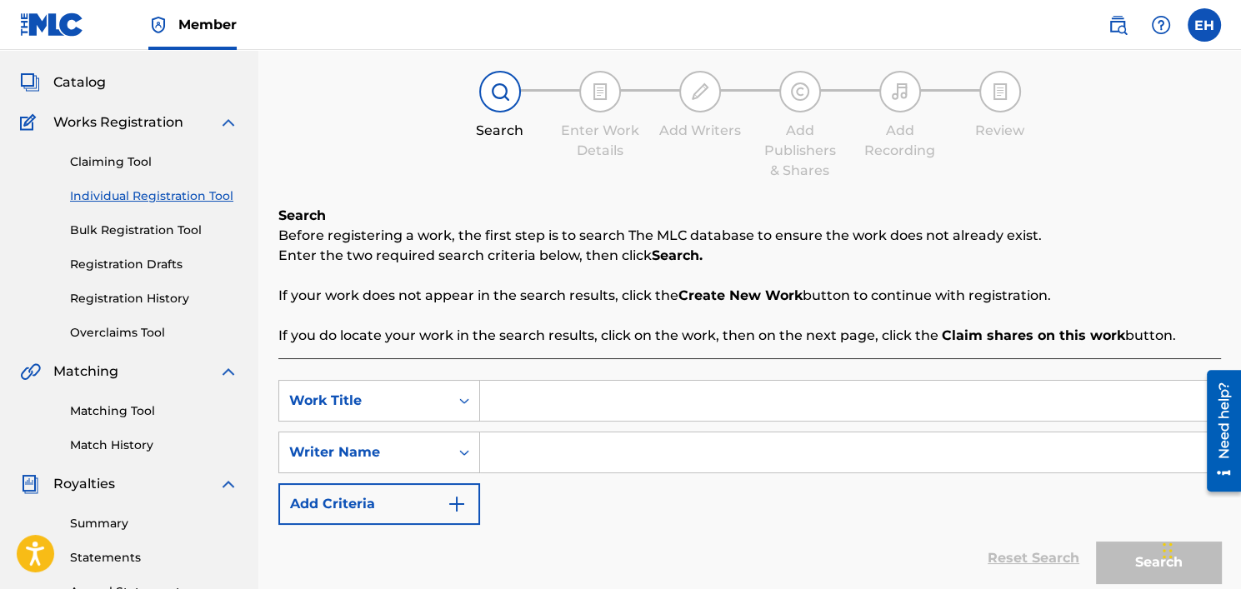
click at [453, 96] on div "Search Enter Work Details Add Writers Add Publishers & Shares Add Recording Rev…" at bounding box center [749, 126] width 943 height 110
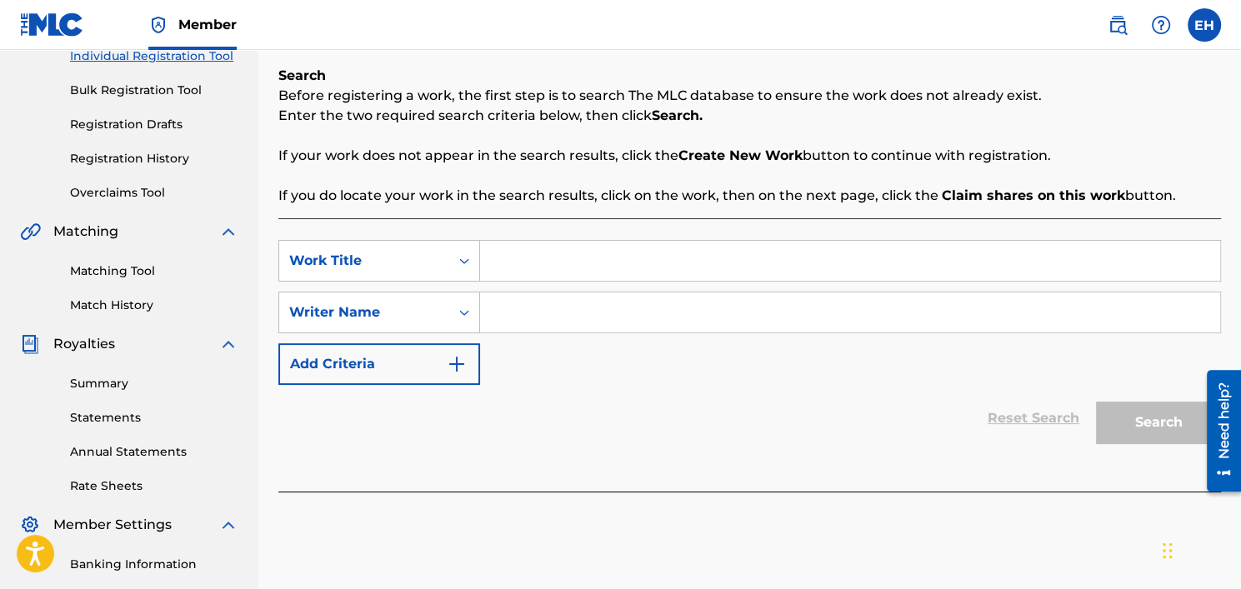
scroll to position [250, 0]
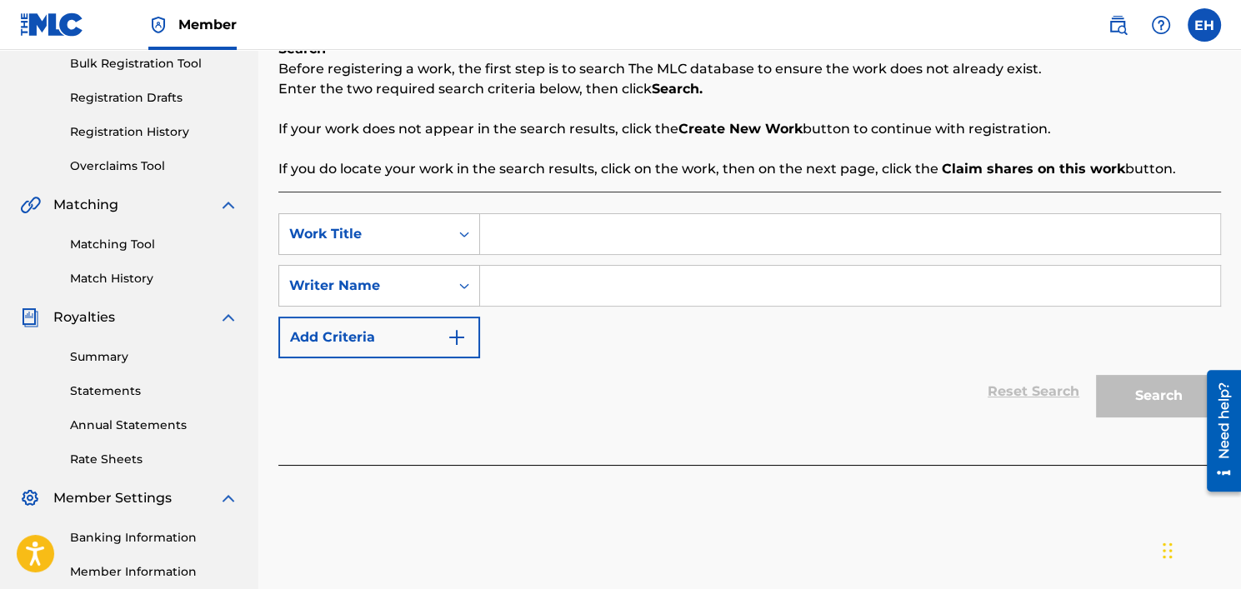
click at [583, 223] on input "Search Form" at bounding box center [850, 234] width 740 height 40
type input "12:30AM Freestyle"
click at [543, 271] on input "Search Form" at bounding box center [850, 286] width 740 height 40
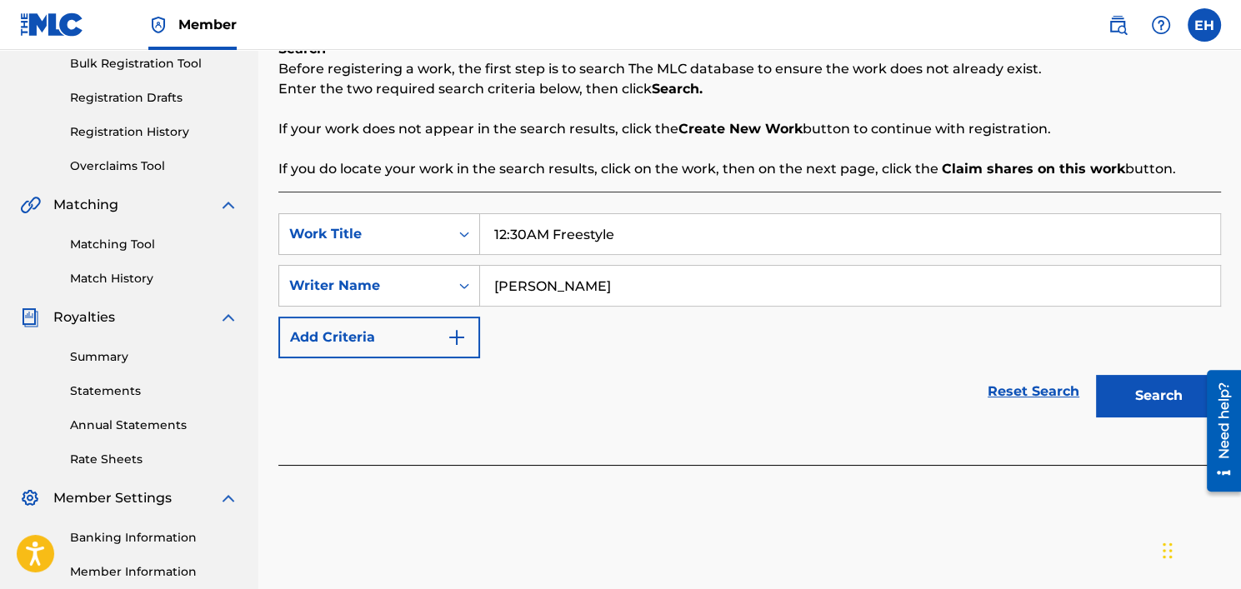
click at [505, 283] on input "[PERSON_NAME]" at bounding box center [850, 286] width 740 height 40
type input "[PERSON_NAME]"
click at [1154, 400] on button "Search" at bounding box center [1158, 396] width 125 height 42
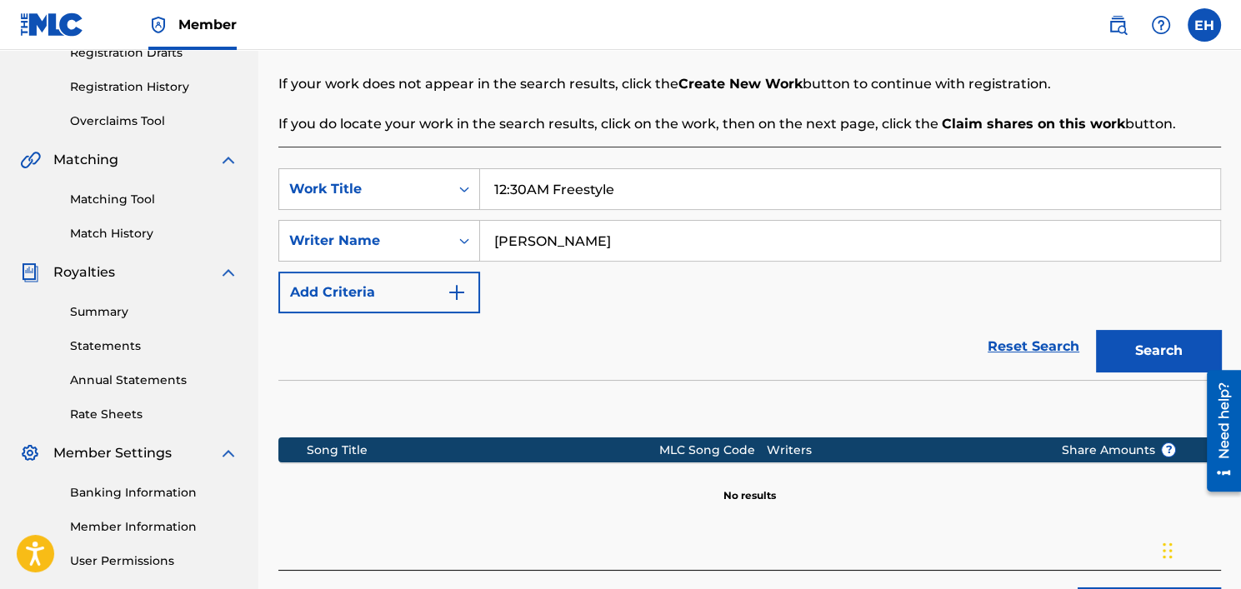
scroll to position [443, 0]
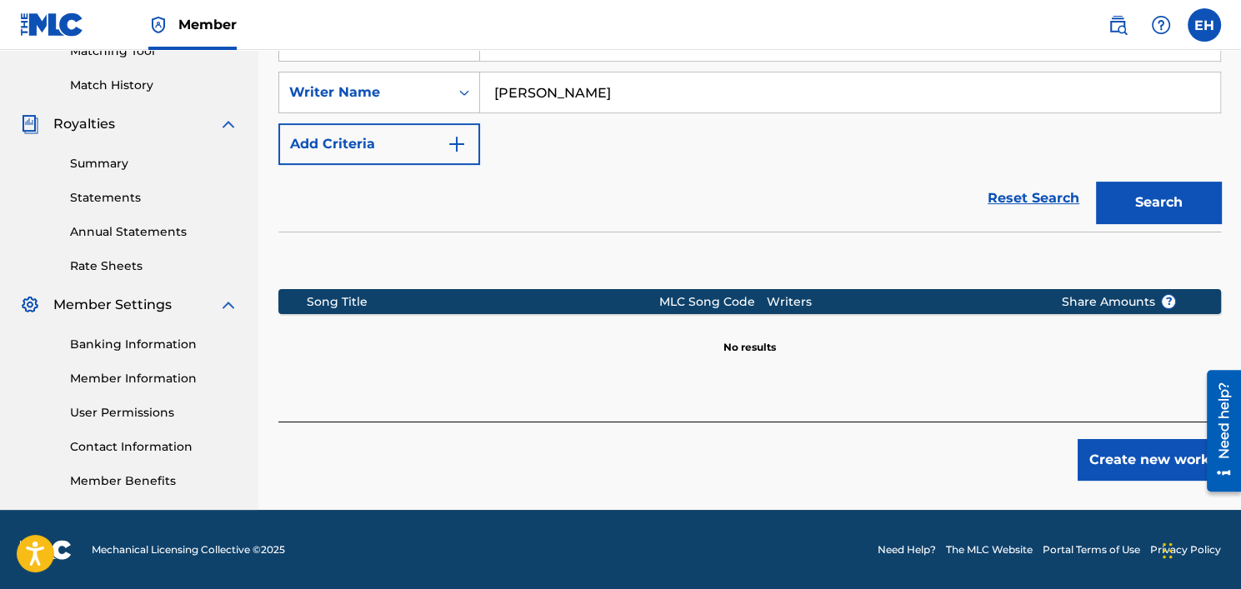
click at [1106, 461] on button "Create new work" at bounding box center [1149, 460] width 143 height 42
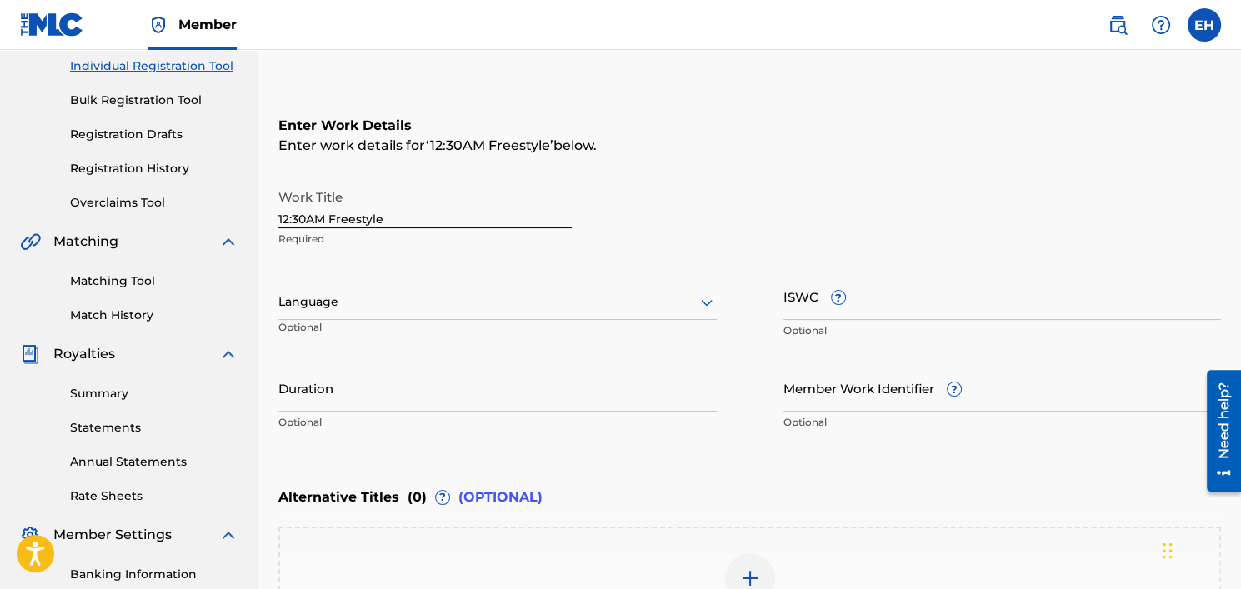
scroll to position [203, 0]
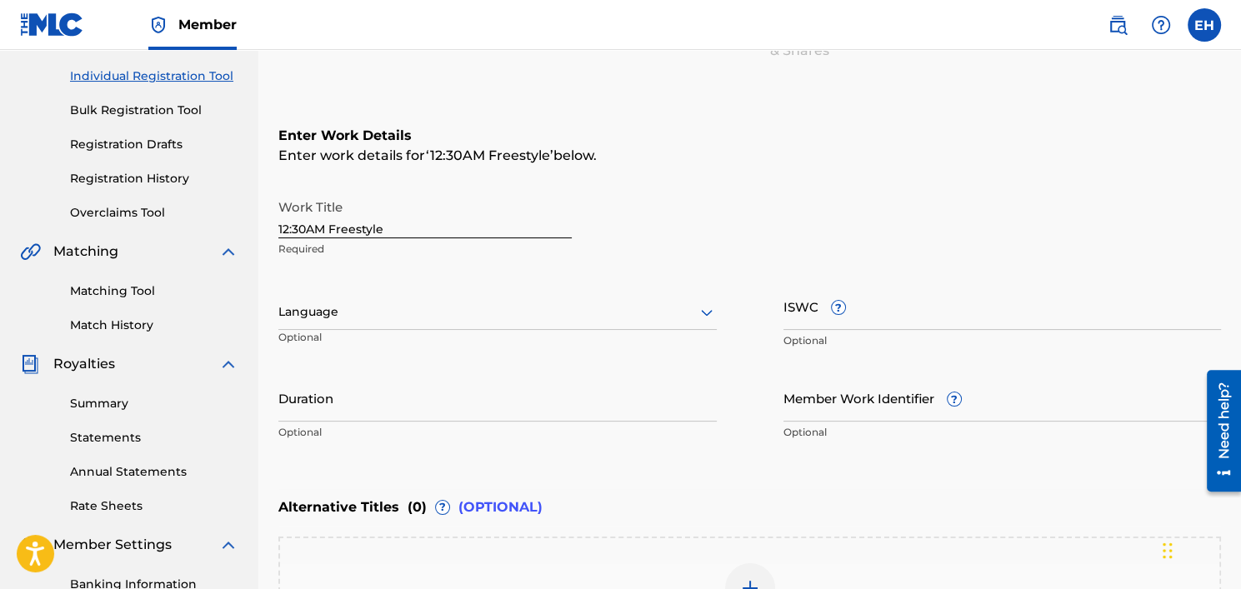
click at [443, 307] on div at bounding box center [497, 312] width 438 height 21
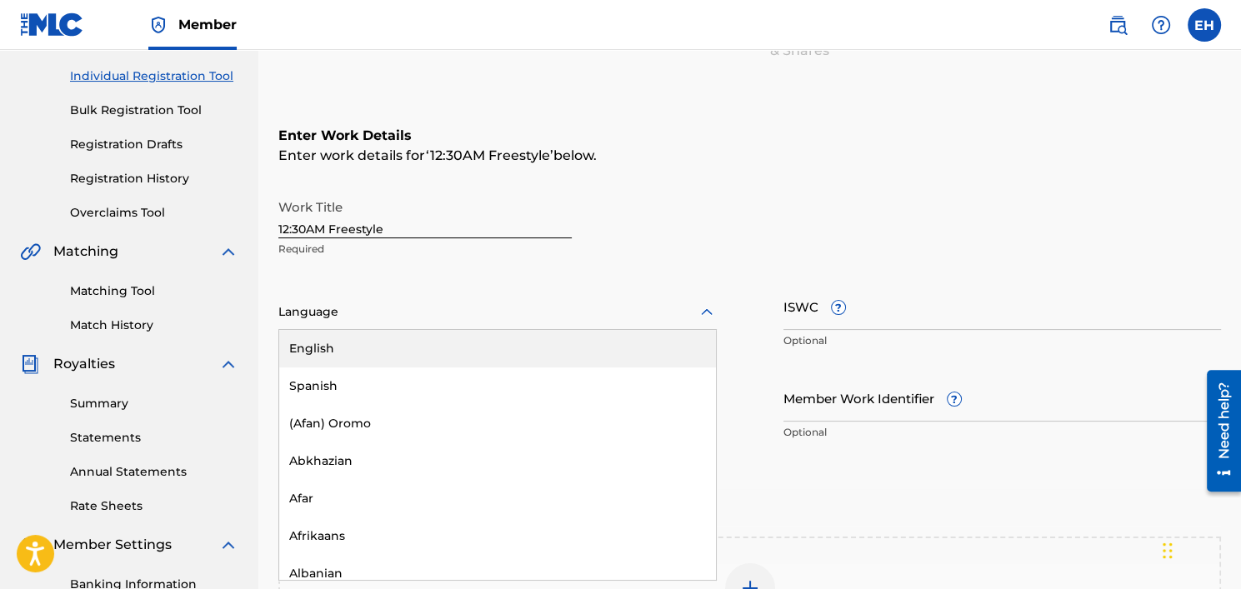
click at [388, 348] on div "English" at bounding box center [497, 349] width 437 height 38
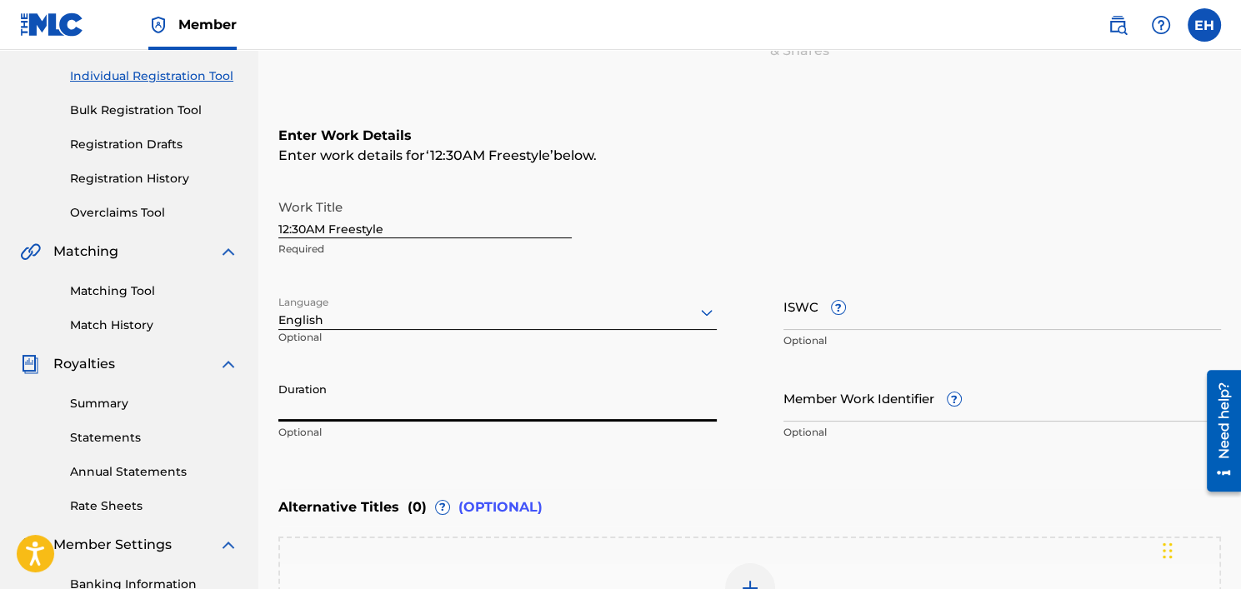
click at [408, 389] on input "Duration" at bounding box center [497, 398] width 438 height 48
click at [409, 387] on input "Duration" at bounding box center [497, 398] width 438 height 48
click at [805, 300] on input "ISWC ?" at bounding box center [1002, 307] width 438 height 48
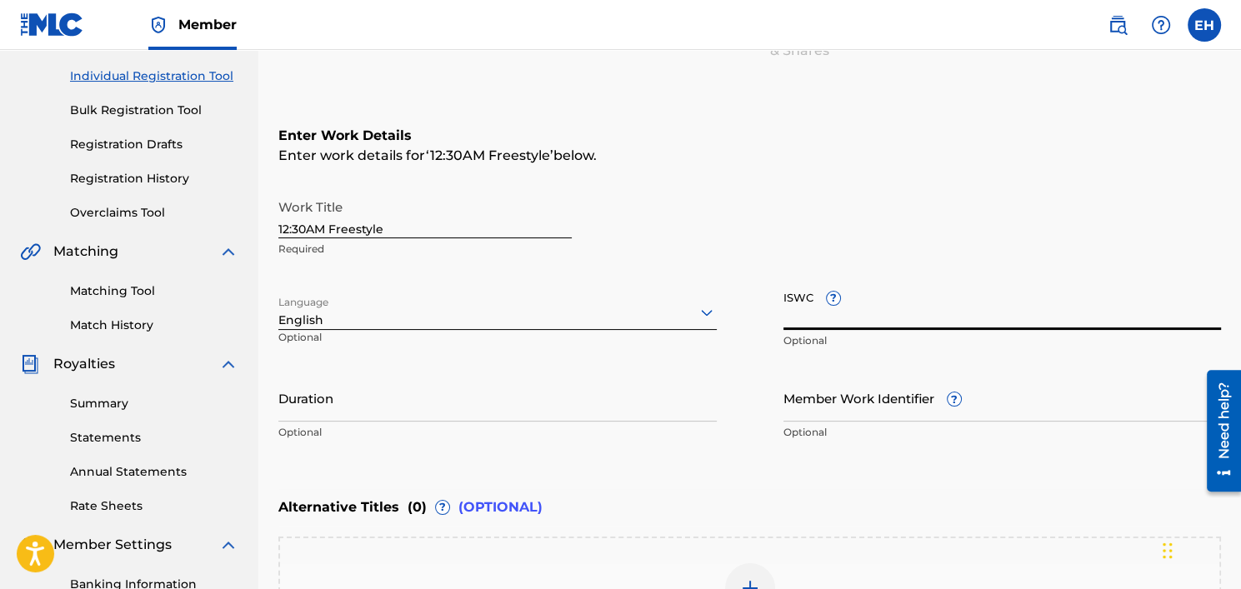
click at [856, 395] on input "Member Work Identifier ?" at bounding box center [1002, 398] width 438 height 48
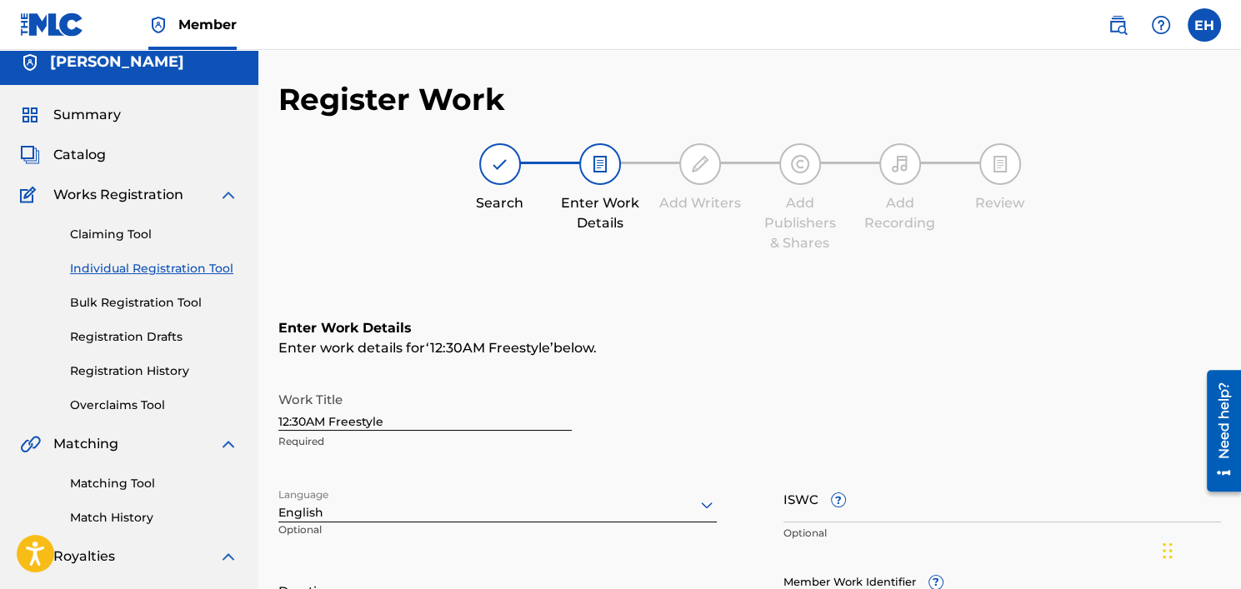
scroll to position [0, 0]
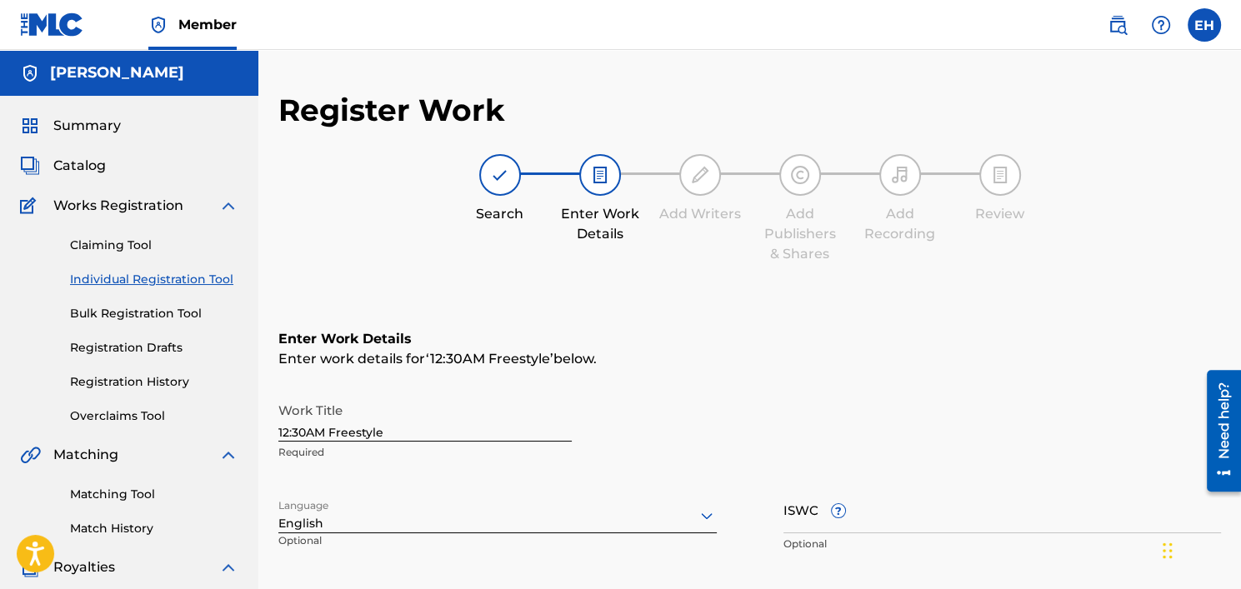
click at [512, 175] on div at bounding box center [500, 175] width 42 height 42
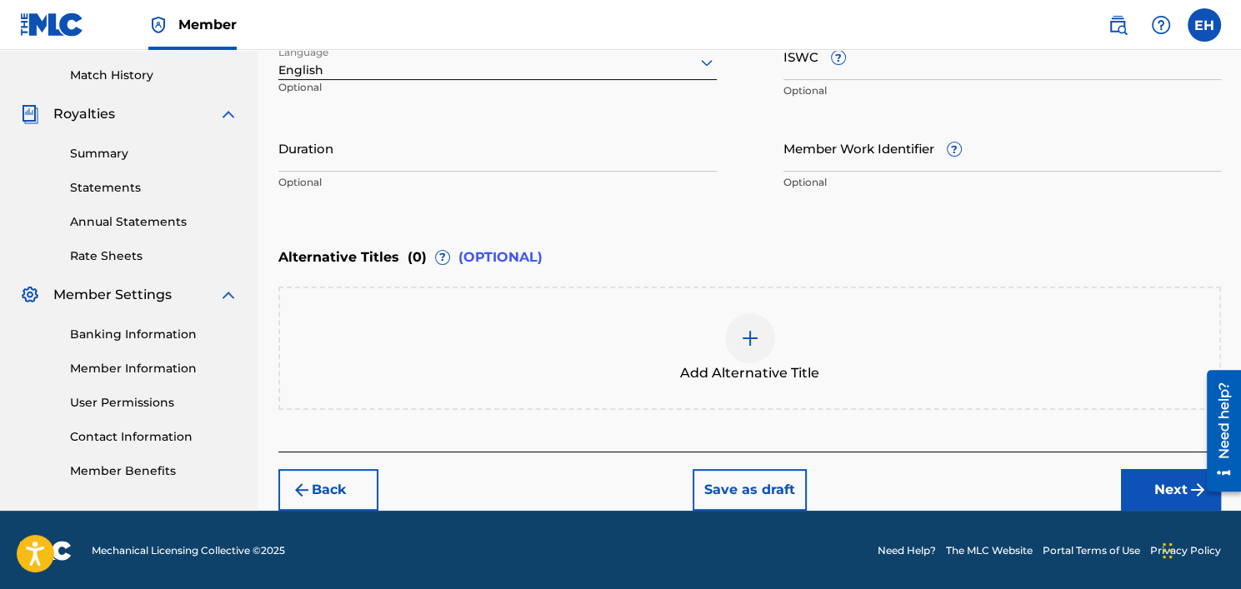
click at [338, 489] on button "Back" at bounding box center [328, 490] width 100 height 42
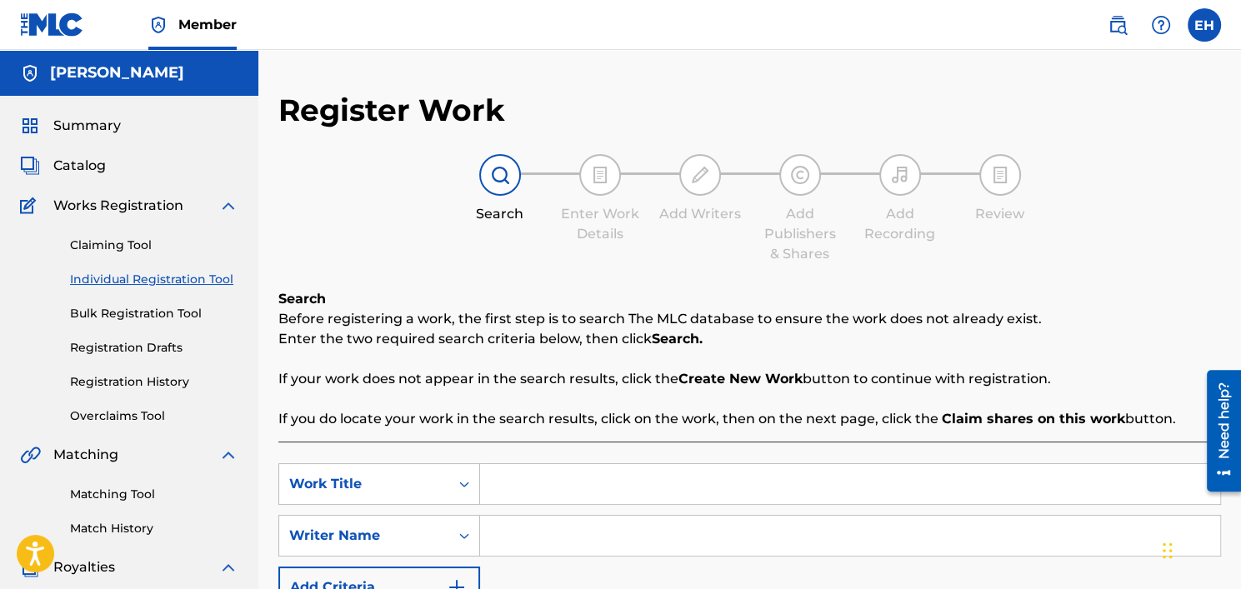
click at [83, 133] on span "Summary" at bounding box center [87, 126] width 68 height 20
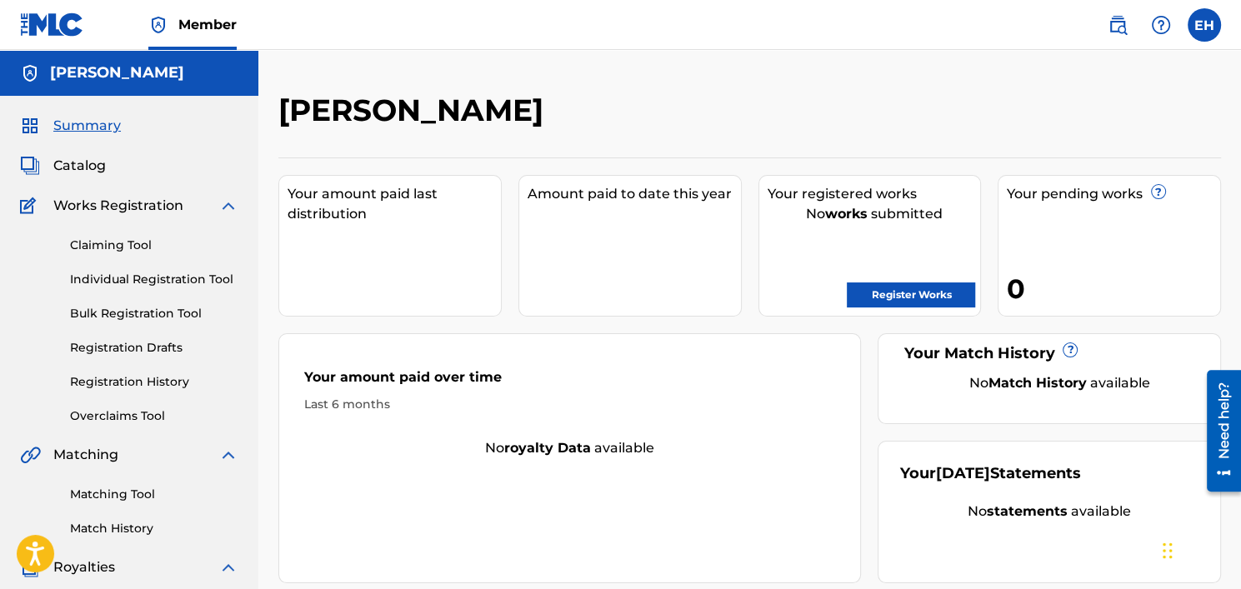
click at [54, 26] on img at bounding box center [52, 25] width 64 height 24
click at [78, 168] on span "Catalog" at bounding box center [79, 166] width 53 height 20
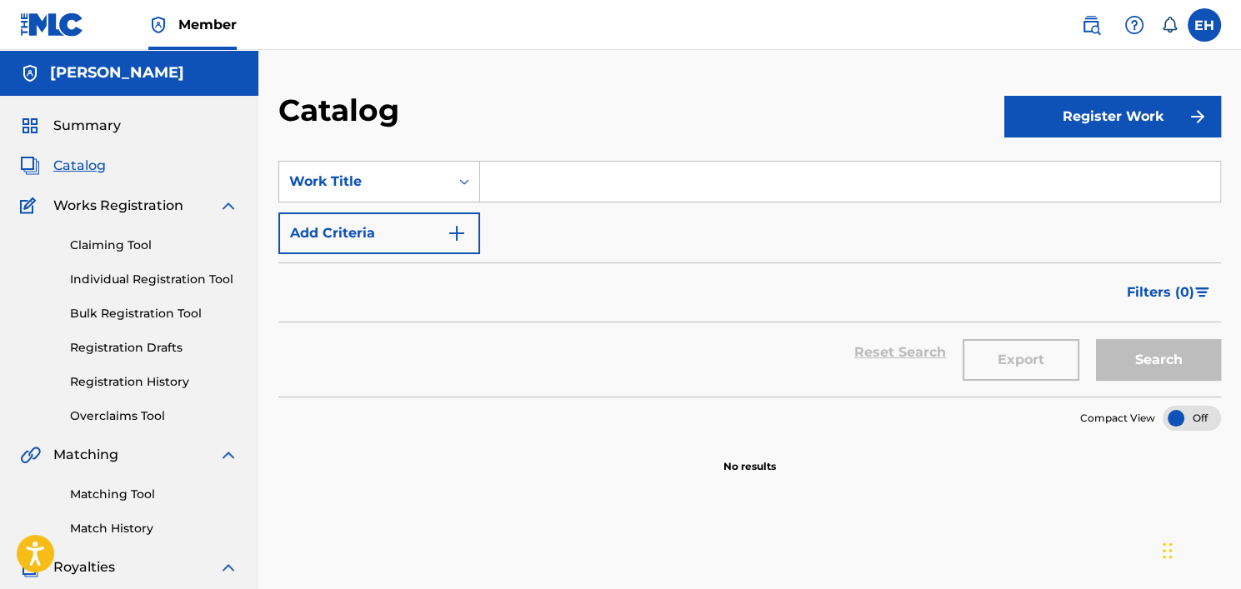
click at [526, 183] on input "Search Form" at bounding box center [850, 182] width 740 height 40
click at [1116, 103] on button "Register Work" at bounding box center [1112, 117] width 217 height 42
click at [1048, 163] on link "Individual" at bounding box center [1112, 171] width 217 height 40
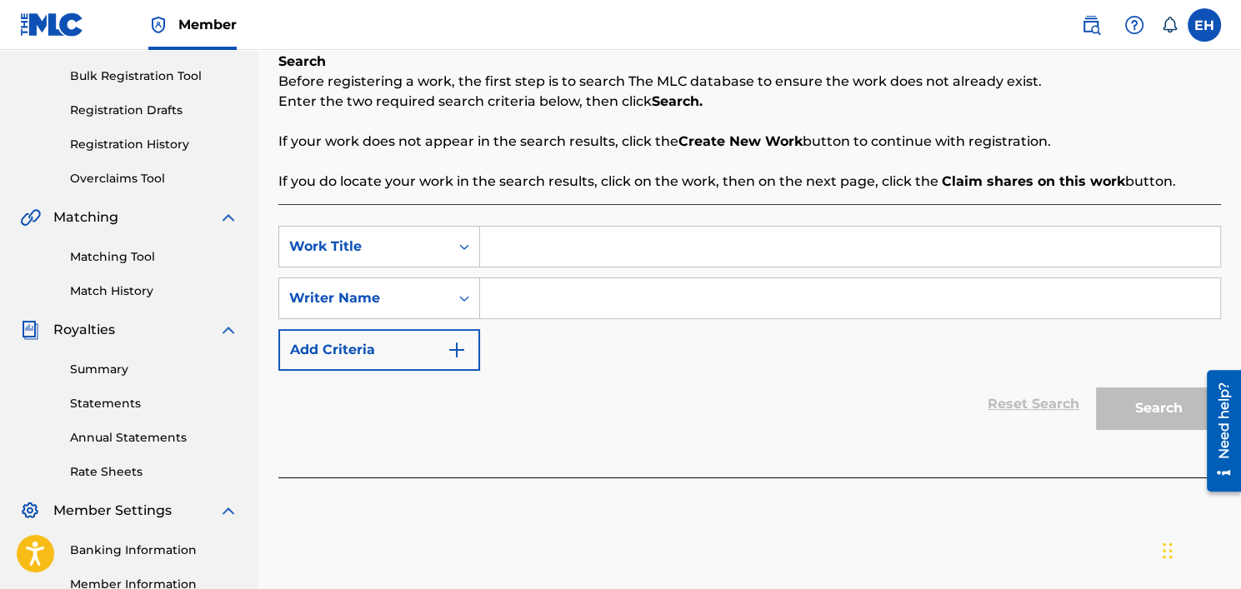
scroll to position [333, 0]
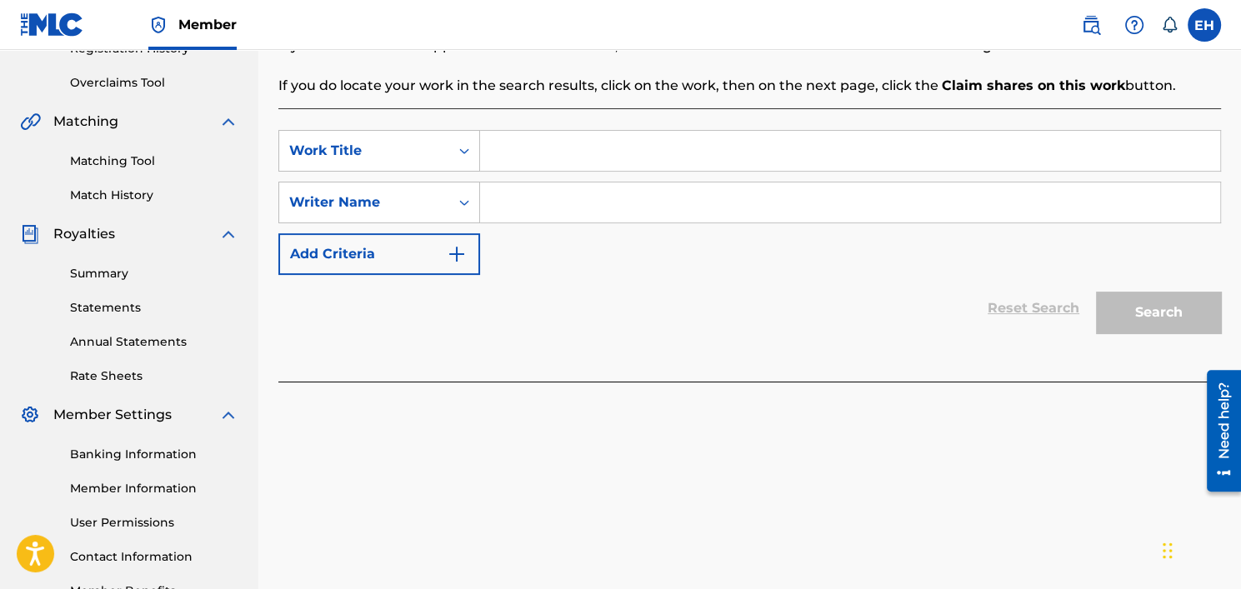
click at [553, 160] on input "Search Form" at bounding box center [850, 151] width 740 height 40
type input "12:30AM Freestyle"
click at [556, 186] on input "Search Form" at bounding box center [850, 203] width 740 height 40
click at [433, 196] on div "Writer Name" at bounding box center [364, 203] width 150 height 20
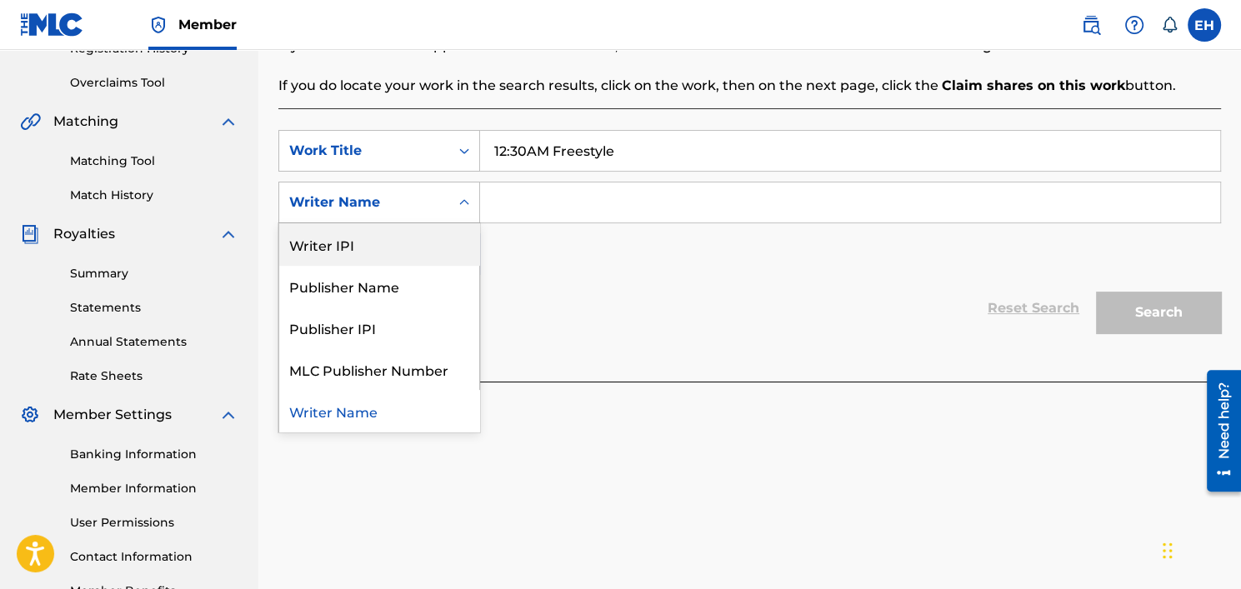
click at [389, 232] on div "Writer IPI" at bounding box center [379, 244] width 200 height 42
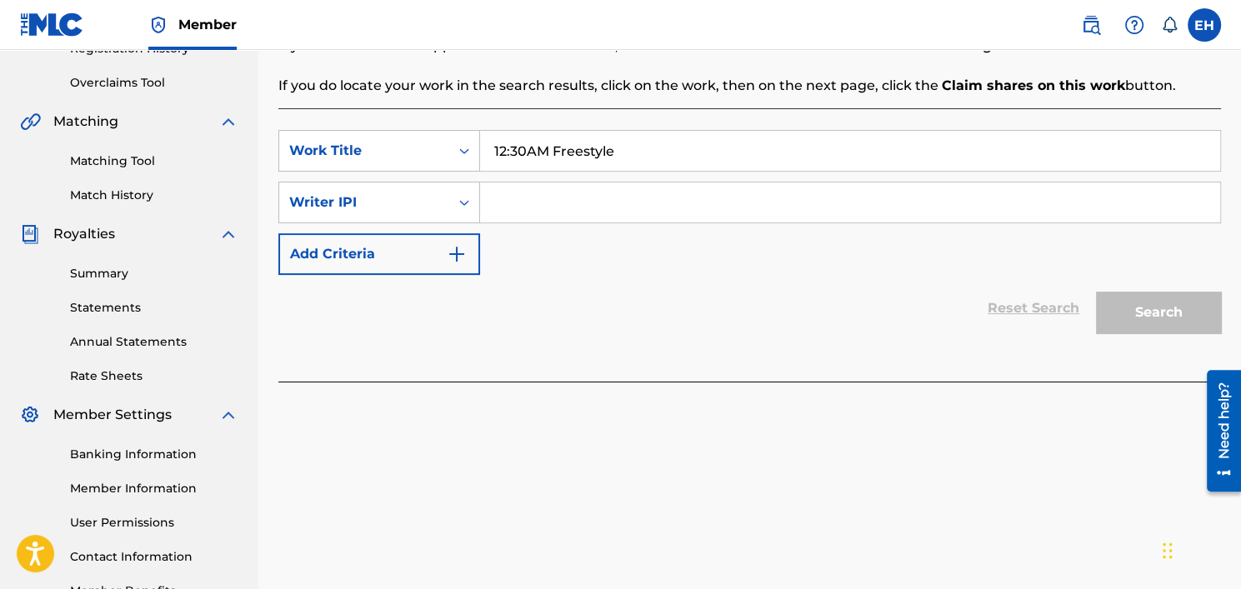
paste input "FRANKLIN, KNOAH"
type input "FRANKLIN, KNOAH"
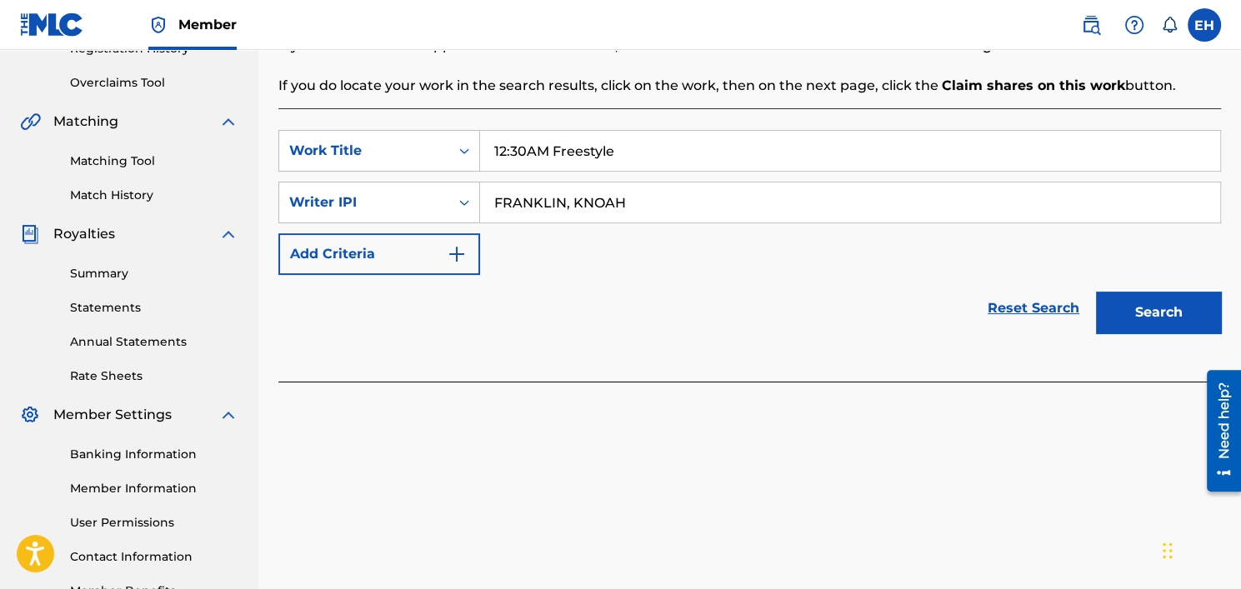
drag, startPoint x: 629, startPoint y: 204, endPoint x: 254, endPoint y: 201, distance: 375.0
click at [249, 199] on main "Evan Heckman Summary Catalog Works Registration Claiming Tool Individual Regist…" at bounding box center [620, 168] width 1241 height 903
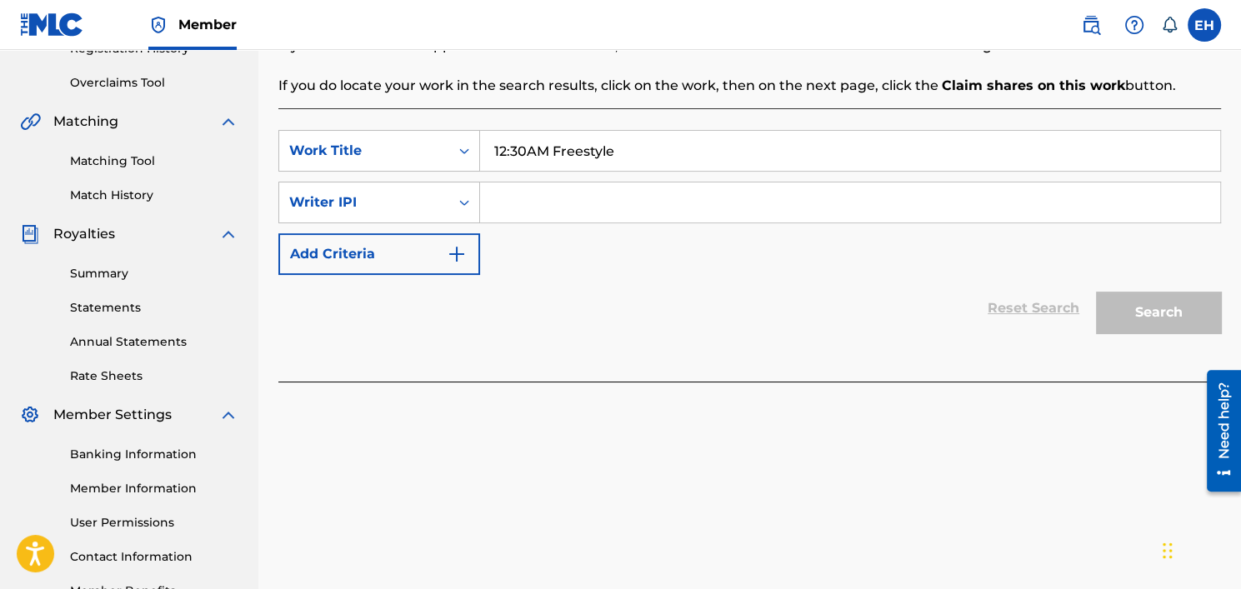
paste input "1061525783"
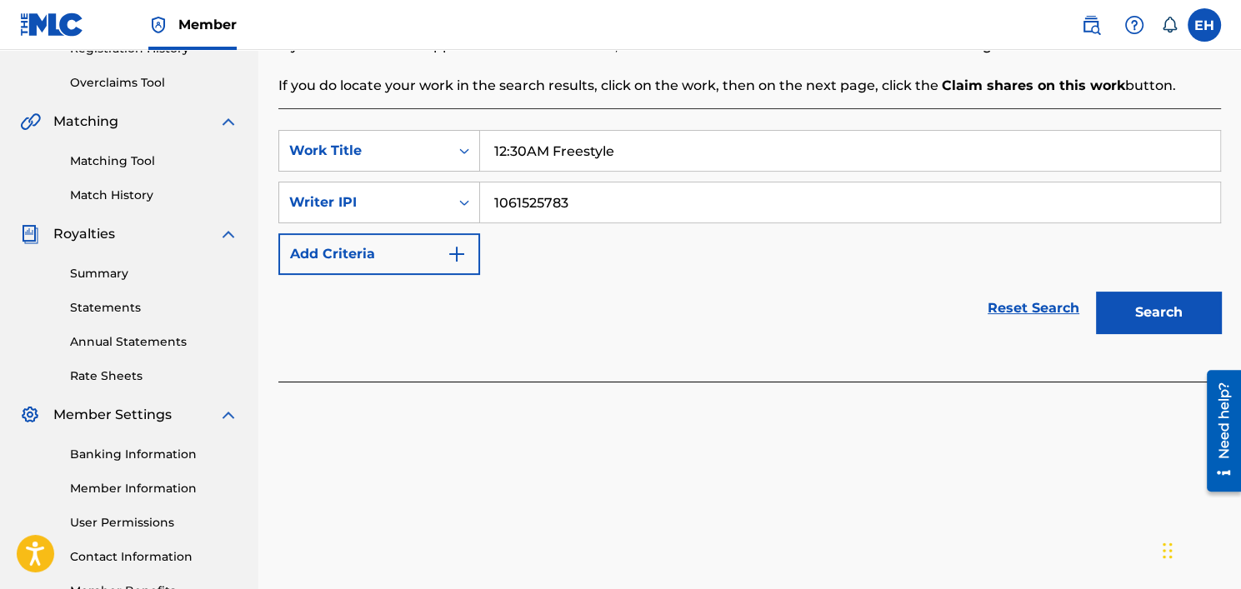
type input "1061525783"
click at [1126, 304] on button "Search" at bounding box center [1158, 313] width 125 height 42
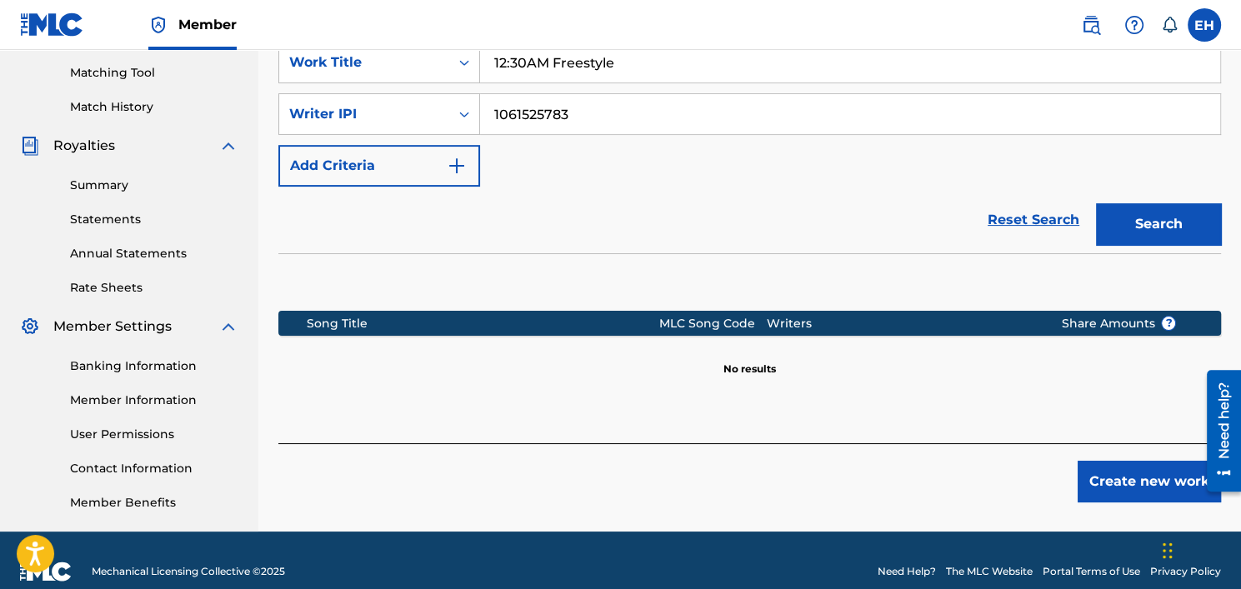
scroll to position [443, 0]
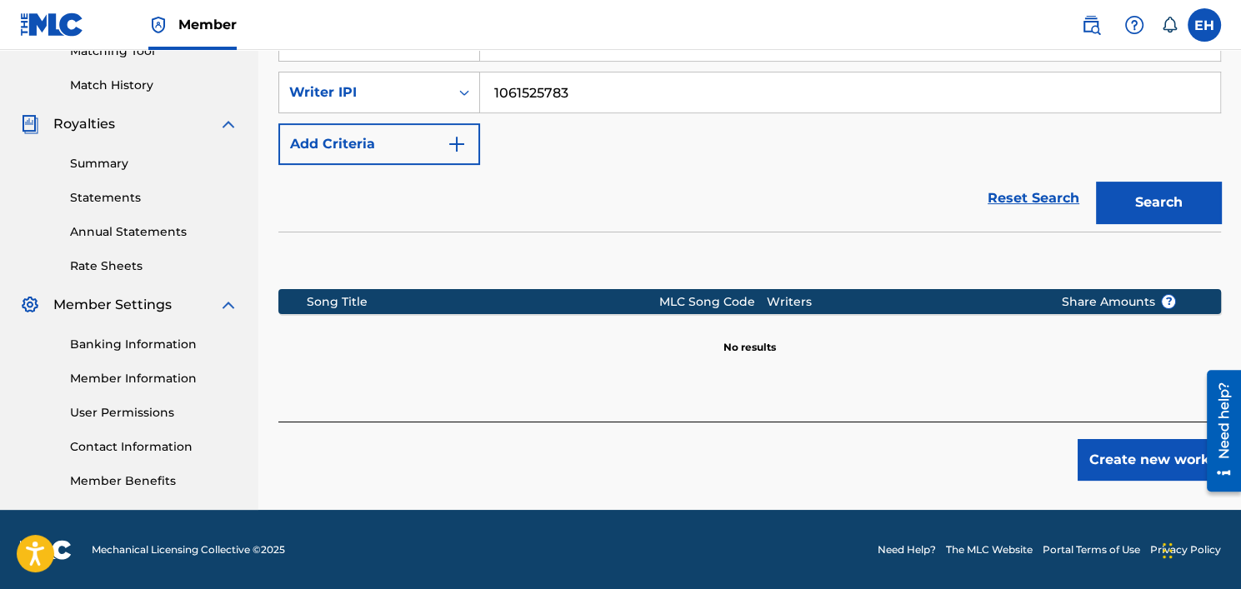
click at [1099, 452] on button "Create new work" at bounding box center [1149, 460] width 143 height 42
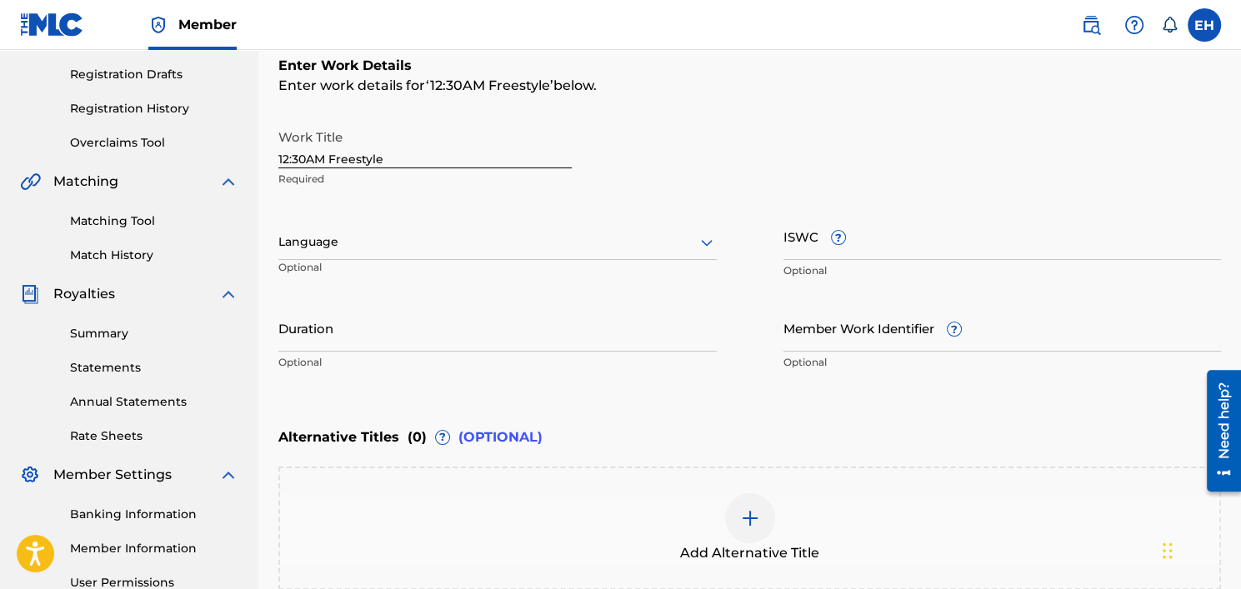
scroll to position [277, 0]
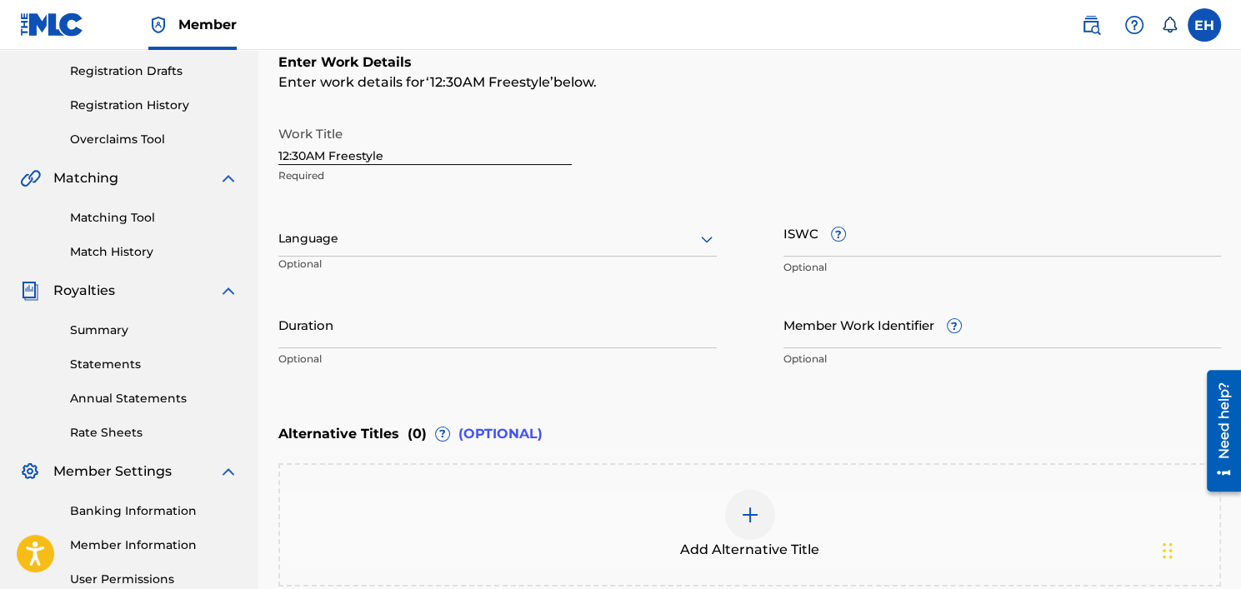
click at [416, 243] on div at bounding box center [497, 238] width 438 height 21
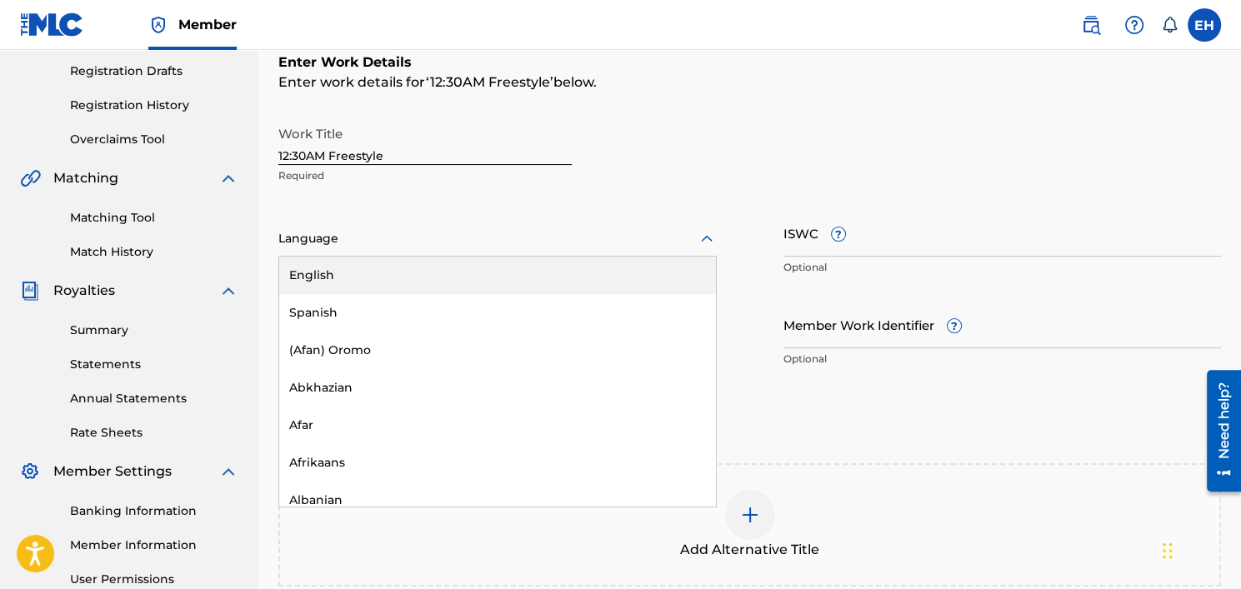
click at [383, 281] on div "English" at bounding box center [497, 276] width 437 height 38
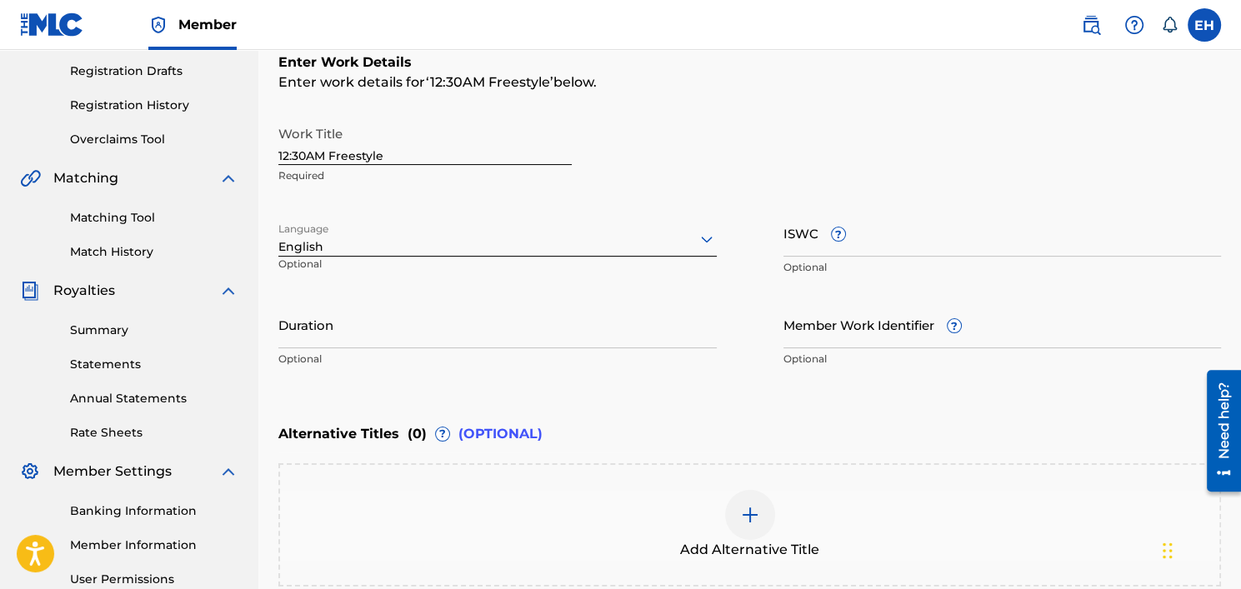
click at [336, 336] on input "Duration" at bounding box center [497, 325] width 438 height 48
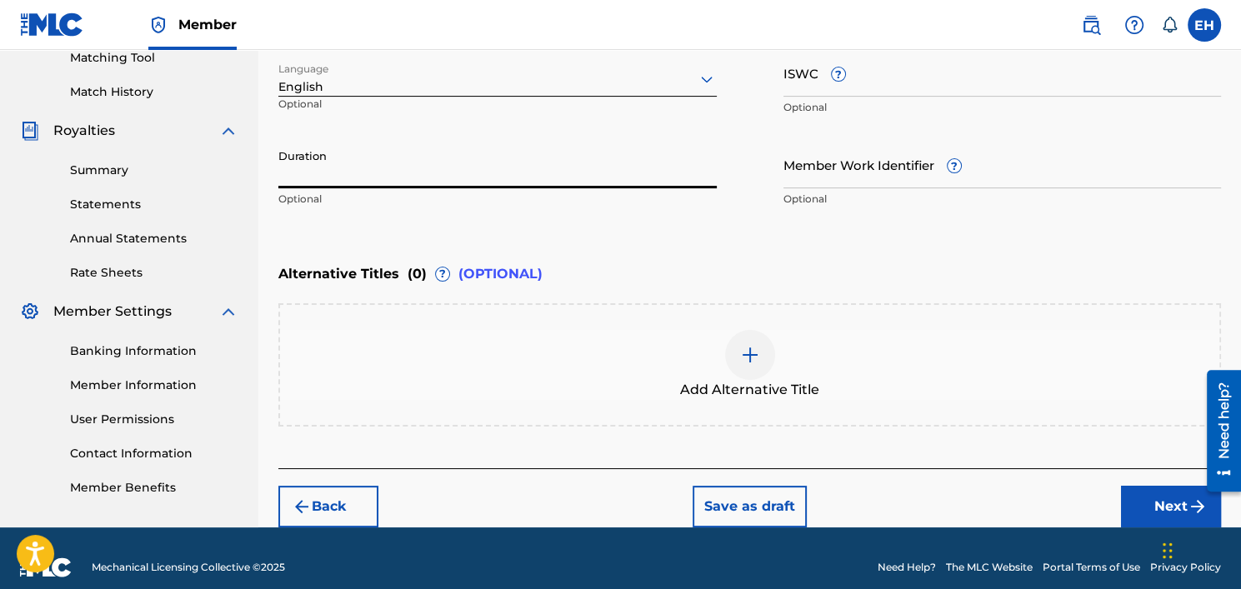
scroll to position [453, 0]
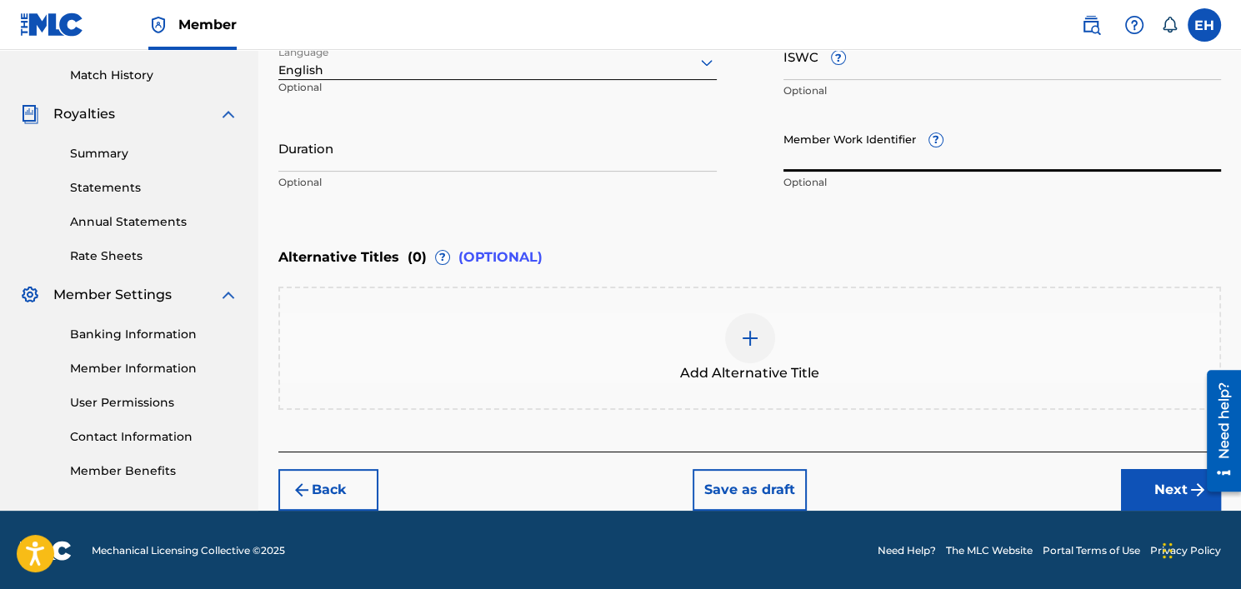
click at [815, 159] on input "Member Work Identifier ?" at bounding box center [1002, 148] width 438 height 48
click at [1175, 489] on button "Next" at bounding box center [1171, 490] width 100 height 42
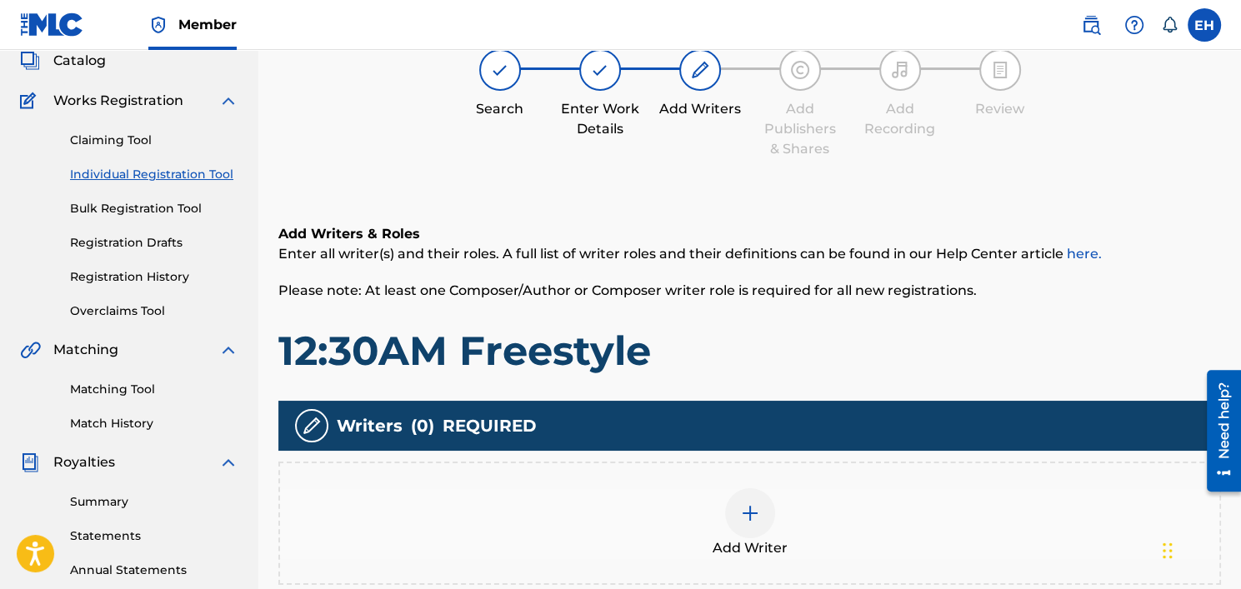
scroll to position [324, 0]
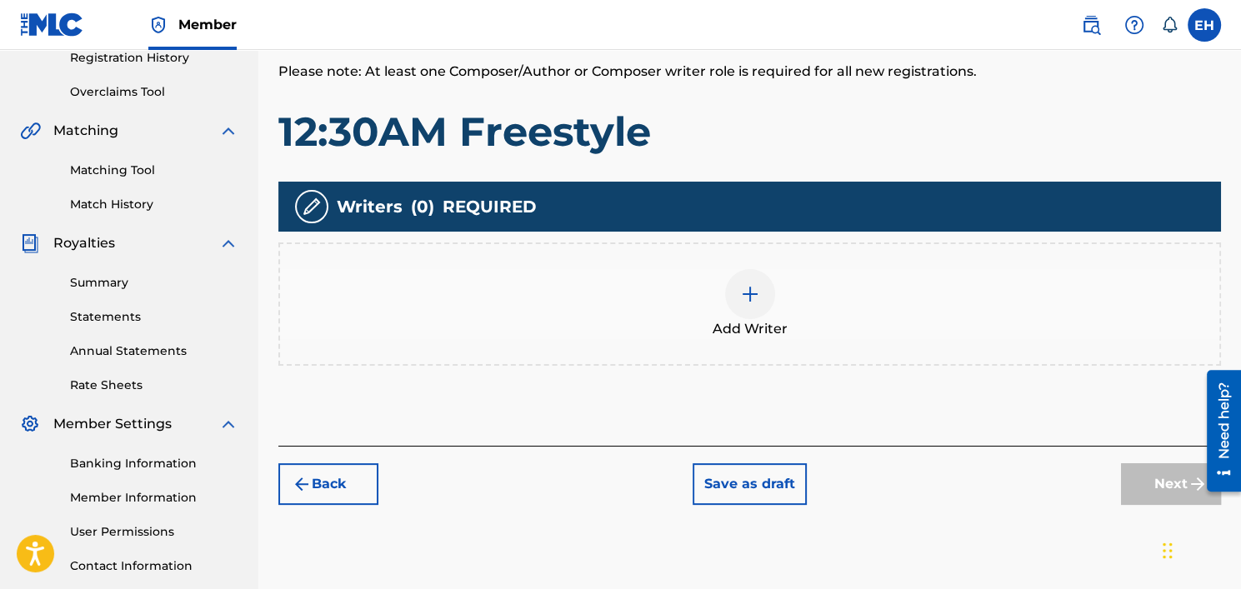
click at [531, 247] on div "Add Writer" at bounding box center [749, 304] width 943 height 123
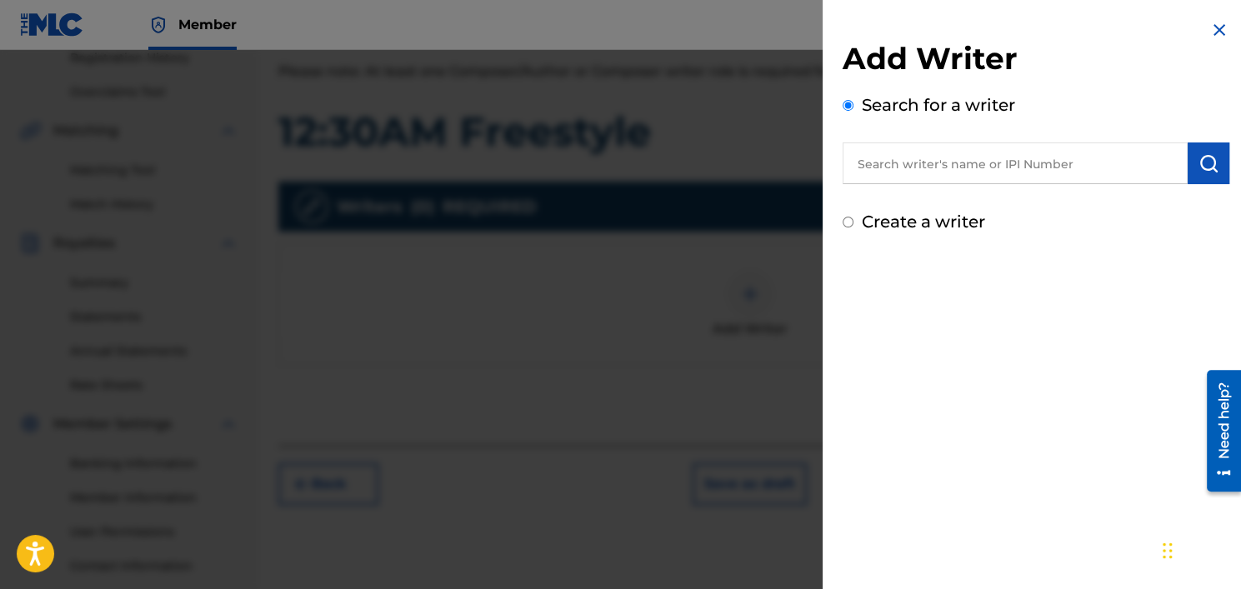
click at [876, 153] on input "text" at bounding box center [1015, 164] width 345 height 42
paste input "1061525783"
type input "1061525783"
click at [1209, 167] on img "submit" at bounding box center [1208, 163] width 20 height 20
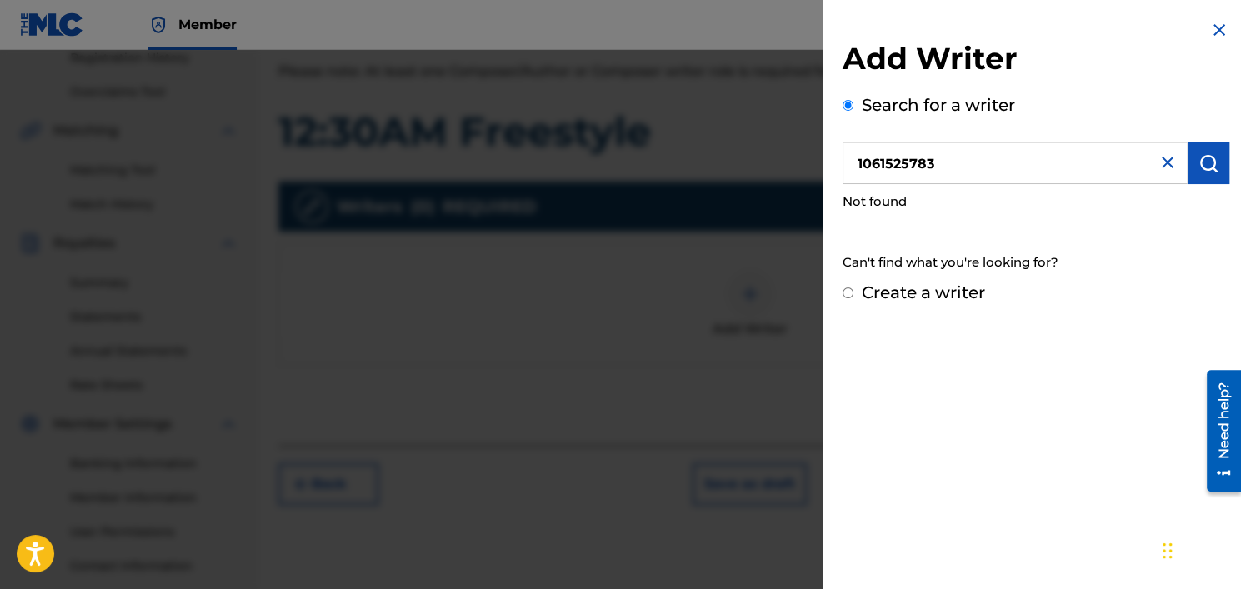
click at [1158, 163] on img at bounding box center [1168, 163] width 20 height 20
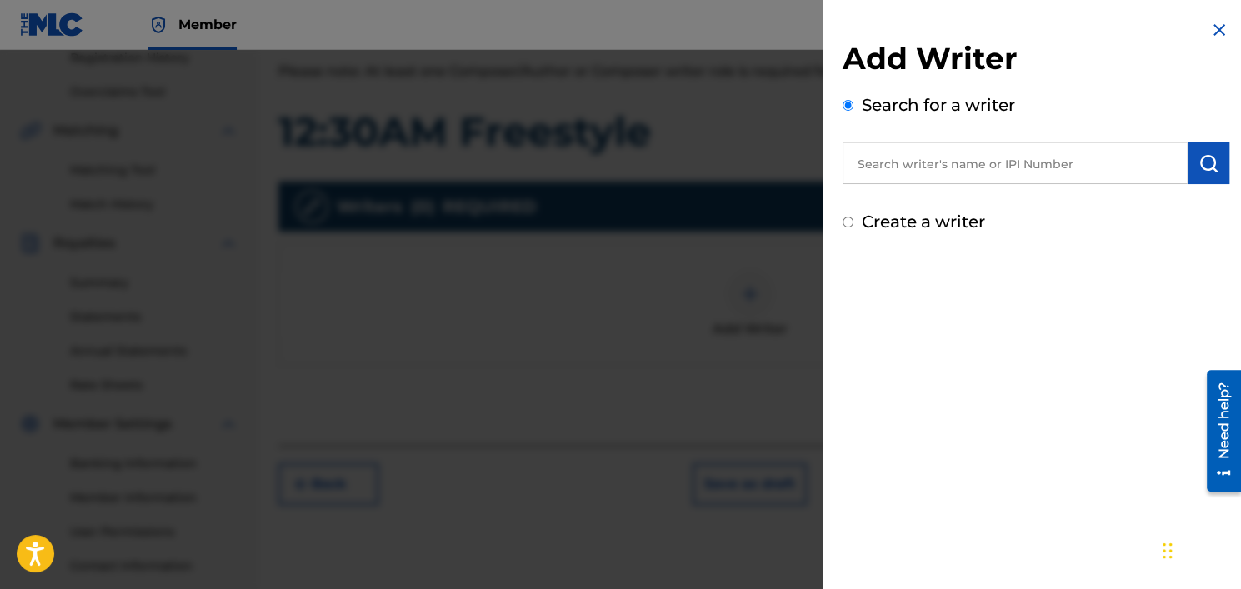
paste input "1231349288"
type input "1231349288"
click at [1203, 158] on img "submit" at bounding box center [1208, 163] width 20 height 20
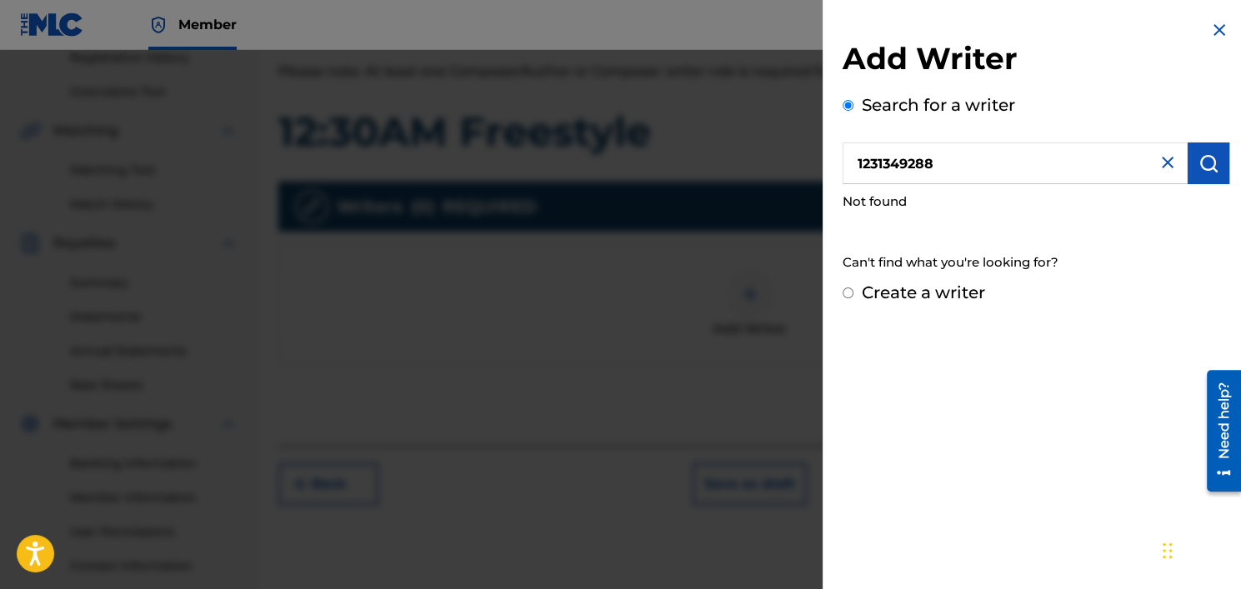
click at [1160, 165] on img at bounding box center [1168, 163] width 20 height 20
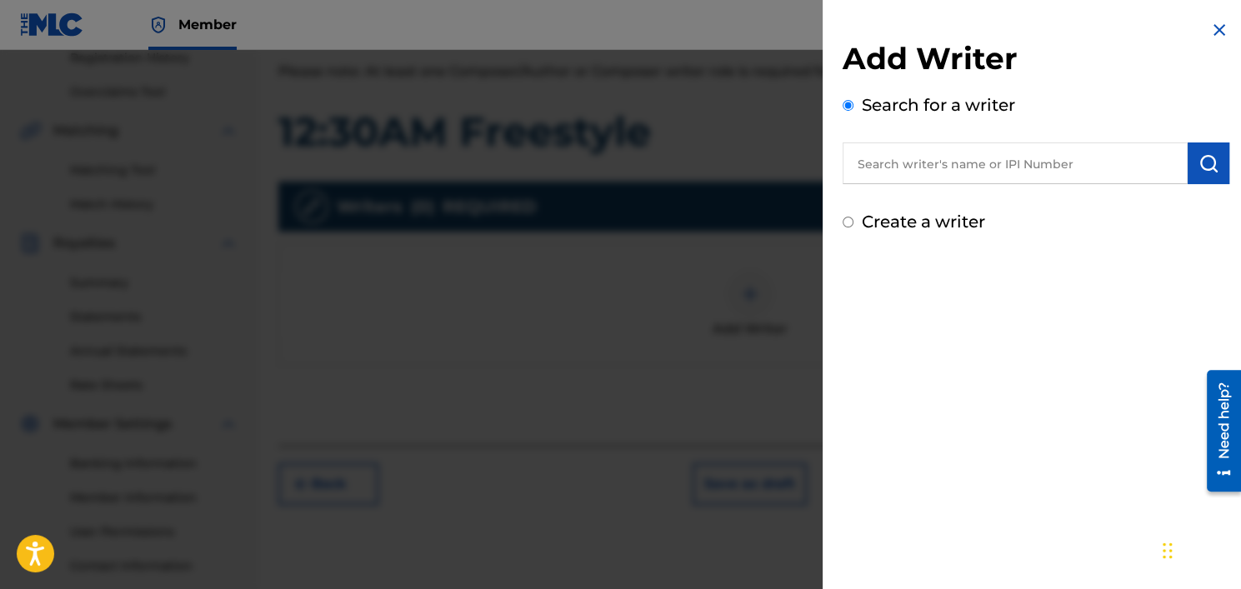
click at [868, 217] on label "Create a writer" at bounding box center [923, 222] width 123 height 20
radio input "true"
click at [853, 217] on input "Create a writer" at bounding box center [848, 222] width 11 height 11
radio input "false"
radio input "true"
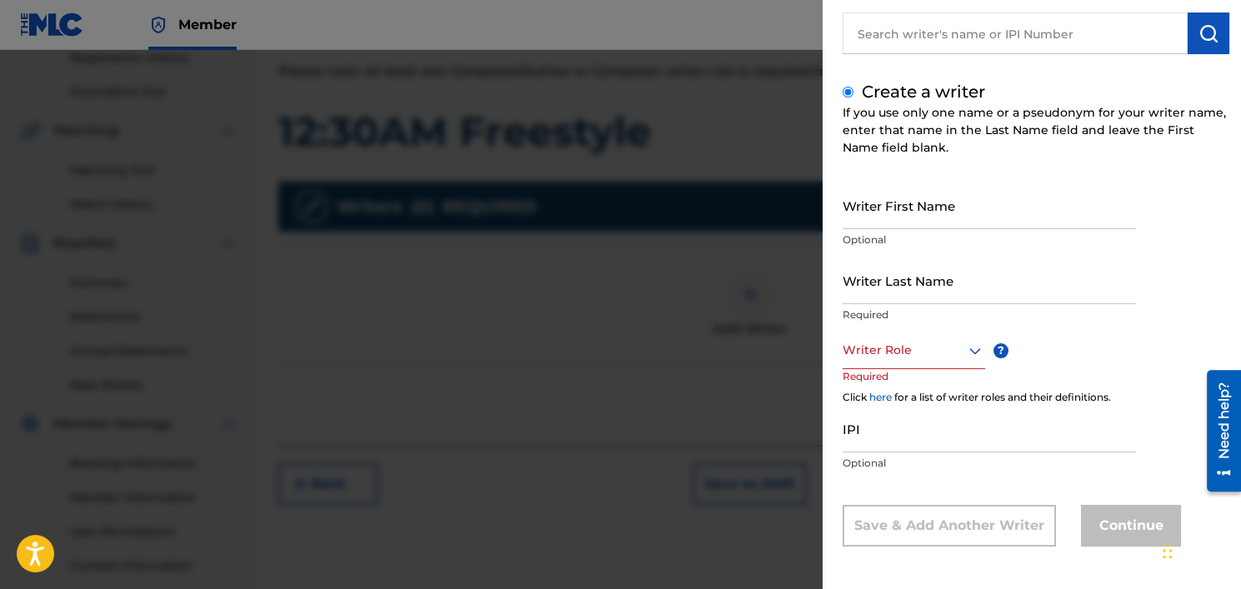
scroll to position [133, 0]
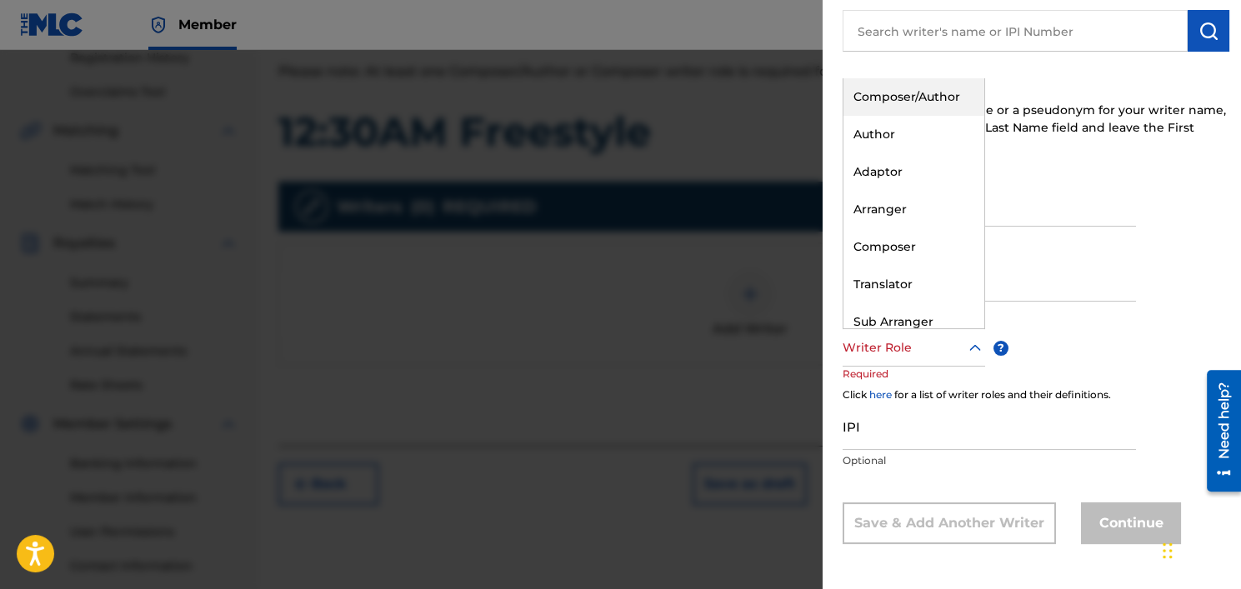
click at [880, 348] on div at bounding box center [914, 348] width 143 height 21
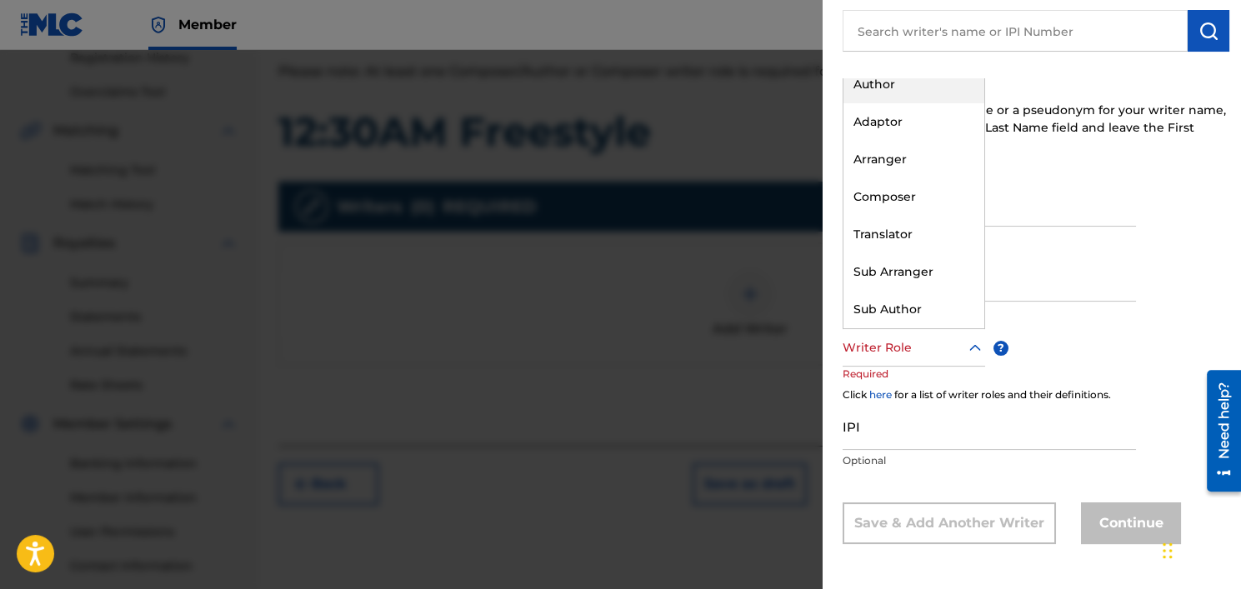
scroll to position [0, 0]
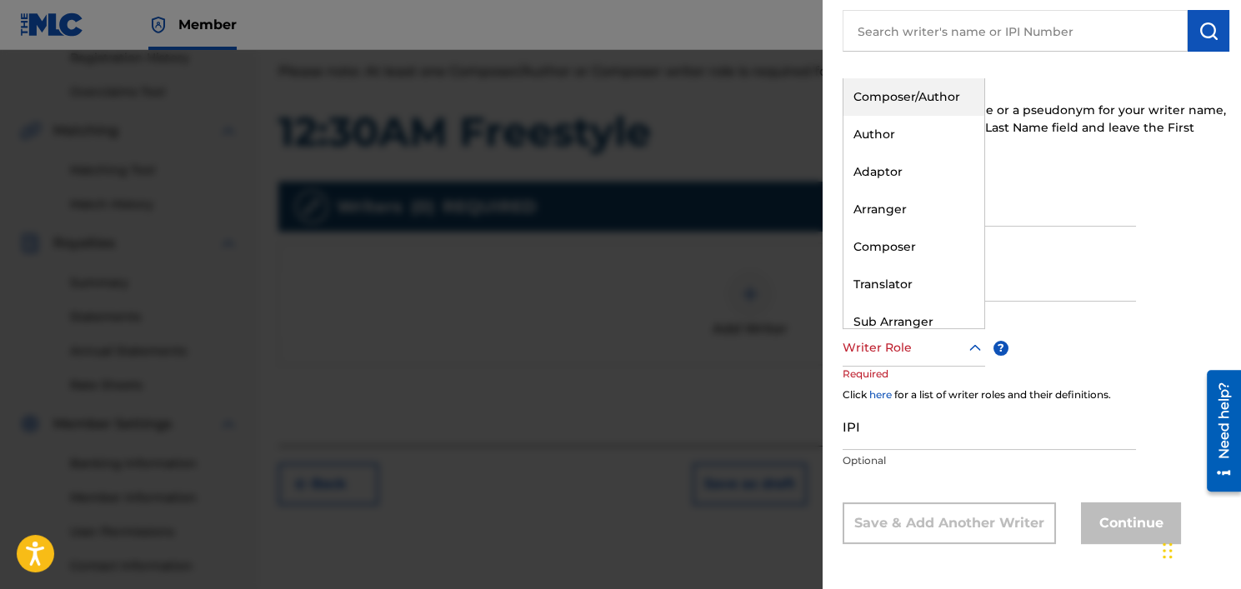
click at [899, 106] on div "Composer/Author" at bounding box center [913, 97] width 141 height 38
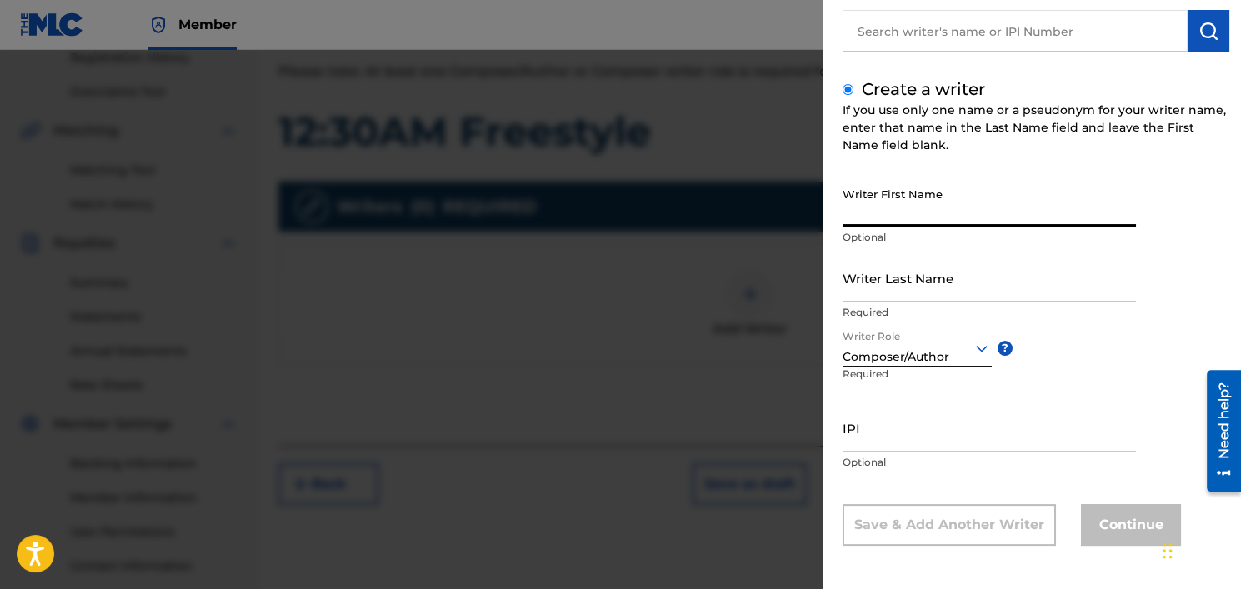
click at [891, 196] on input "Writer First Name" at bounding box center [989, 203] width 293 height 48
